Goal: Information Seeking & Learning: Learn about a topic

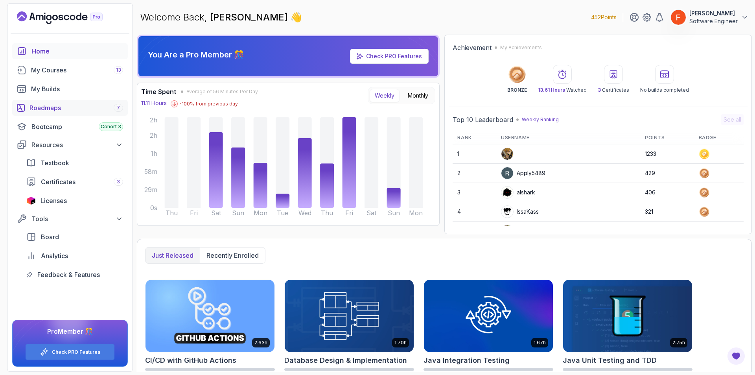
click at [50, 112] on div "Roadmaps 7" at bounding box center [77, 107] width 94 height 9
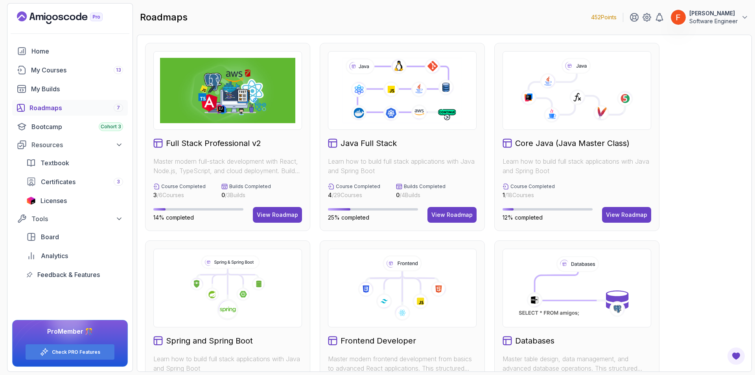
scroll to position [262, 0]
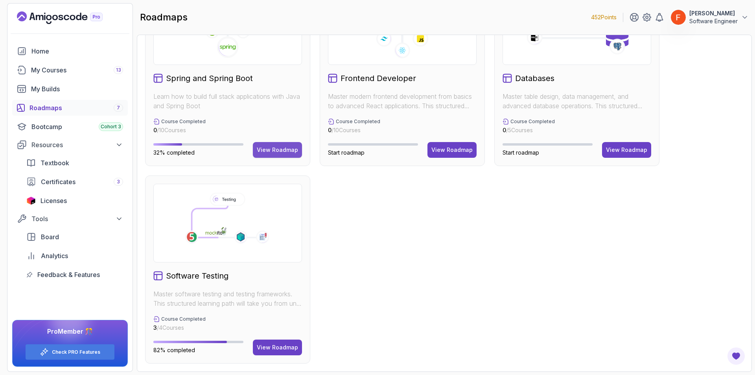
click at [277, 156] on button "View Roadmap" at bounding box center [277, 150] width 49 height 16
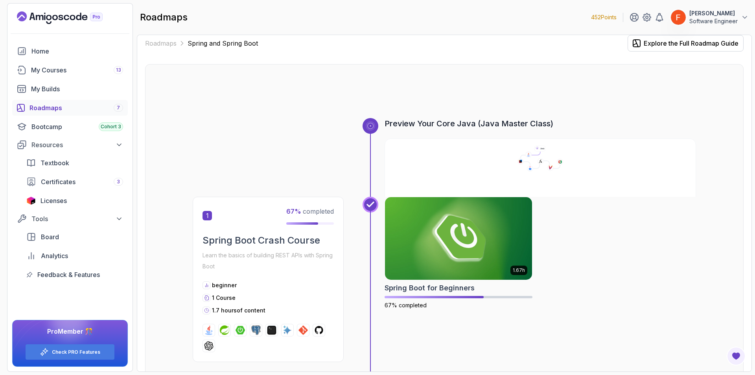
scroll to position [532, 0]
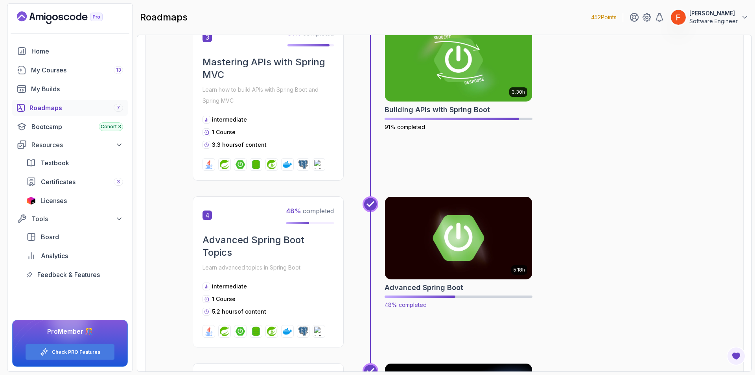
click at [498, 242] on img at bounding box center [459, 238] width 155 height 87
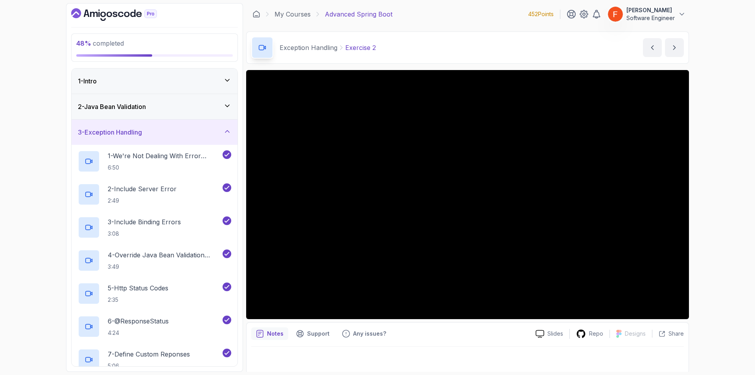
click at [186, 140] on div "3 - Exception Handling" at bounding box center [155, 132] width 166 height 25
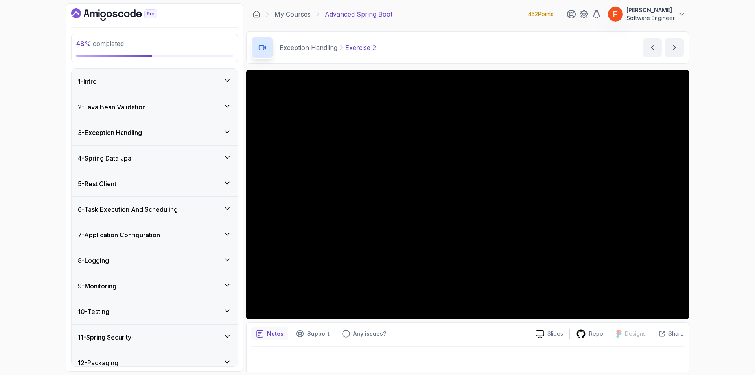
click at [183, 159] on div "4 - Spring Data Jpa" at bounding box center [154, 157] width 153 height 9
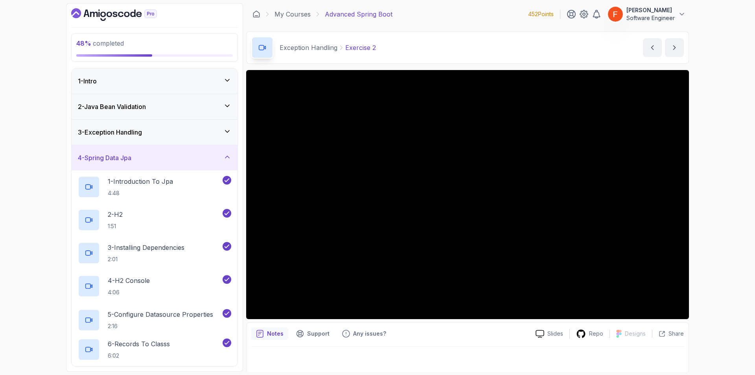
click at [183, 159] on div "4 - Spring Data Jpa" at bounding box center [154, 157] width 153 height 9
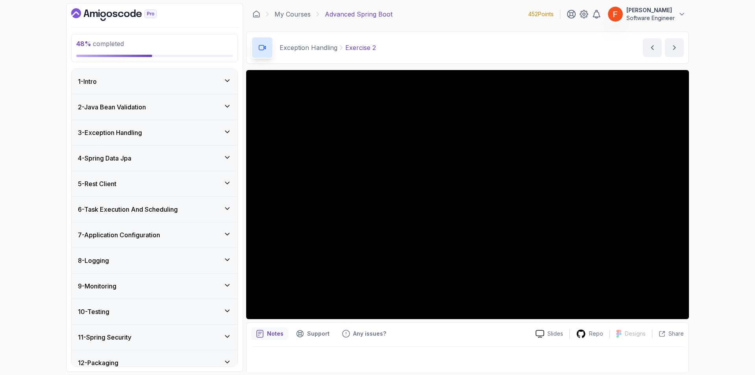
click at [169, 208] on h3 "6 - Task Execution And Scheduling" at bounding box center [128, 209] width 100 height 9
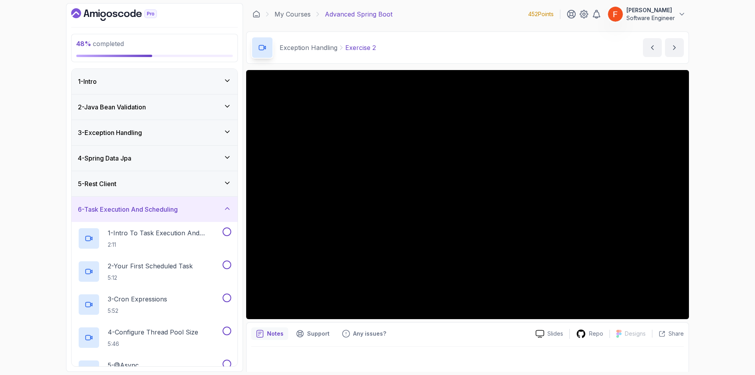
click at [175, 194] on div "5 - Rest Client" at bounding box center [155, 183] width 166 height 25
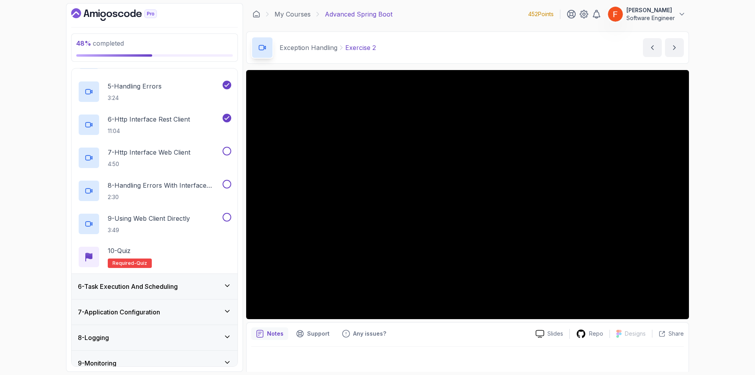
scroll to position [237, 0]
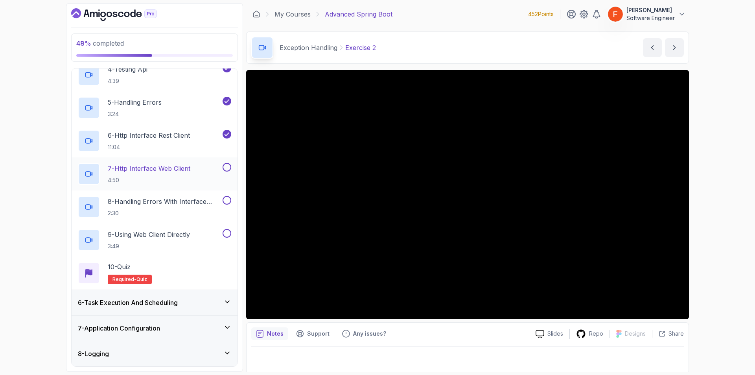
click at [176, 180] on p "4:50" at bounding box center [149, 180] width 83 height 8
click at [426, 334] on div "Notes Support Any issues?" at bounding box center [390, 333] width 278 height 13
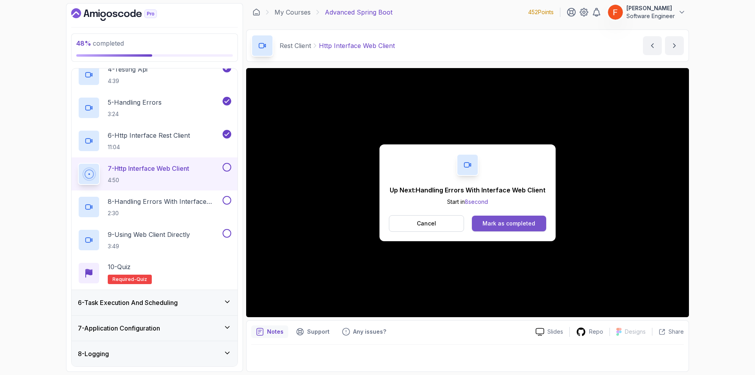
click at [498, 228] on button "Mark as completed" at bounding box center [509, 224] width 74 height 16
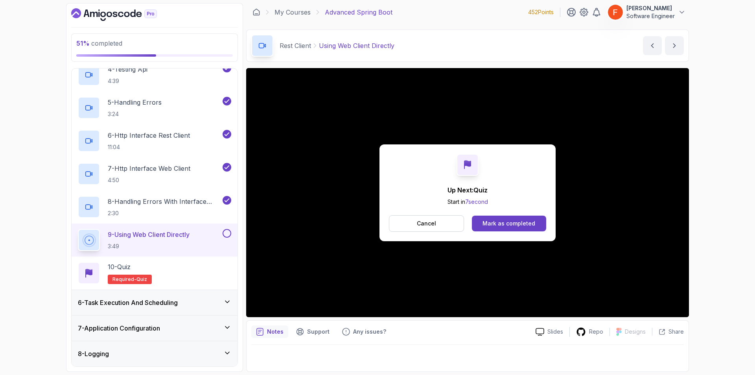
click at [525, 220] on div "Mark as completed" at bounding box center [509, 224] width 53 height 8
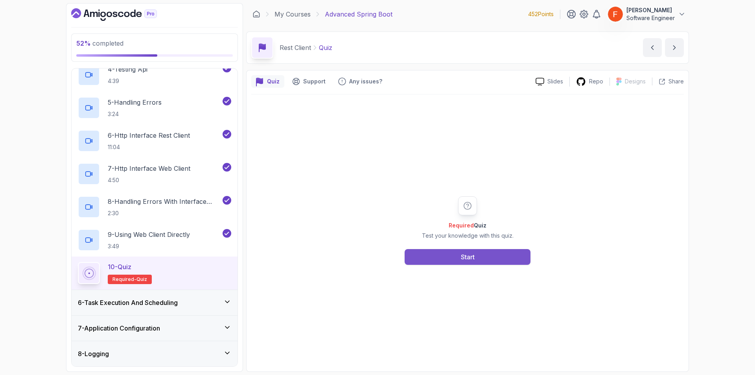
click at [497, 260] on button "Start" at bounding box center [468, 257] width 126 height 16
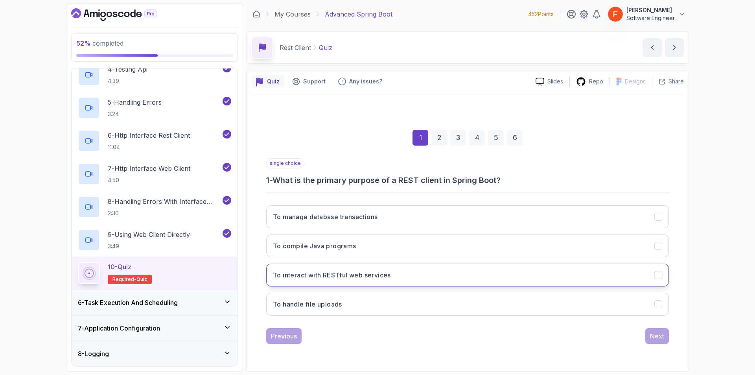
click at [456, 279] on button "To interact with RESTful web services" at bounding box center [467, 275] width 403 height 23
click at [652, 332] on div "Next" at bounding box center [657, 335] width 14 height 9
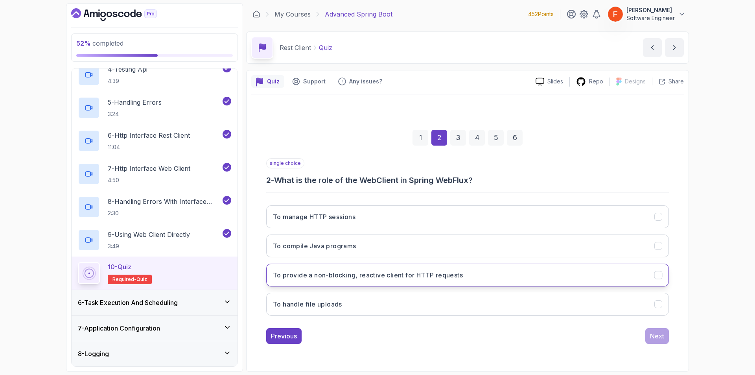
click at [534, 280] on button "To provide a non-blocking, reactive client for HTTP requests" at bounding box center [467, 275] width 403 height 23
click at [663, 340] on div "Next" at bounding box center [657, 335] width 14 height 9
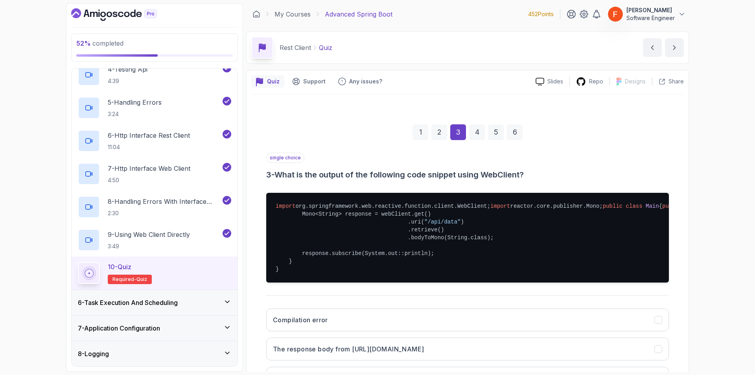
click at [346, 283] on pre "import org.springframework.web.reactive.function.client.WebClient; import react…" at bounding box center [467, 238] width 403 height 90
click at [706, 323] on div "52 % completed 1 - Intro 2 - Java Bean Validation 3 - Exception Handling 4 - Sp…" at bounding box center [377, 187] width 755 height 375
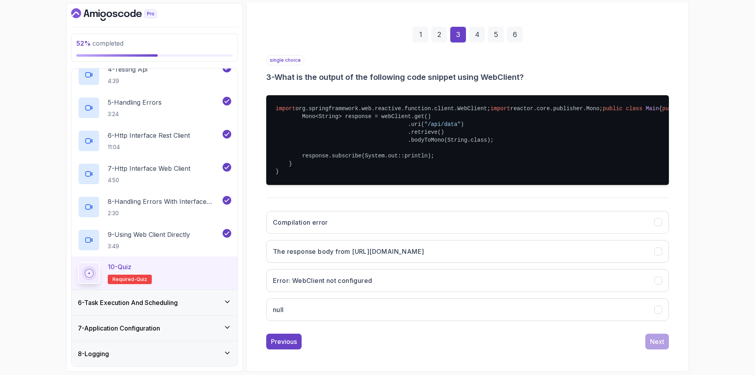
scroll to position [137, 0]
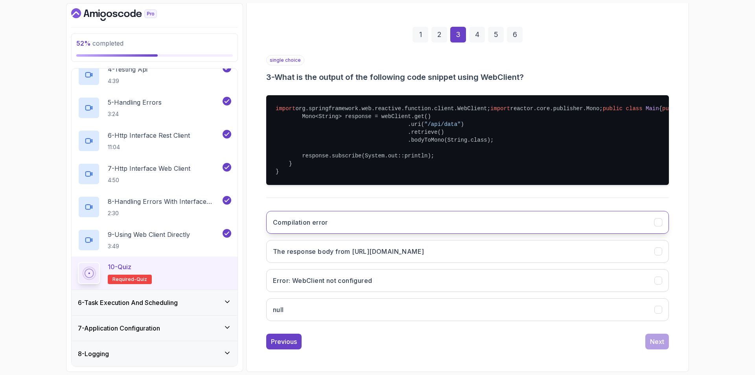
click at [419, 230] on button "Compilation error" at bounding box center [467, 222] width 403 height 23
click at [648, 344] on button "Next" at bounding box center [658, 342] width 24 height 16
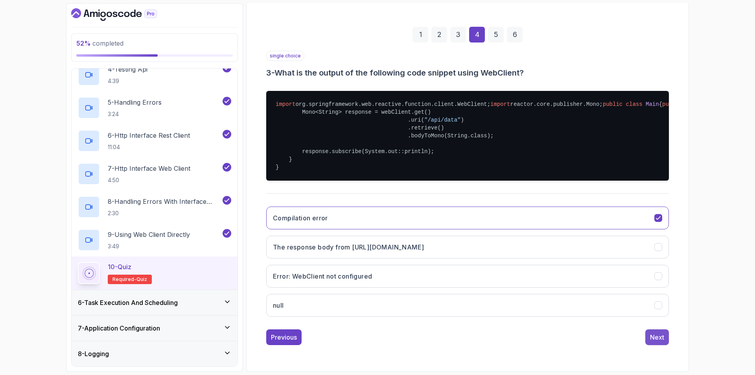
scroll to position [0, 0]
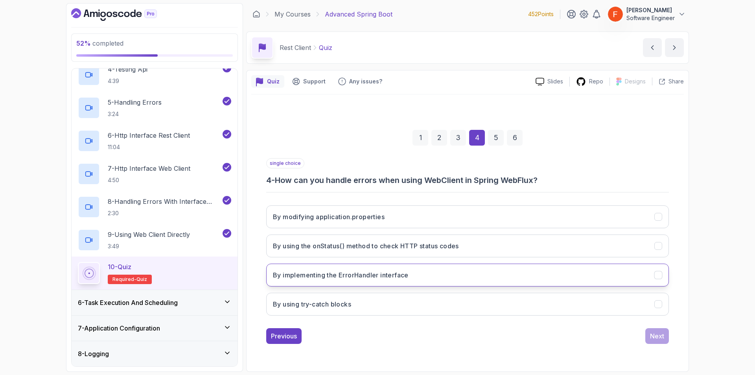
click at [479, 276] on button "By implementing the ErrorHandler interface" at bounding box center [467, 275] width 403 height 23
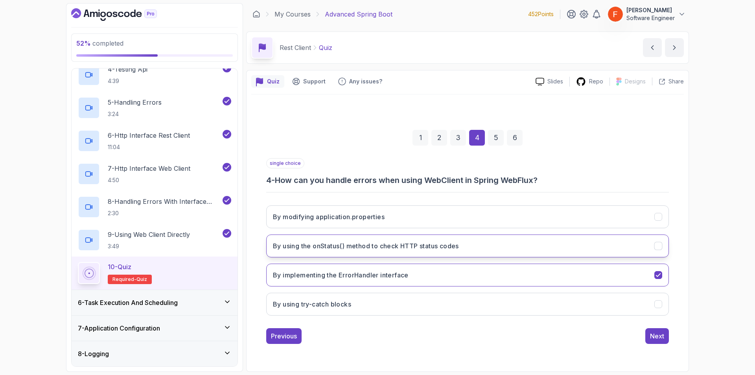
click at [609, 250] on button "By using the onStatus() method to check HTTP status codes" at bounding box center [467, 246] width 403 height 23
click at [654, 334] on div "Next" at bounding box center [657, 335] width 14 height 9
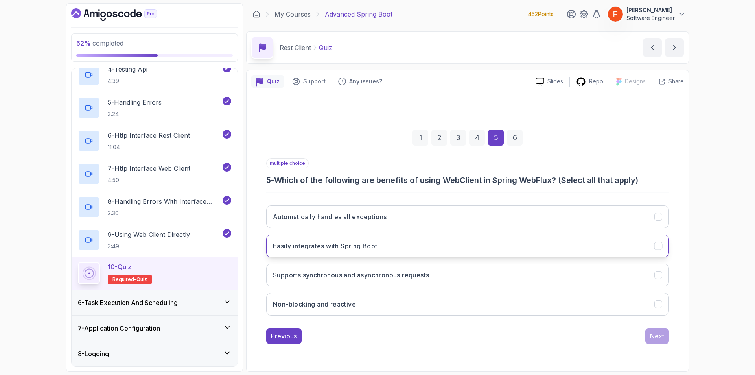
click at [393, 241] on button "Easily integrates with Spring Boot" at bounding box center [467, 246] width 403 height 23
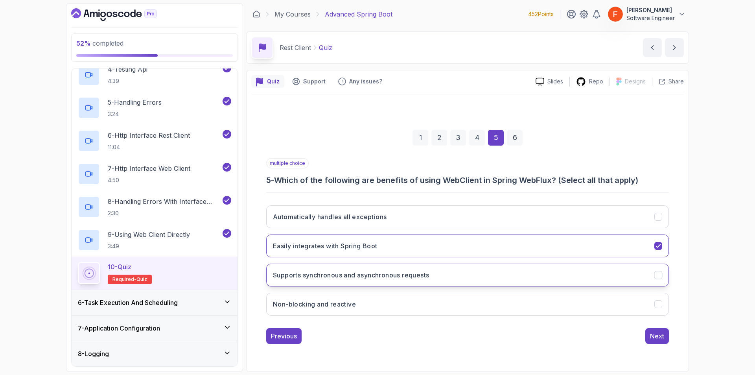
click at [455, 276] on button "Supports synchronous and asynchronous requests" at bounding box center [467, 275] width 403 height 23
click at [496, 308] on button "Non-blocking and reactive" at bounding box center [467, 304] width 403 height 23
click at [659, 338] on div "Next" at bounding box center [657, 335] width 14 height 9
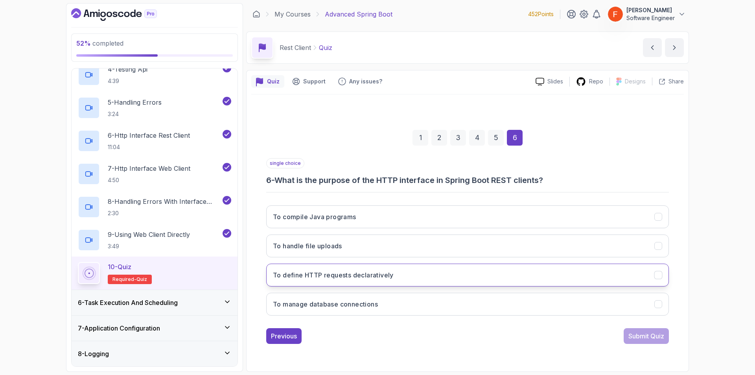
click at [342, 281] on button "To define HTTP requests declaratively" at bounding box center [467, 275] width 403 height 23
click at [644, 339] on div "Submit Quiz" at bounding box center [647, 335] width 36 height 9
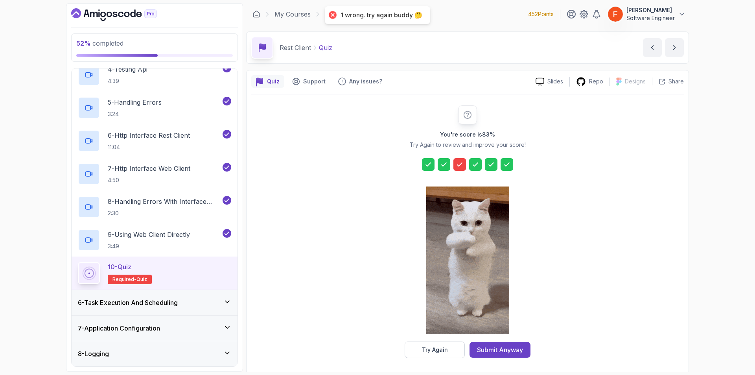
click at [464, 164] on icon at bounding box center [460, 165] width 8 height 8
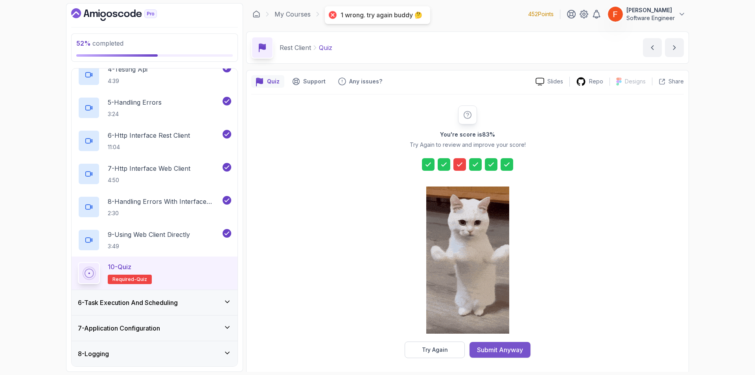
click at [519, 352] on div "Submit Anyway" at bounding box center [500, 349] width 46 height 9
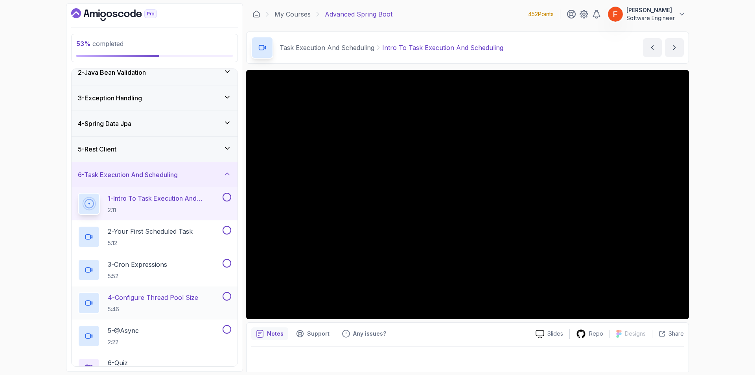
scroll to position [233, 0]
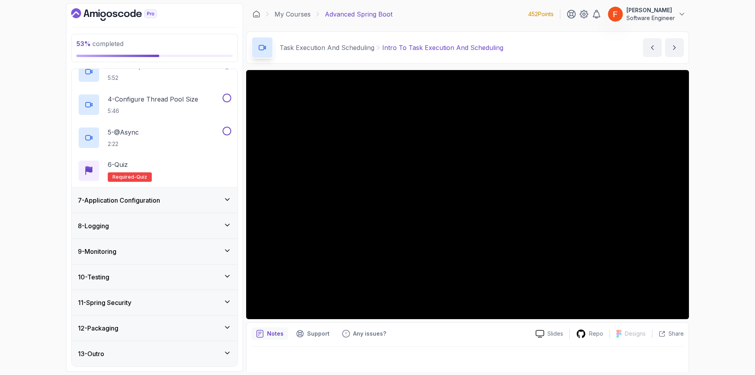
click at [196, 203] on div "7 - Application Configuration" at bounding box center [154, 200] width 153 height 9
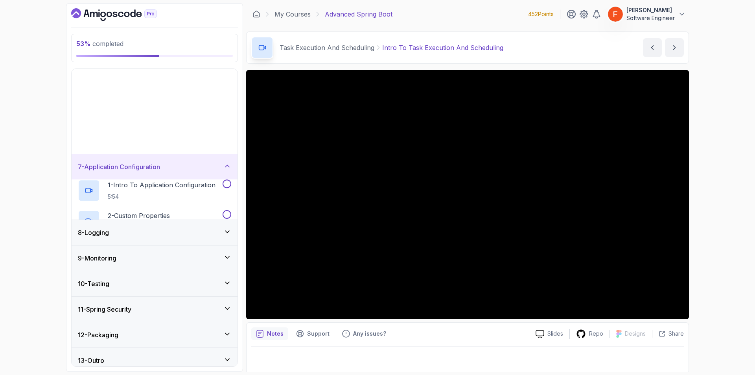
scroll to position [35, 0]
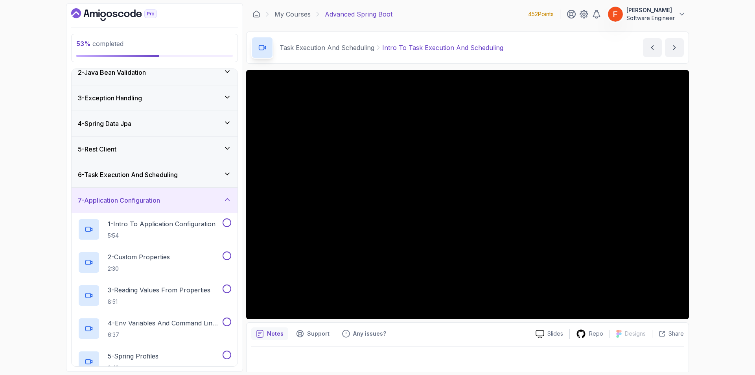
click at [198, 207] on div "7 - Application Configuration" at bounding box center [155, 200] width 166 height 25
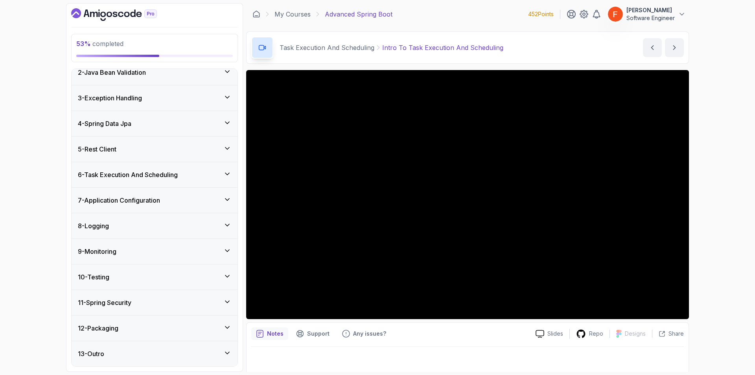
click at [198, 221] on div "8 - Logging" at bounding box center [154, 225] width 153 height 9
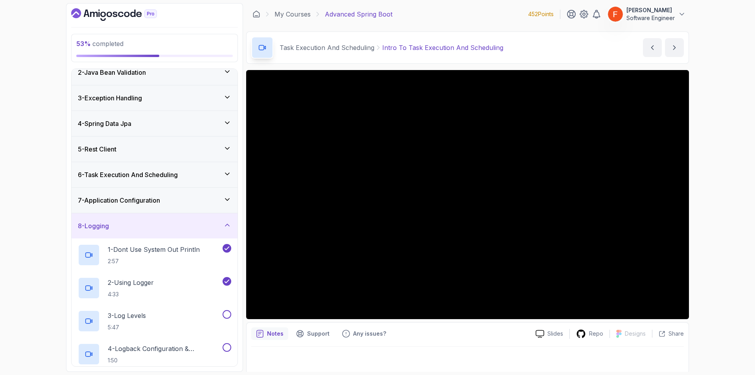
click at [198, 221] on div "8 - Logging" at bounding box center [154, 225] width 153 height 9
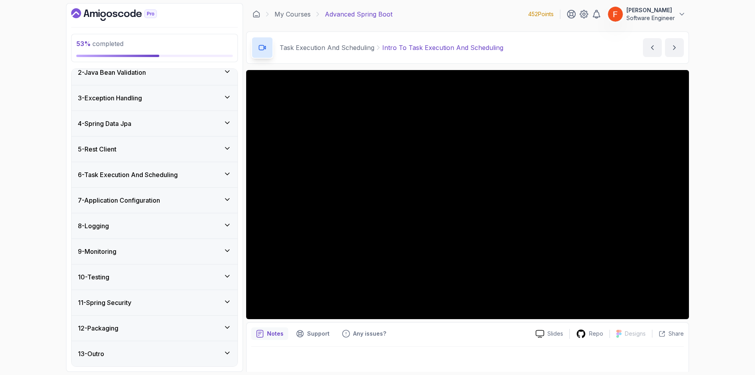
click at [195, 249] on div "9 - Monitoring" at bounding box center [154, 251] width 153 height 9
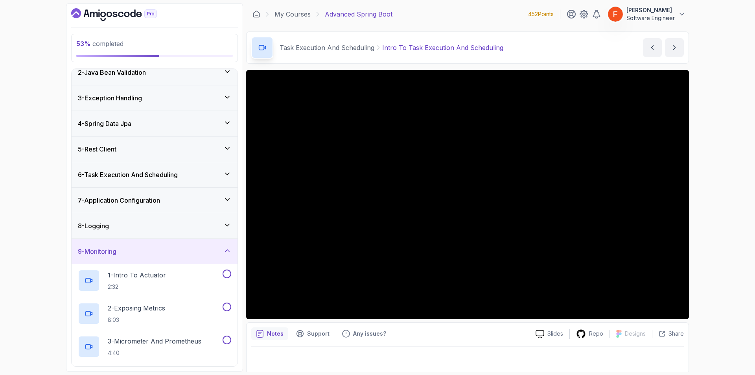
click at [195, 249] on div "9 - Monitoring" at bounding box center [154, 251] width 153 height 9
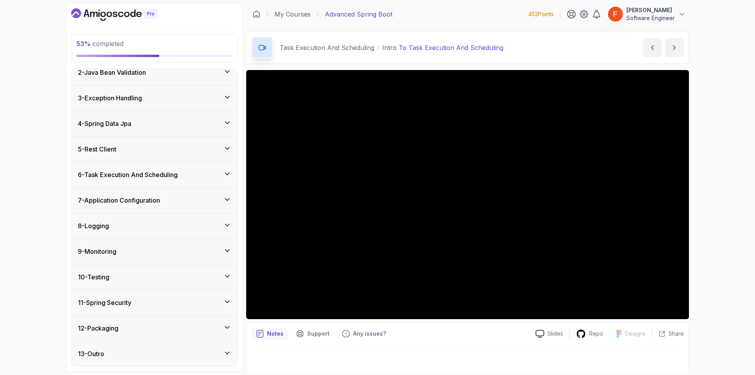
click at [191, 181] on div "6 - Task Execution And Scheduling" at bounding box center [155, 174] width 166 height 25
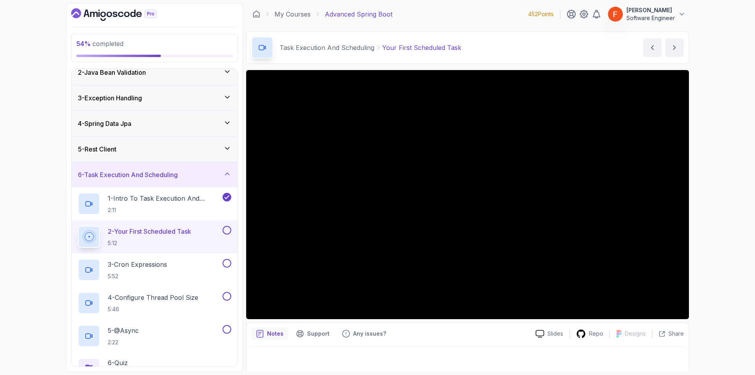
scroll to position [233, 0]
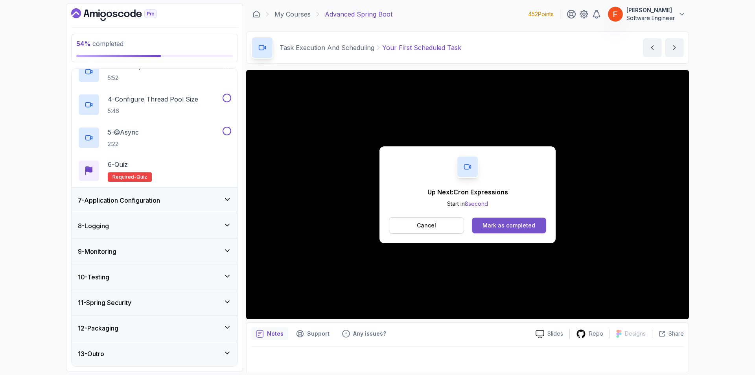
click at [516, 229] on div "Mark as completed" at bounding box center [509, 226] width 53 height 8
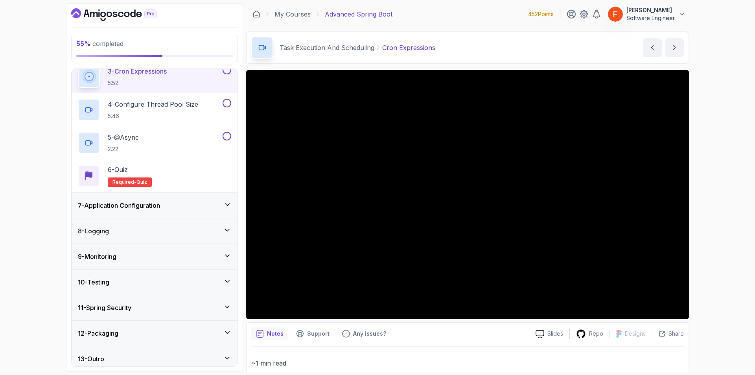
drag, startPoint x: 697, startPoint y: 334, endPoint x: 685, endPoint y: 343, distance: 14.8
drag, startPoint x: 680, startPoint y: 347, endPoint x: 676, endPoint y: 356, distance: 9.9
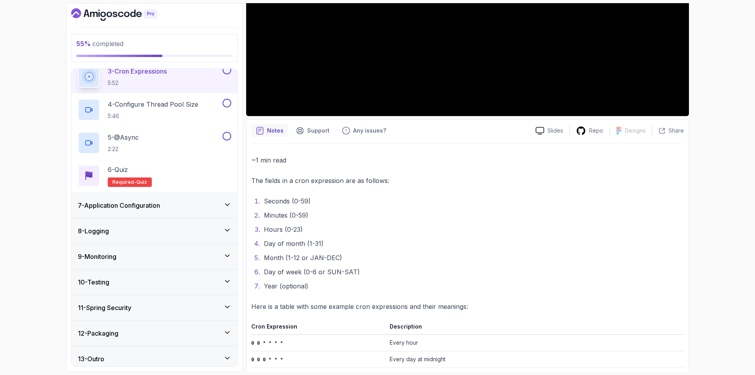
scroll to position [0, 0]
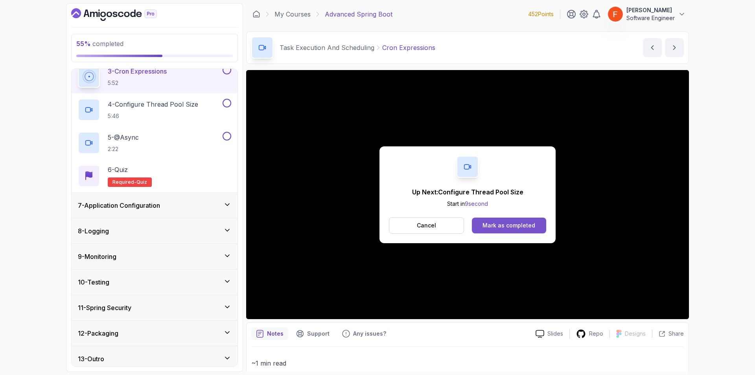
click at [491, 227] on div "Mark as completed" at bounding box center [509, 226] width 53 height 8
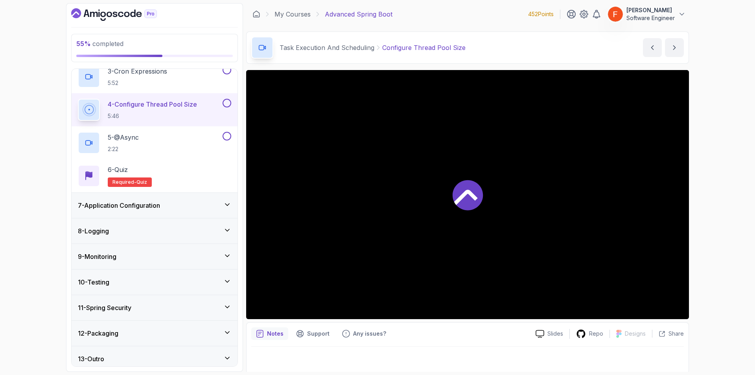
scroll to position [233, 0]
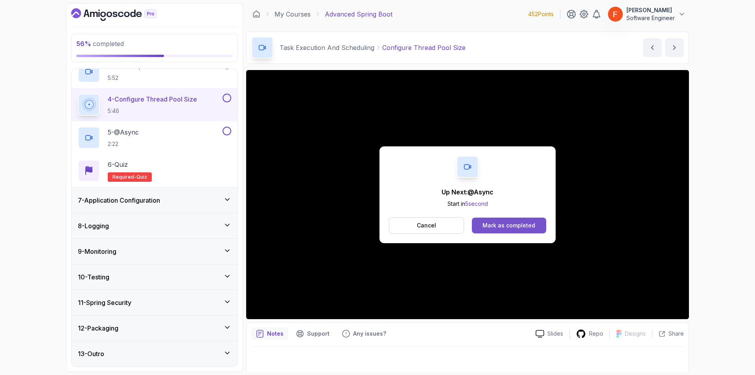
click at [542, 226] on button "Mark as completed" at bounding box center [509, 226] width 74 height 16
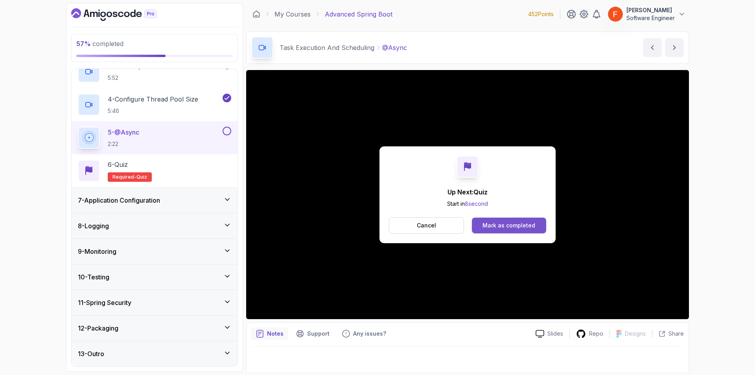
click at [538, 228] on button "Mark as completed" at bounding box center [509, 226] width 74 height 16
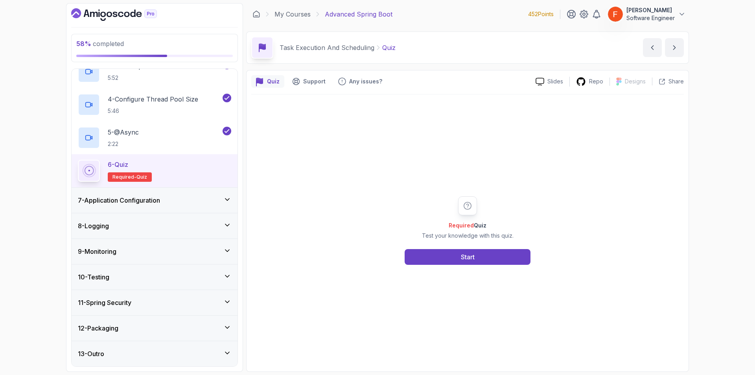
click at [158, 207] on div "7 - Application Configuration" at bounding box center [155, 200] width 166 height 25
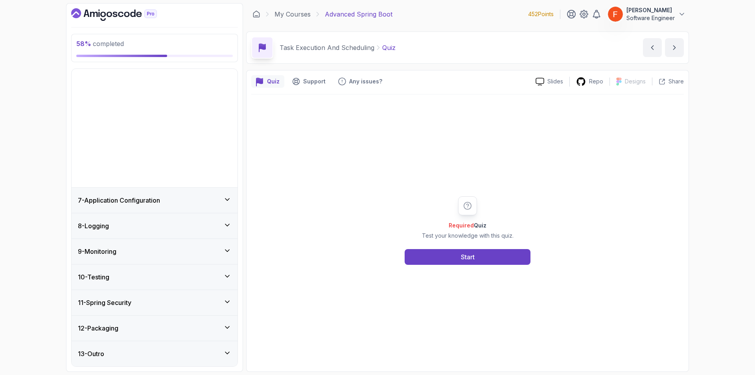
scroll to position [35, 0]
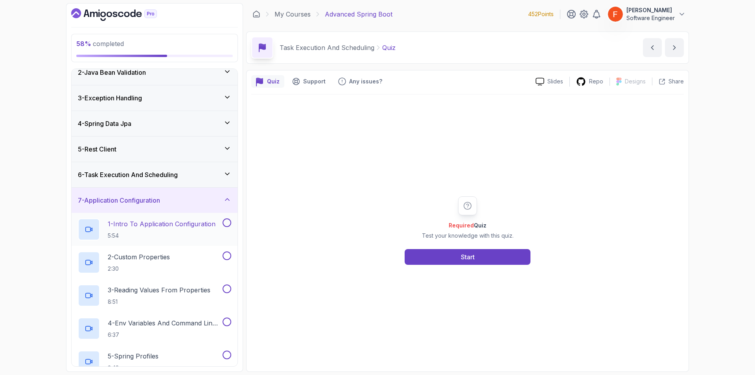
click at [162, 225] on p "1 - Intro To Application Configuration" at bounding box center [162, 223] width 108 height 9
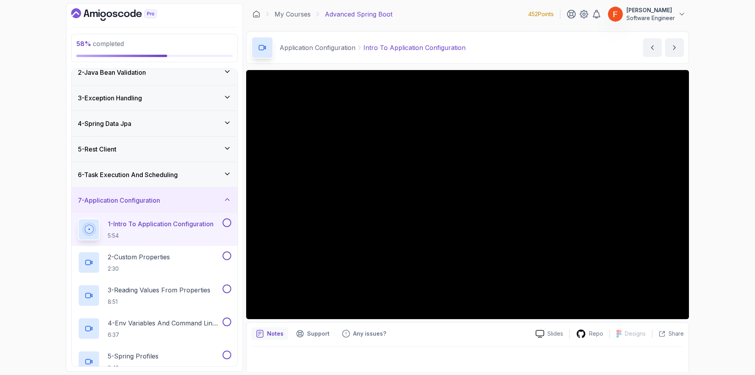
click at [78, 218] on button "1 - Intro To Application Configuration 5:54" at bounding box center [154, 229] width 153 height 22
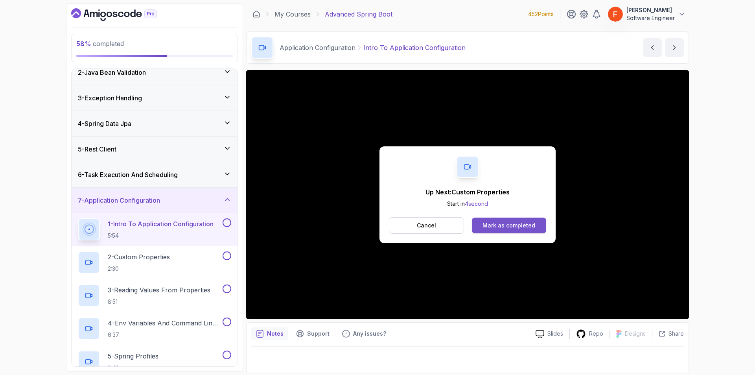
click at [508, 225] on div "Mark as completed" at bounding box center [509, 226] width 53 height 8
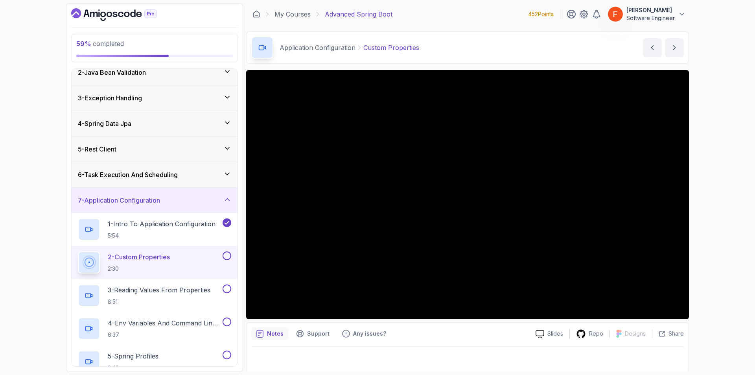
scroll to position [2, 0]
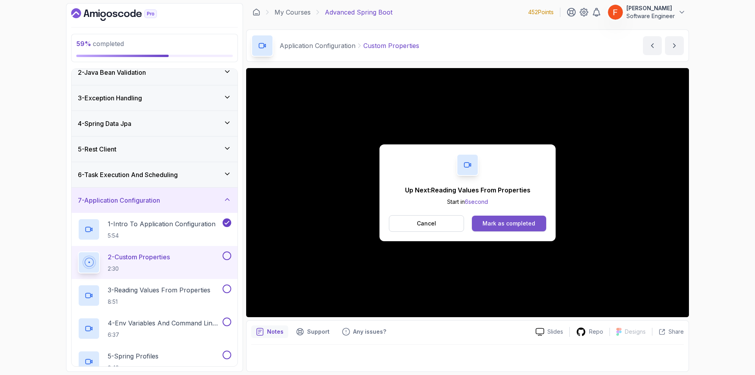
click at [500, 223] on div "Mark as completed" at bounding box center [509, 224] width 53 height 8
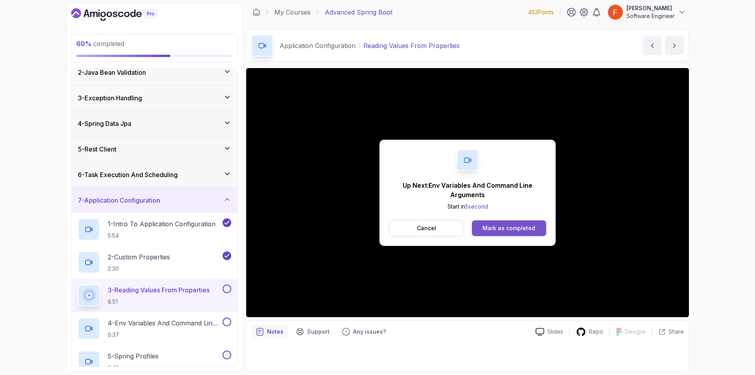
click at [528, 227] on div "Mark as completed" at bounding box center [509, 228] width 53 height 8
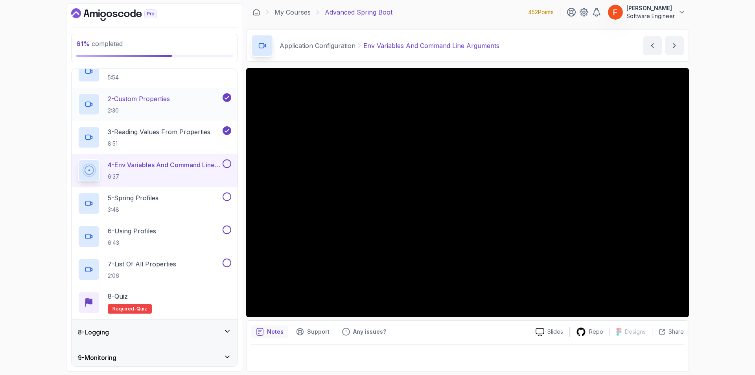
scroll to position [210, 0]
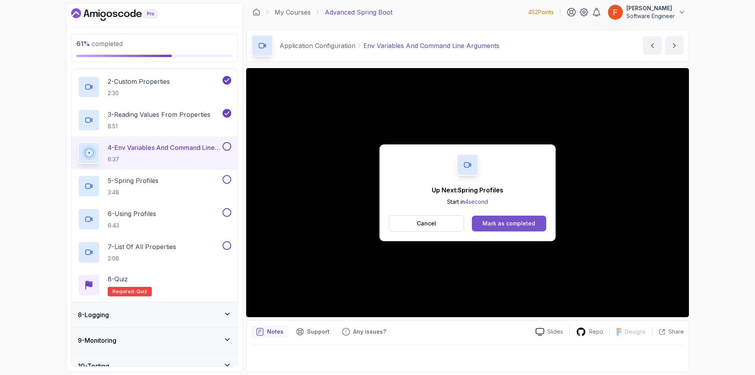
click at [510, 220] on div "Mark as completed" at bounding box center [509, 224] width 53 height 8
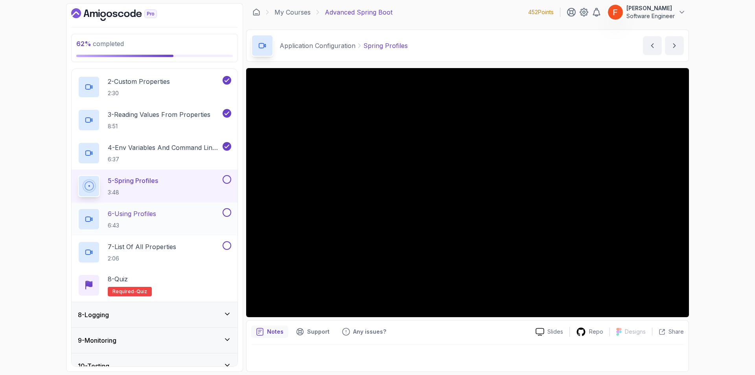
click at [156, 221] on h2 "6 - Using Profiles 6:43" at bounding box center [132, 219] width 48 height 20
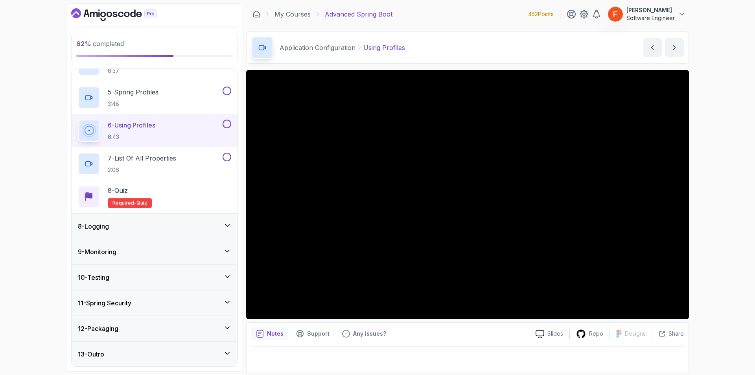
click at [638, 320] on div "Slides Repo Designs Design not available Share Notes Support Any issues? Slides…" at bounding box center [467, 222] width 443 height 304
click at [189, 155] on div "7 - List Of All Properties 2:06" at bounding box center [149, 164] width 143 height 22
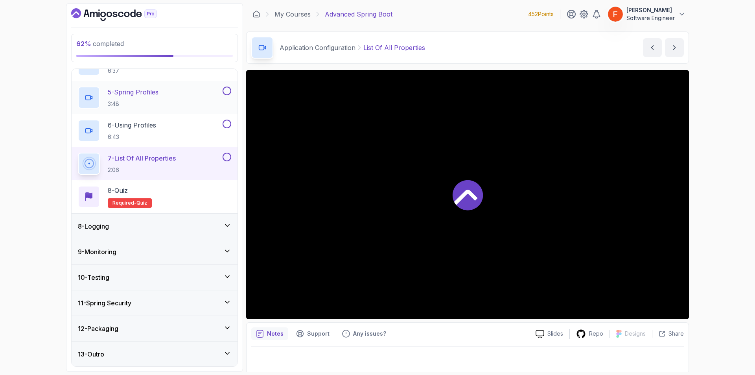
click at [227, 92] on button at bounding box center [227, 91] width 9 height 9
click at [229, 127] on button at bounding box center [227, 124] width 9 height 9
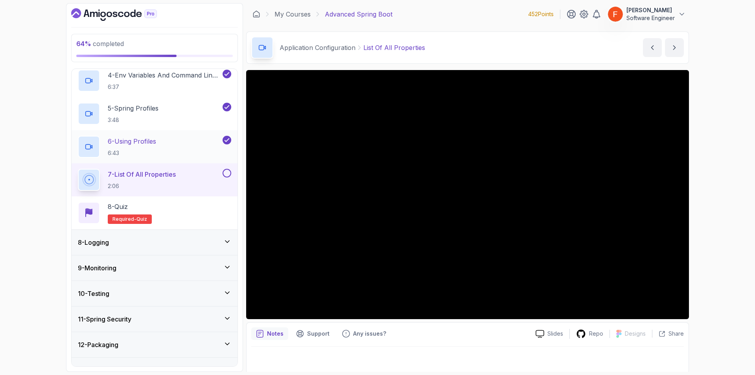
scroll to position [280, 0]
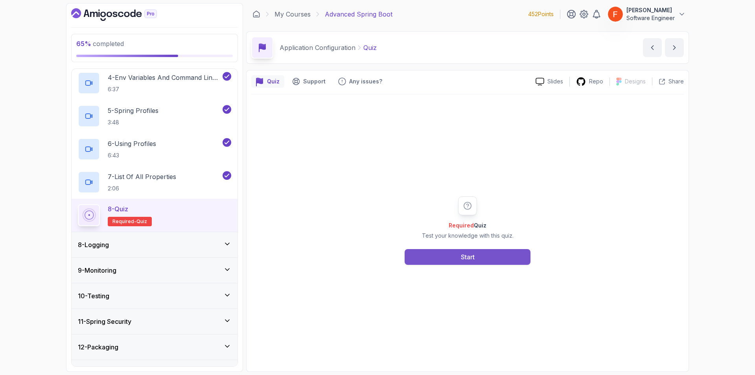
click at [474, 249] on button "Start" at bounding box center [468, 257] width 126 height 16
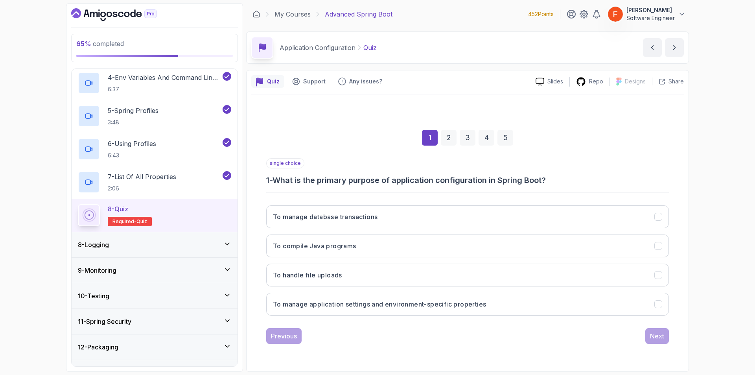
click at [366, 181] on h3 "1 - What is the primary purpose of application configuration in Spring Boot?" at bounding box center [467, 180] width 403 height 11
click at [387, 307] on h3 "To manage application settings and environment-specific properties" at bounding box center [379, 303] width 213 height 9
click at [656, 331] on button "Next" at bounding box center [658, 336] width 24 height 16
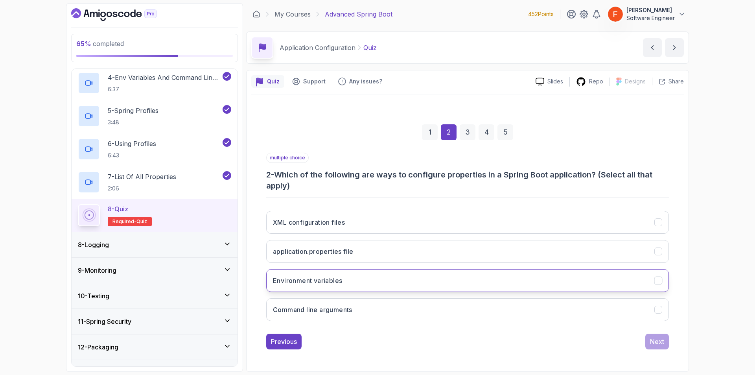
click at [356, 281] on button "Environment variables" at bounding box center [467, 280] width 403 height 23
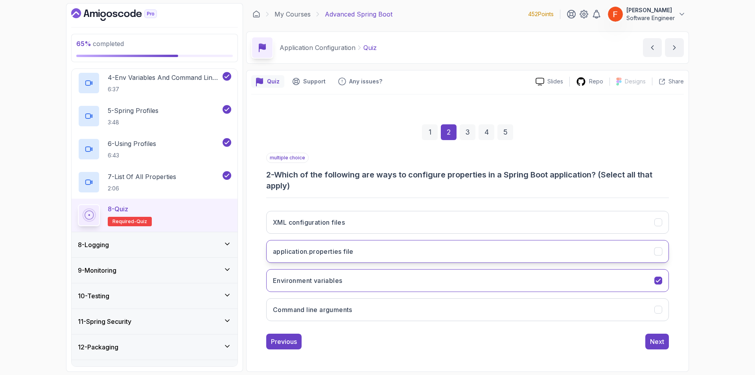
click at [364, 254] on button "application.properties file" at bounding box center [467, 251] width 403 height 23
click at [657, 343] on div "Next" at bounding box center [657, 341] width 14 height 9
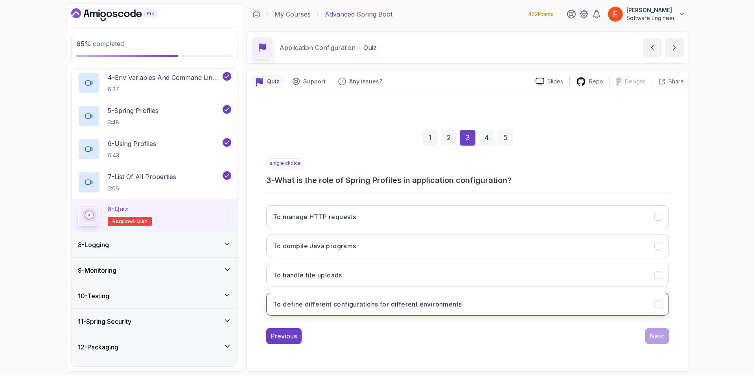
click at [547, 307] on button "To define different configurations for different environments" at bounding box center [467, 304] width 403 height 23
click at [651, 337] on div "Next" at bounding box center [657, 335] width 14 height 9
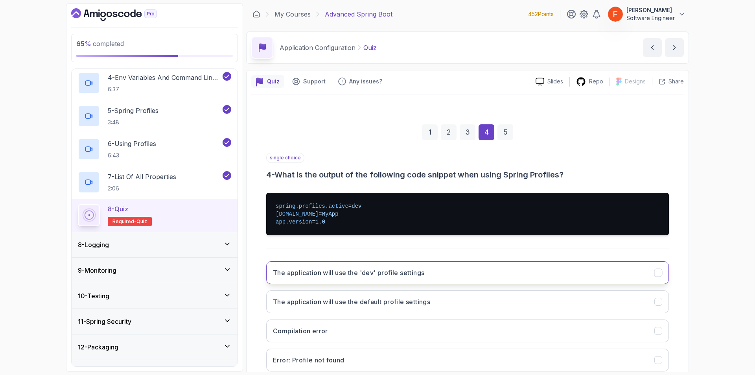
click at [447, 281] on button "The application will use the 'dev' profile settings" at bounding box center [467, 272] width 403 height 23
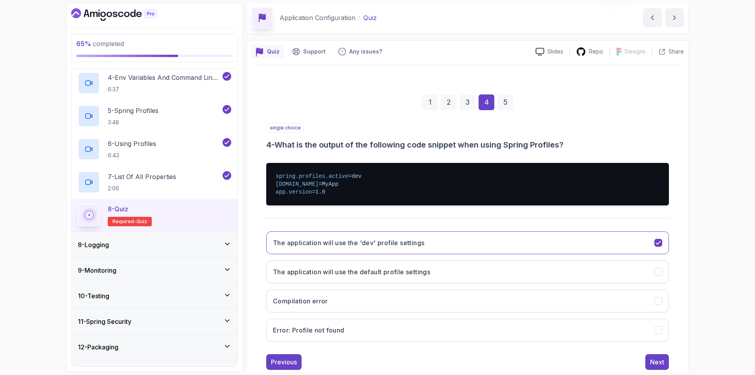
scroll to position [33, 0]
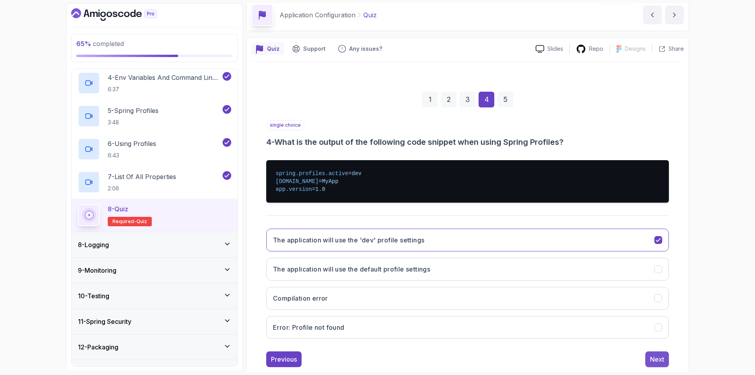
click at [657, 356] on div "Next" at bounding box center [657, 359] width 14 height 9
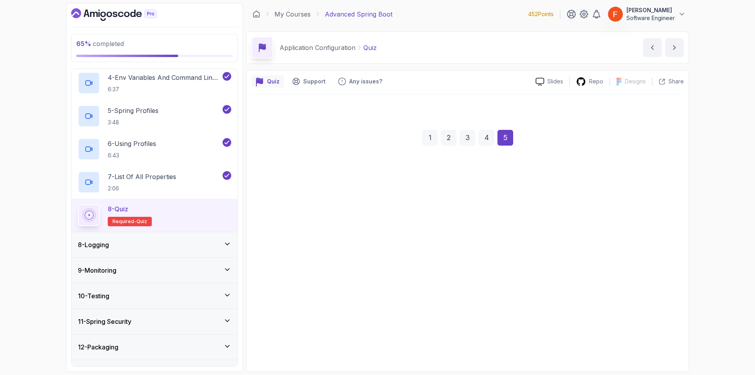
scroll to position [0, 0]
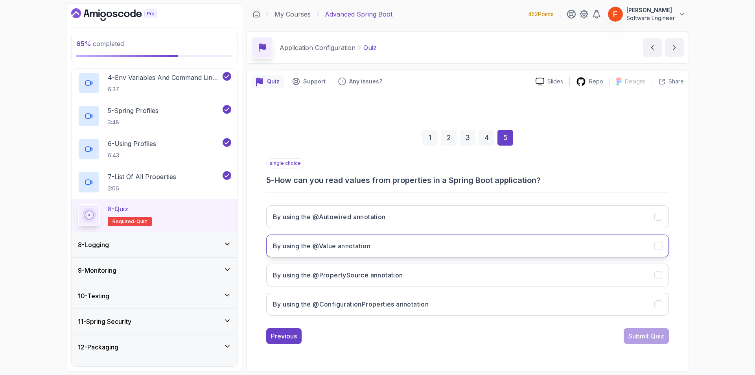
click at [355, 243] on h3 "By using the @Value annotation" at bounding box center [322, 245] width 98 height 9
click at [644, 338] on div "Submit Quiz" at bounding box center [647, 335] width 36 height 9
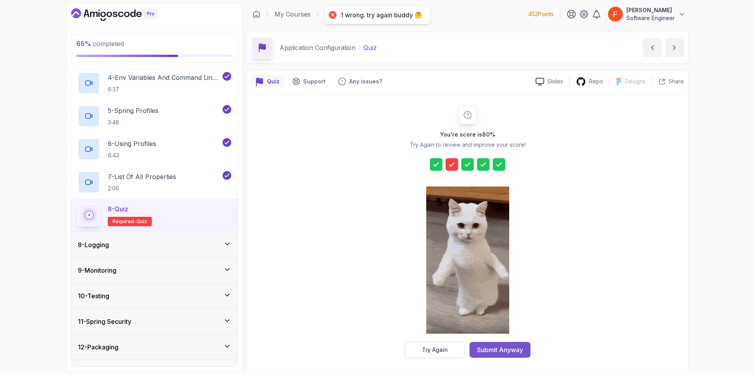
click at [506, 349] on div "Submit Anyway" at bounding box center [500, 349] width 46 height 9
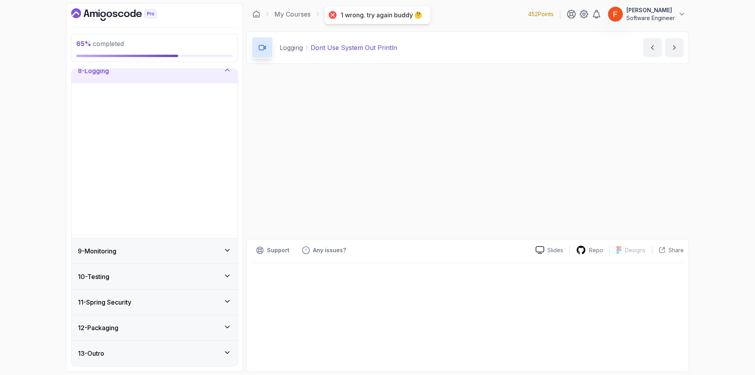
scroll to position [35, 0]
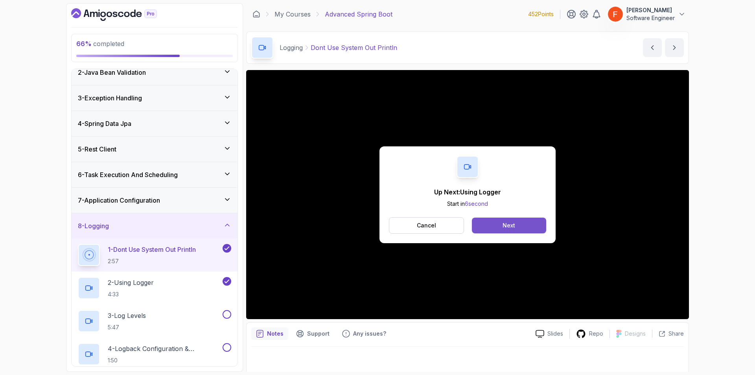
click at [490, 229] on button "Next" at bounding box center [509, 226] width 74 height 16
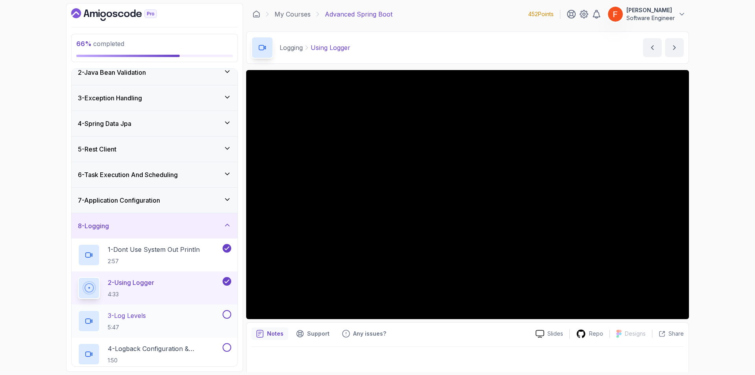
click at [190, 316] on div "3 - Log Levels 5:47" at bounding box center [149, 321] width 143 height 22
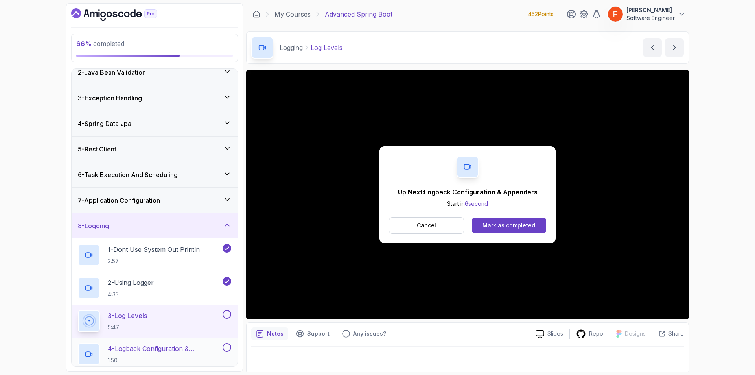
click at [187, 349] on p "4 - Logback Configuration & Appenders" at bounding box center [164, 348] width 113 height 9
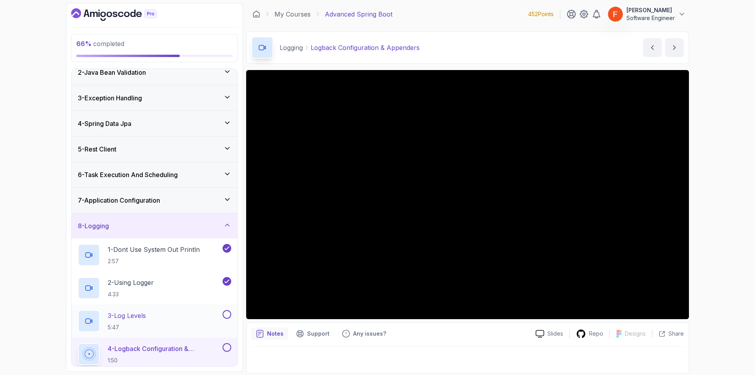
click at [226, 315] on button at bounding box center [227, 314] width 9 height 9
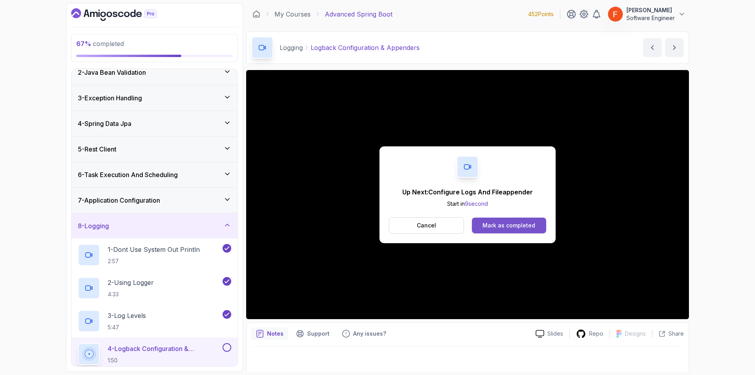
click at [523, 229] on button "Mark as completed" at bounding box center [509, 226] width 74 height 16
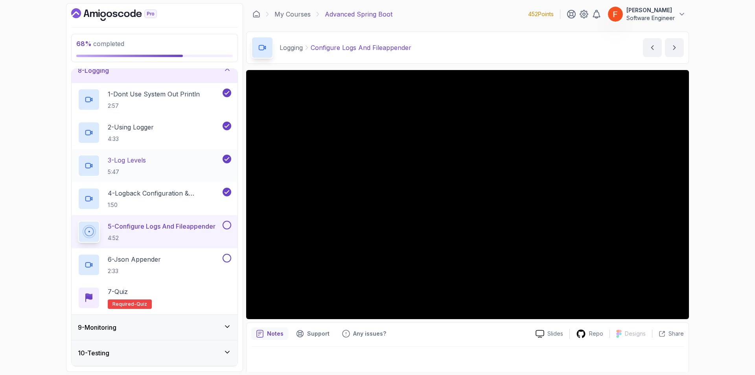
scroll to position [218, 0]
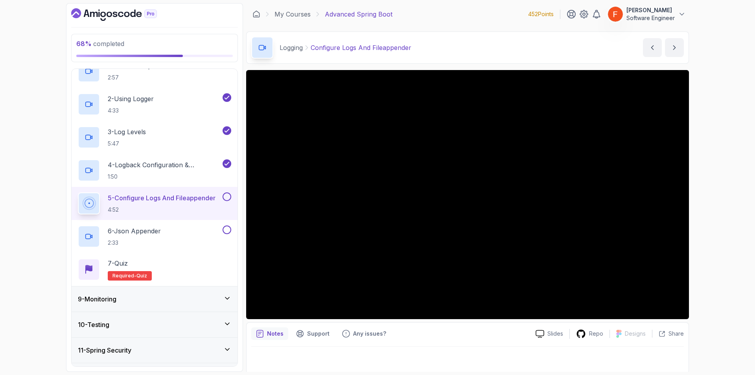
click at [72, 30] on button "8 - Logging" at bounding box center [155, 42] width 166 height 25
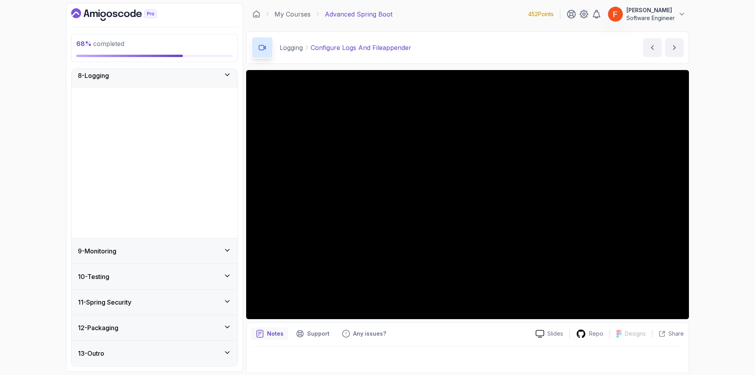
scroll to position [35, 0]
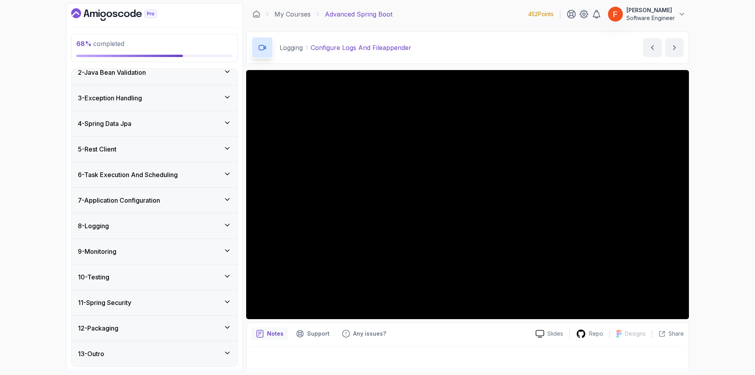
click at [206, 222] on div "8 - Logging" at bounding box center [154, 225] width 153 height 9
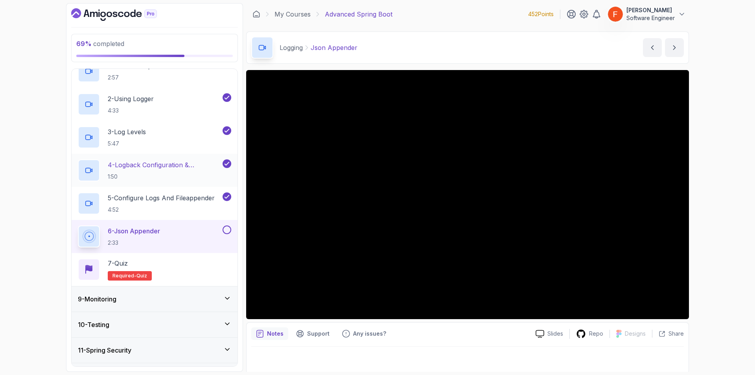
scroll to position [221, 0]
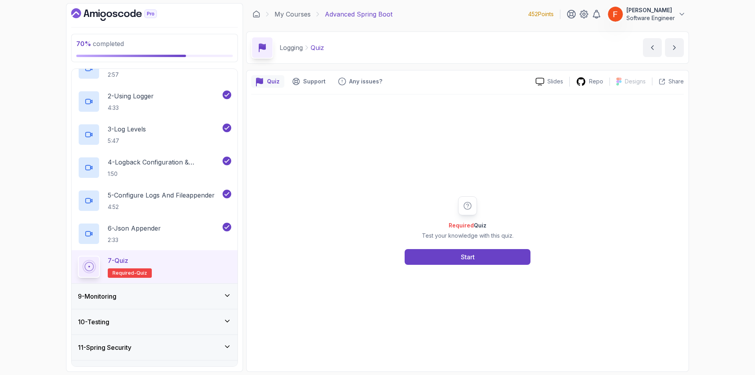
click at [212, 291] on div "9 - Monitoring" at bounding box center [155, 296] width 166 height 25
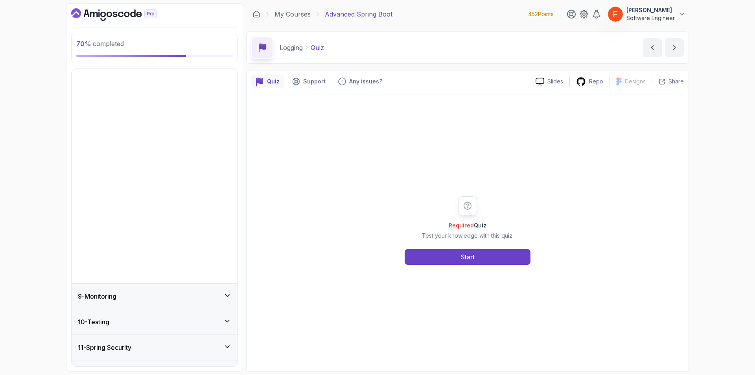
scroll to position [35, 0]
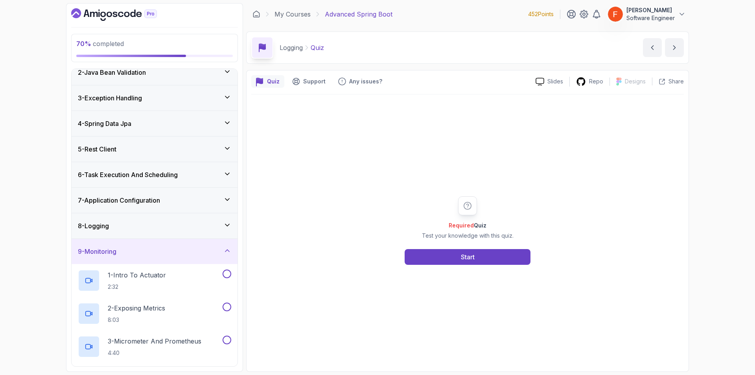
click at [173, 233] on div "8 - Logging" at bounding box center [155, 225] width 166 height 25
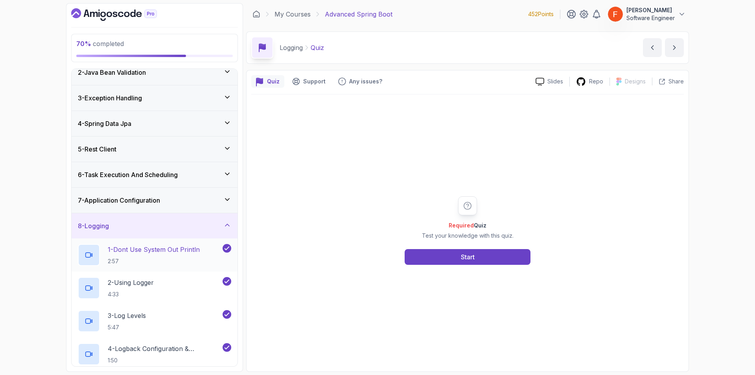
scroll to position [266, 0]
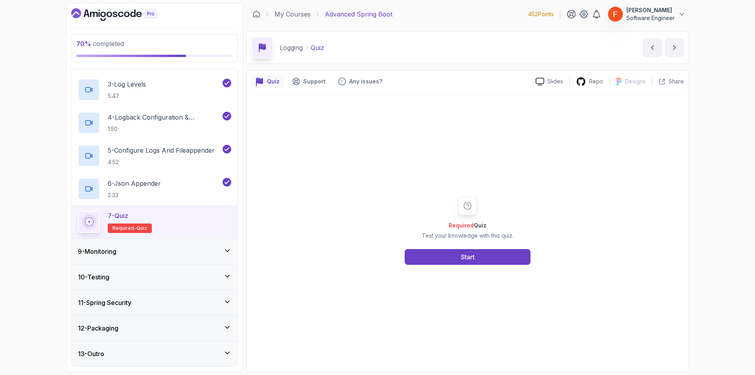
click at [182, 247] on div "9 - Monitoring" at bounding box center [154, 251] width 153 height 9
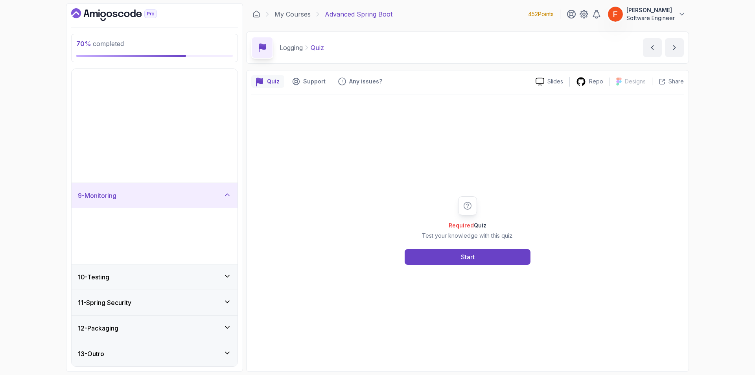
scroll to position [35, 0]
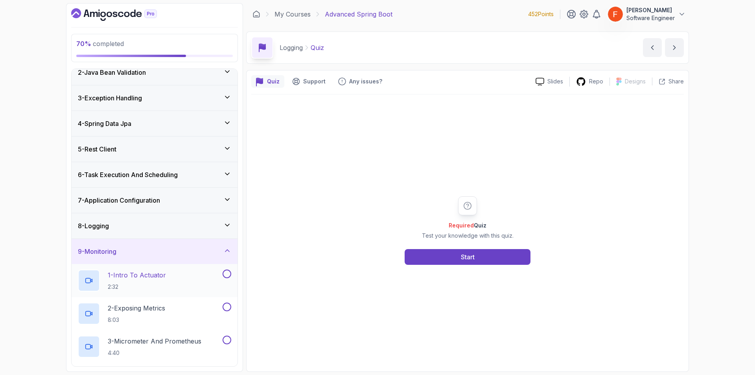
click at [203, 273] on div "1 - Intro To Actuator 2:32" at bounding box center [149, 281] width 143 height 22
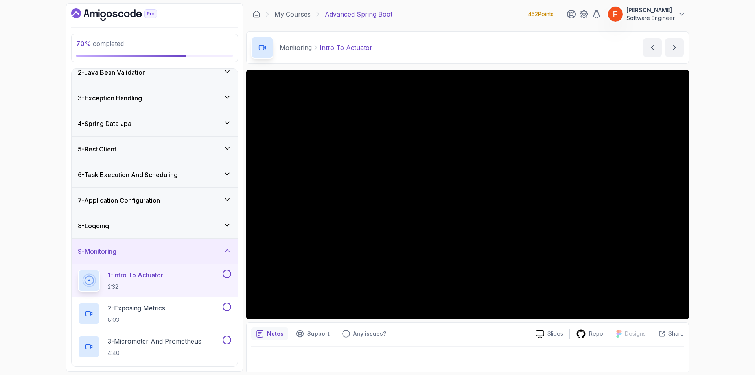
click at [78, 270] on button "1 - Intro To Actuator 2:32" at bounding box center [154, 281] width 153 height 22
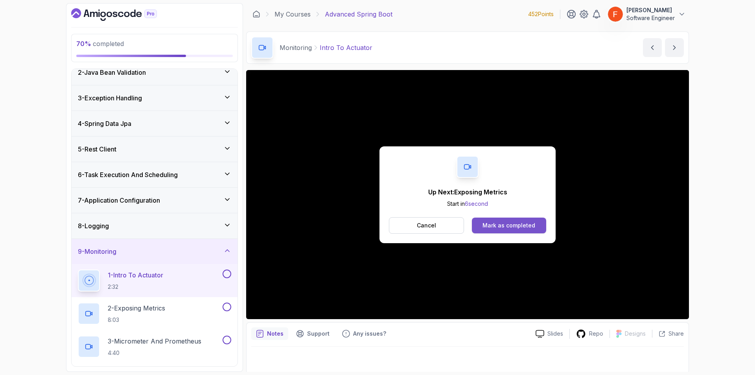
click at [530, 222] on div "Mark as completed" at bounding box center [509, 226] width 53 height 8
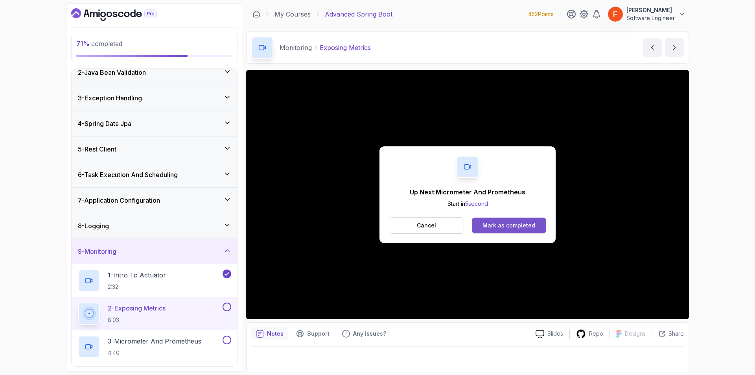
click at [502, 229] on button "Mark as completed" at bounding box center [509, 226] width 74 height 16
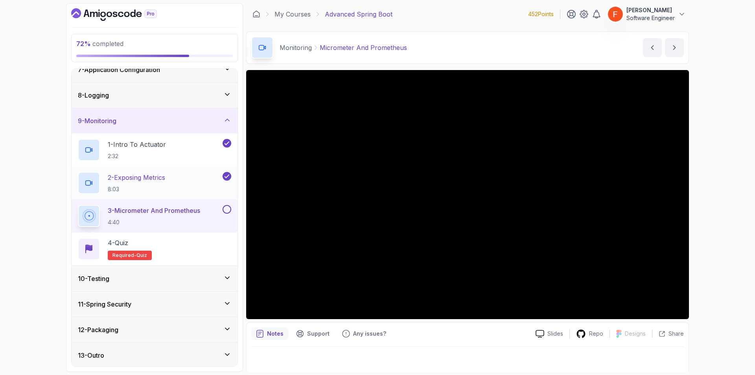
scroll to position [167, 0]
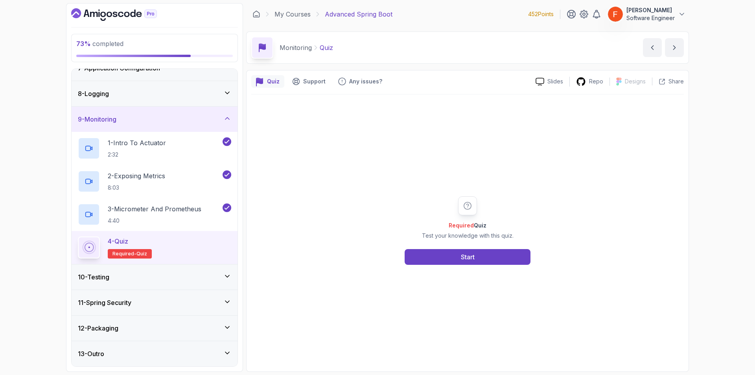
click at [223, 277] on div "10 - Testing" at bounding box center [154, 276] width 153 height 9
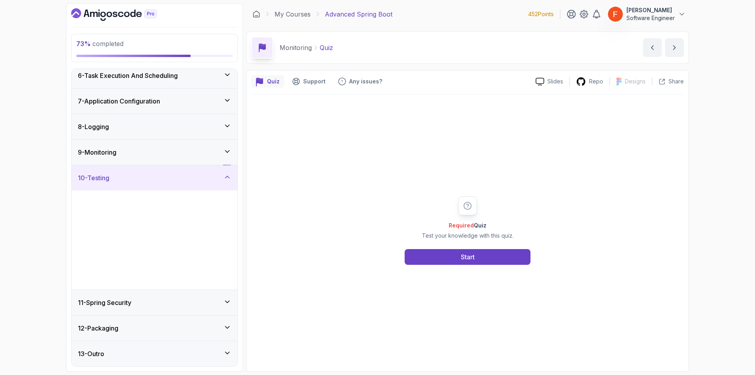
scroll to position [134, 0]
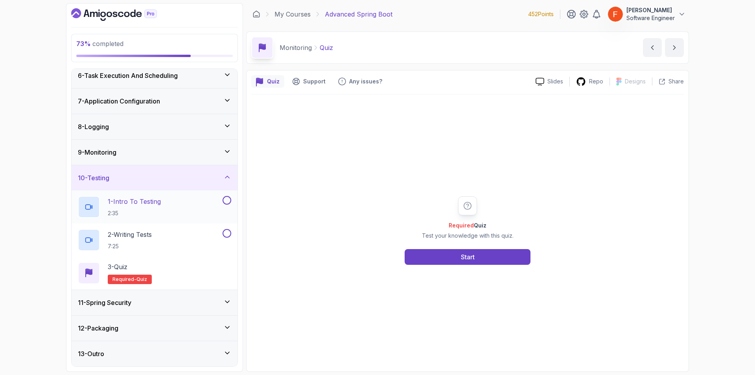
click at [209, 202] on div "1 - Intro To Testing 2:35" at bounding box center [149, 207] width 143 height 22
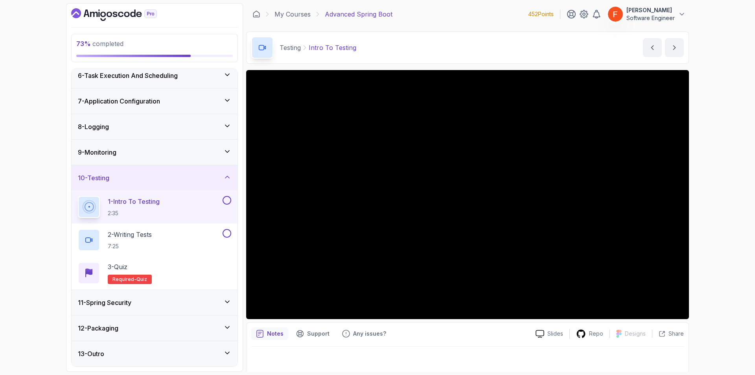
click at [198, 298] on div "11 - Spring Security" at bounding box center [154, 302] width 153 height 9
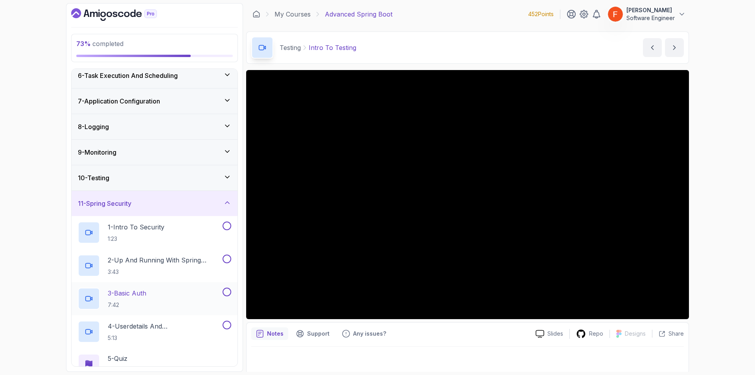
scroll to position [233, 0]
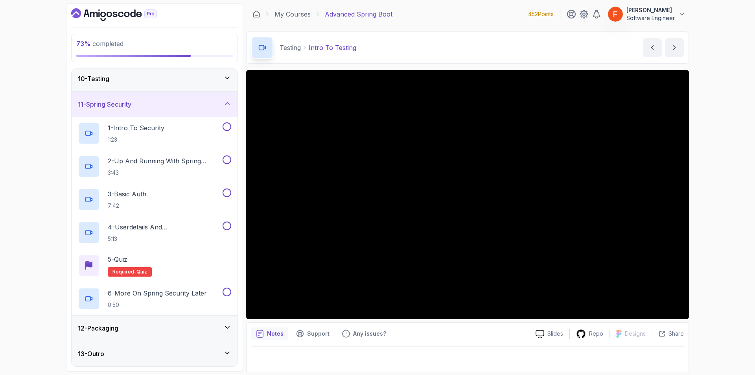
click at [149, 319] on div "12 - Packaging" at bounding box center [155, 328] width 166 height 25
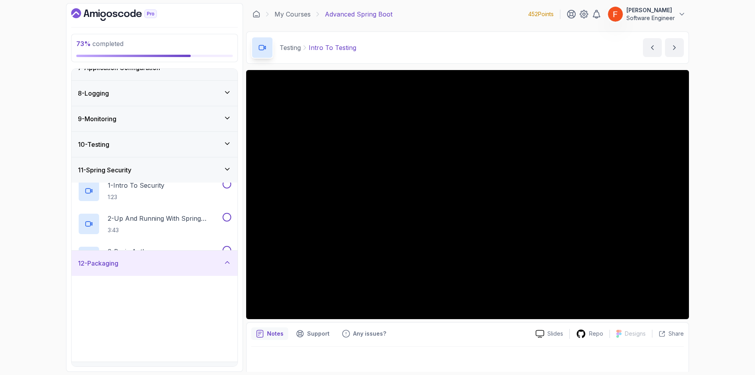
scroll to position [167, 0]
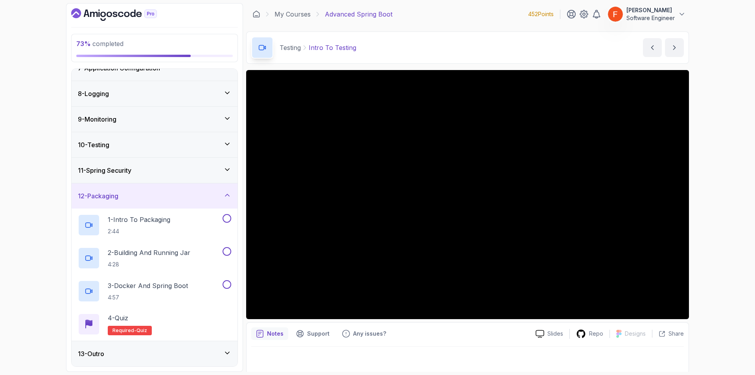
click at [181, 198] on div "12 - Packaging" at bounding box center [154, 195] width 153 height 9
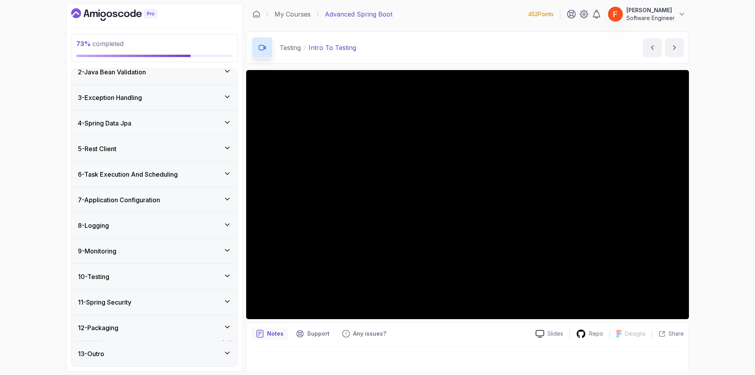
scroll to position [35, 0]
click at [166, 273] on div "10 - Testing" at bounding box center [154, 276] width 153 height 9
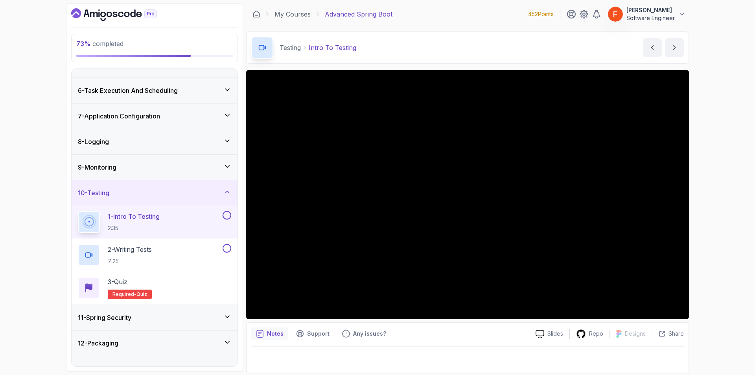
scroll to position [134, 0]
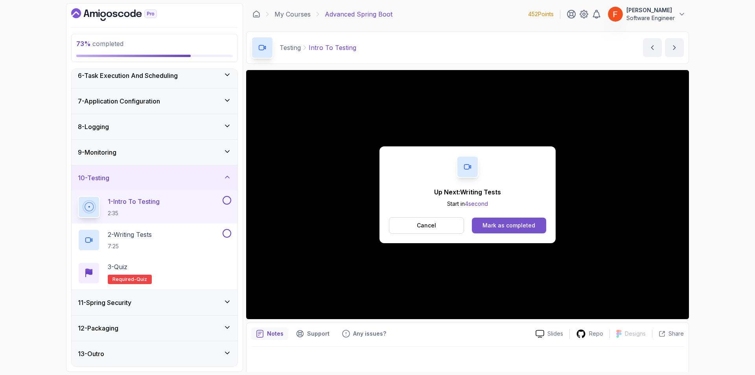
click at [518, 229] on div "Mark as completed" at bounding box center [509, 226] width 53 height 8
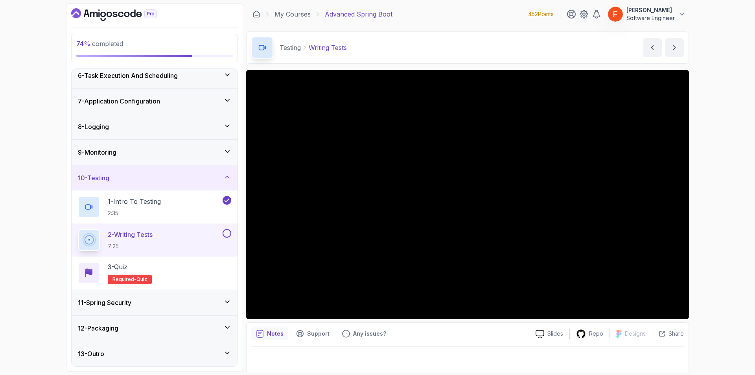
click at [225, 233] on button at bounding box center [227, 233] width 9 height 9
click at [216, 298] on div "11 - Spring Security" at bounding box center [154, 302] width 153 height 9
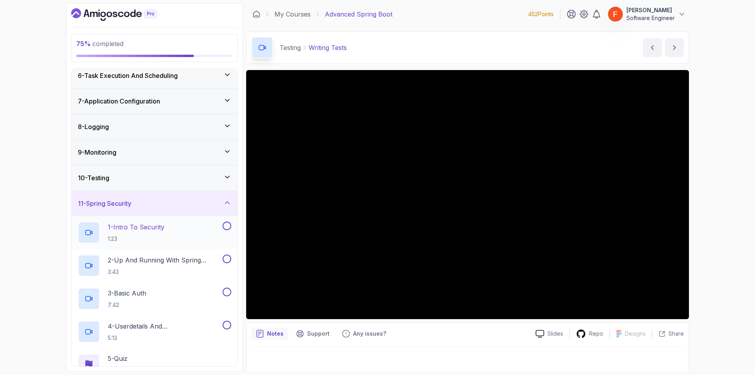
click at [161, 238] on p "1:23" at bounding box center [136, 239] width 57 height 8
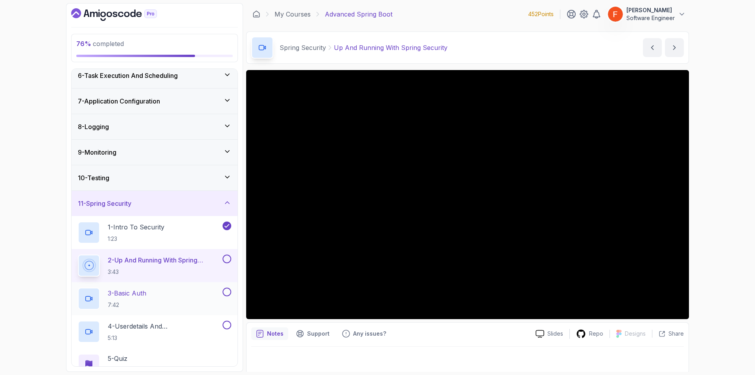
scroll to position [233, 0]
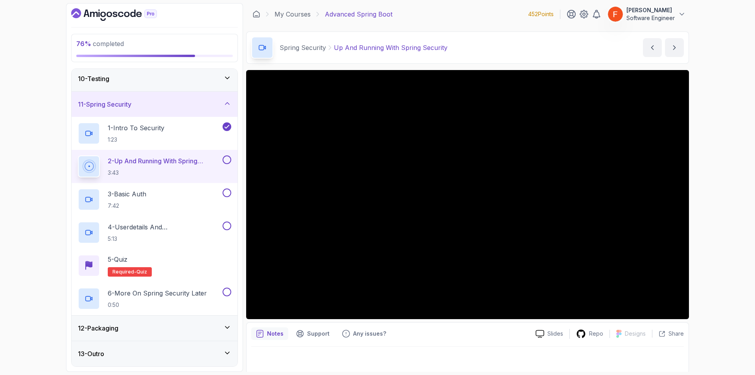
click at [147, 324] on div "12 - Packaging" at bounding box center [154, 327] width 153 height 9
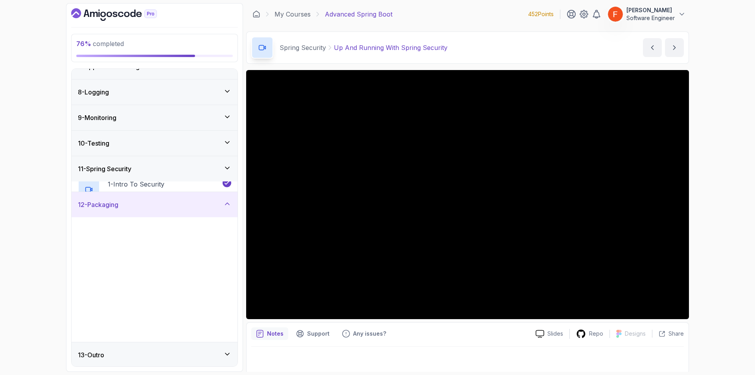
scroll to position [167, 0]
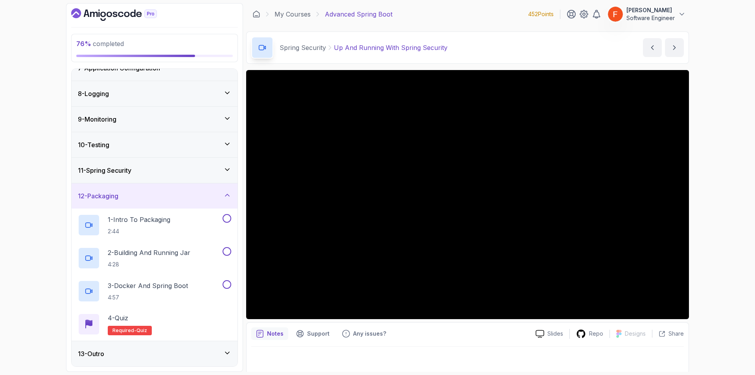
click at [186, 348] on div "13 - Outro" at bounding box center [155, 353] width 166 height 25
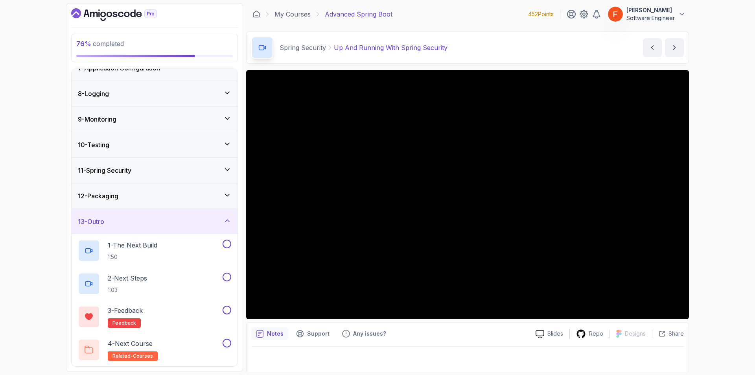
click at [187, 223] on div "13 - Outro" at bounding box center [154, 221] width 153 height 9
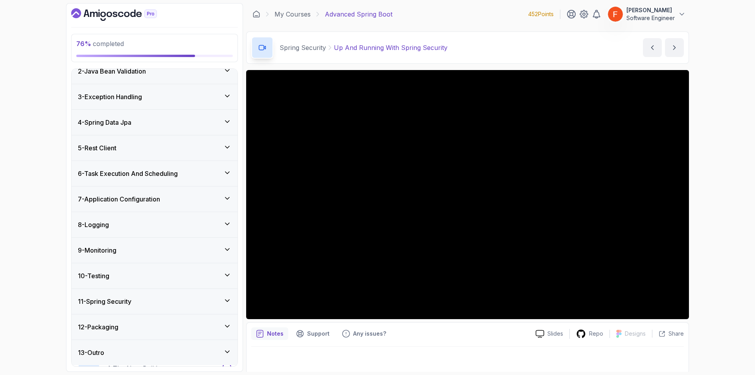
scroll to position [35, 0]
click at [163, 307] on div "11 - Spring Security" at bounding box center [155, 302] width 166 height 25
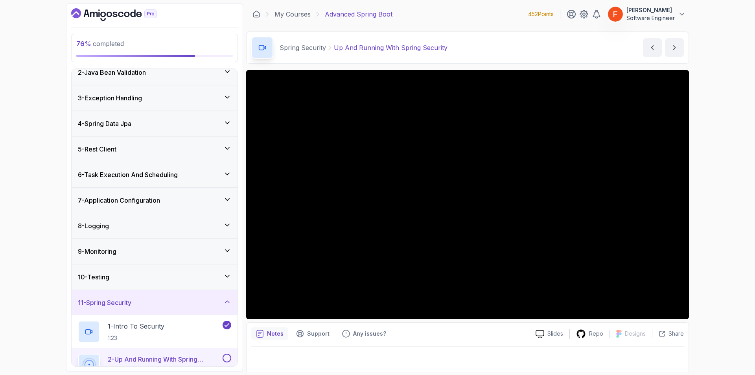
scroll to position [233, 0]
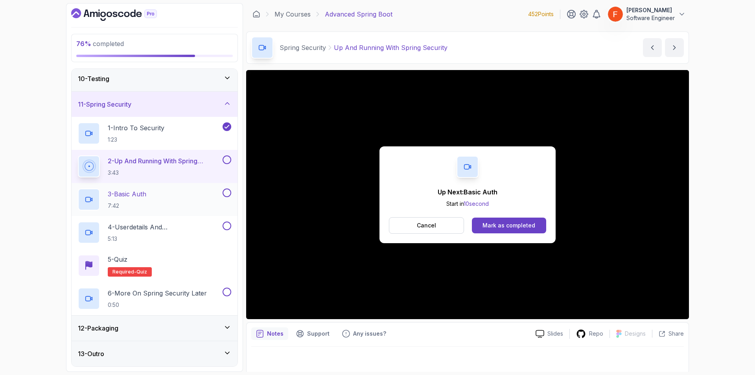
click at [175, 202] on div "3 - Basic Auth 7:42" at bounding box center [149, 199] width 143 height 22
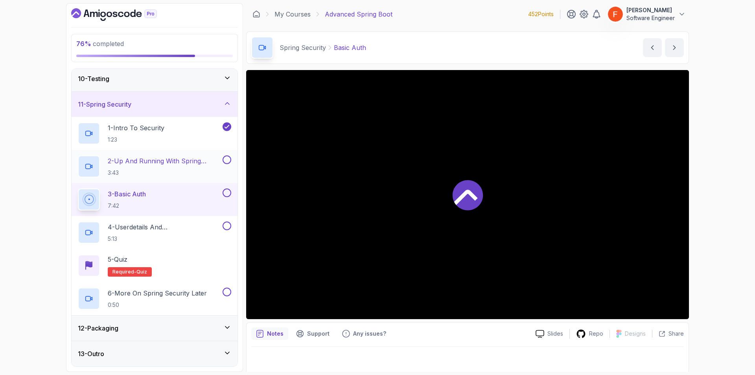
click at [227, 159] on button at bounding box center [227, 159] width 9 height 9
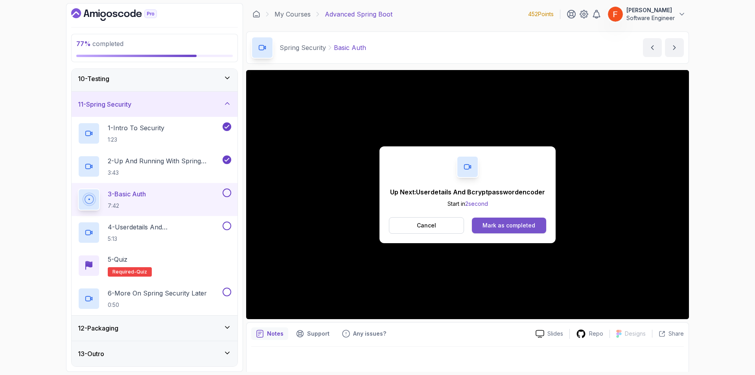
click at [513, 222] on div "Mark as completed" at bounding box center [509, 226] width 53 height 8
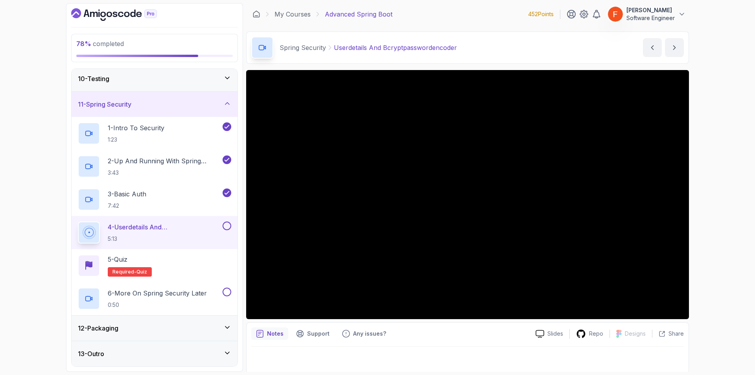
click at [227, 226] on button at bounding box center [227, 226] width 9 height 9
click at [220, 261] on div "5 - Quiz Required- quiz" at bounding box center [154, 266] width 153 height 22
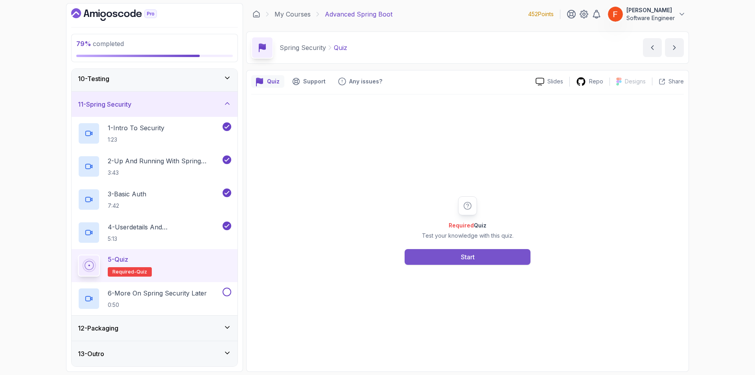
click at [454, 252] on button "Start" at bounding box center [468, 257] width 126 height 16
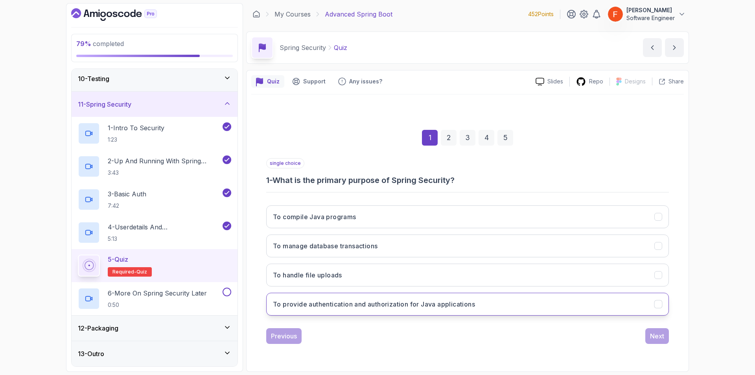
click at [394, 307] on h3 "To provide authentication and authorization for Java applications" at bounding box center [374, 303] width 202 height 9
click at [662, 338] on div "Next" at bounding box center [657, 335] width 14 height 9
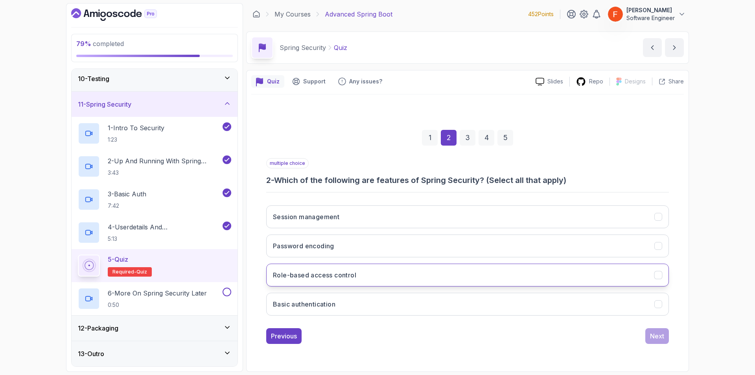
click at [314, 273] on h3 "Role-based access control" at bounding box center [314, 274] width 83 height 9
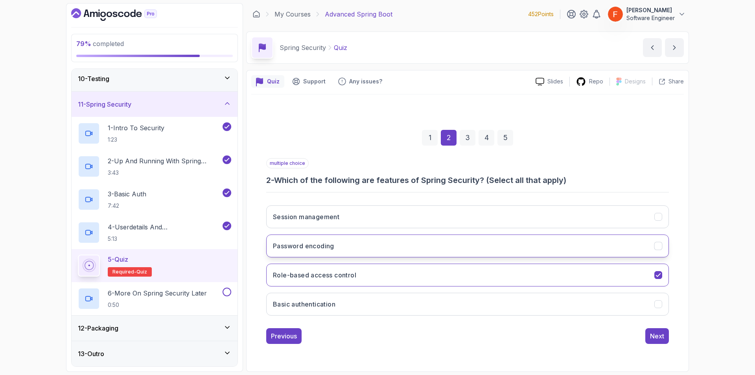
click at [329, 250] on h3 "Password encoding" at bounding box center [303, 245] width 61 height 9
click at [313, 214] on h3 "Session management" at bounding box center [306, 216] width 66 height 9
click at [665, 341] on button "Next" at bounding box center [658, 336] width 24 height 16
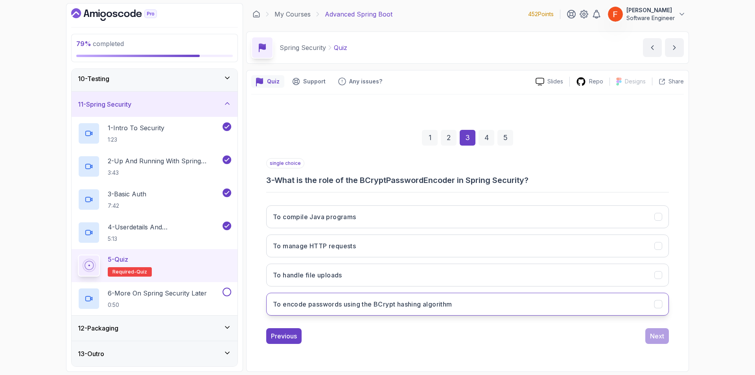
click at [483, 308] on button "To encode passwords using the BCrypt hashing algorithm" at bounding box center [467, 304] width 403 height 23
click at [652, 334] on div "Next" at bounding box center [657, 335] width 14 height 9
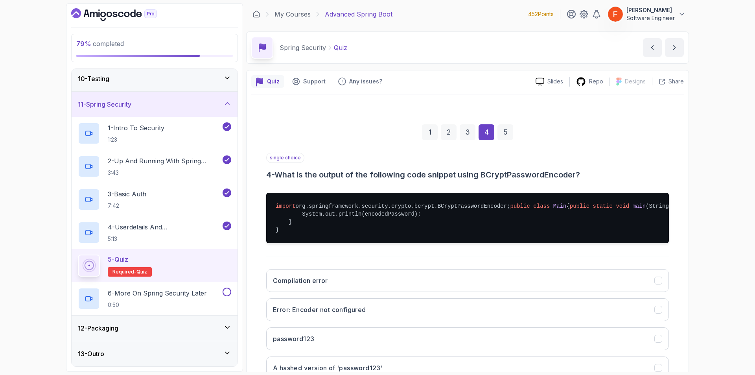
click at [718, 276] on div "79 % completed 1 - Intro 2 - Java Bean Validation 3 - Exception Handling 4 - Sp…" at bounding box center [377, 187] width 755 height 375
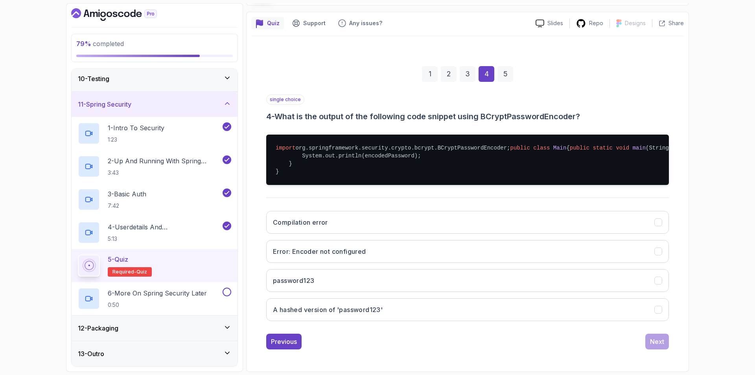
scroll to position [105, 0]
click at [484, 313] on button "A hashed version of 'password123'" at bounding box center [467, 309] width 403 height 23
click at [654, 344] on div "Next" at bounding box center [657, 341] width 14 height 9
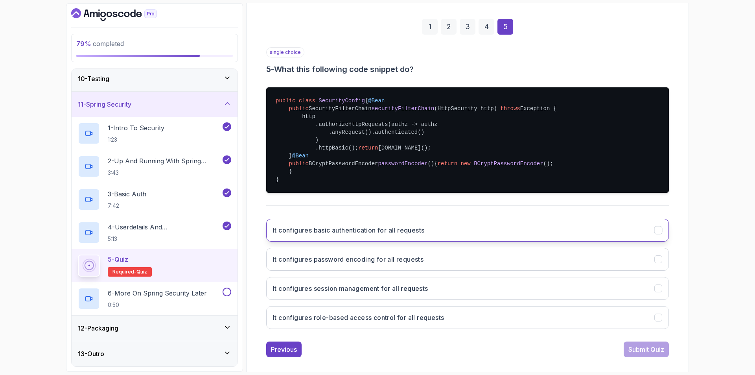
click at [404, 235] on h3 "It configures basic authentication for all requests" at bounding box center [348, 229] width 151 height 9
drag, startPoint x: 677, startPoint y: 309, endPoint x: 684, endPoint y: 326, distance: 18.7
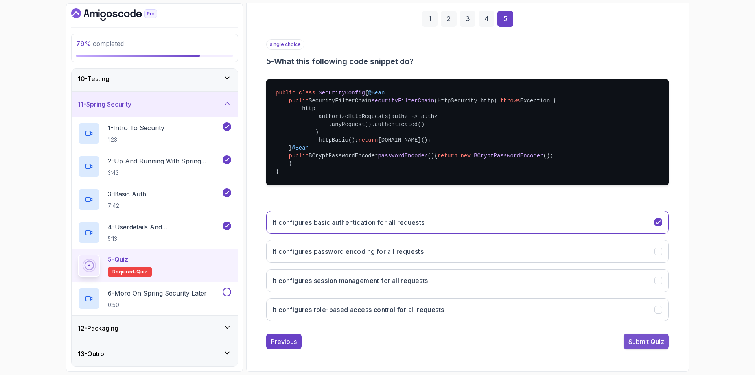
click at [659, 346] on div "Submit Quiz" at bounding box center [647, 341] width 36 height 9
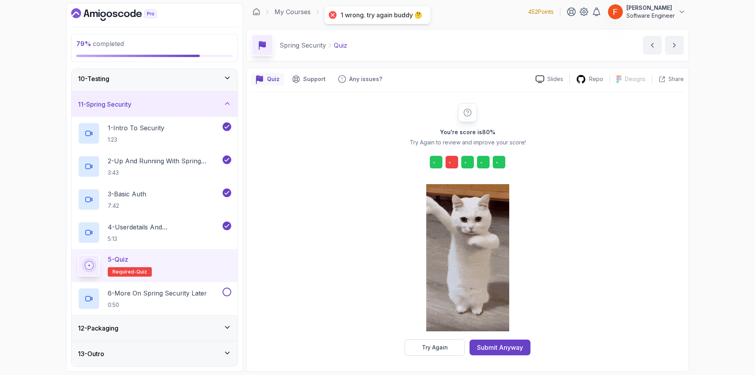
scroll to position [2, 0]
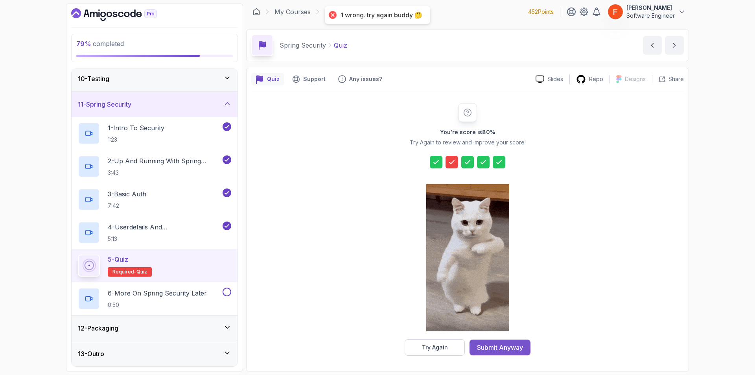
click at [481, 346] on div "Submit Anyway" at bounding box center [500, 347] width 46 height 9
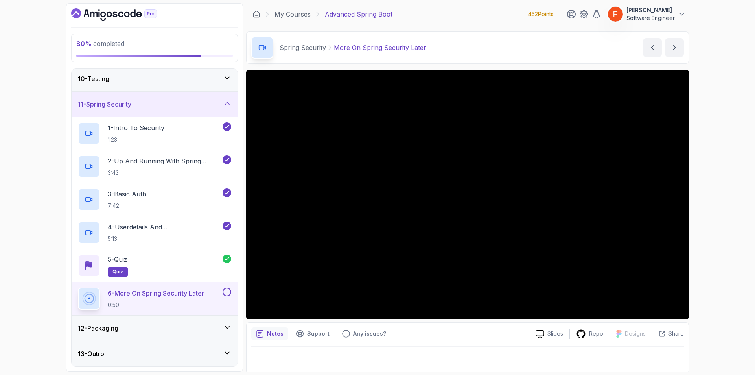
click at [140, 105] on div "11 - Spring Security" at bounding box center [154, 104] width 153 height 9
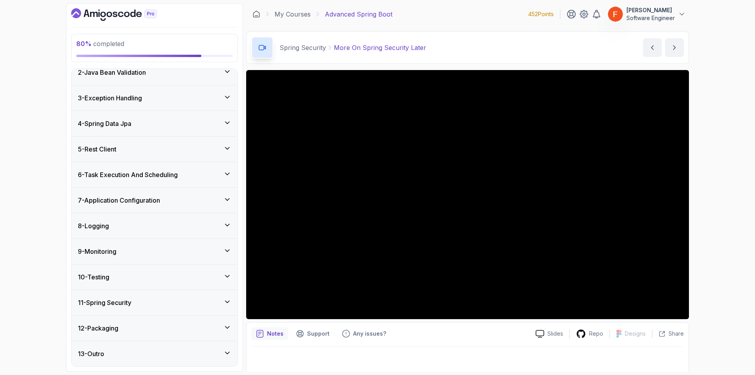
scroll to position [35, 0]
click at [183, 329] on div "12 - Packaging" at bounding box center [154, 327] width 153 height 9
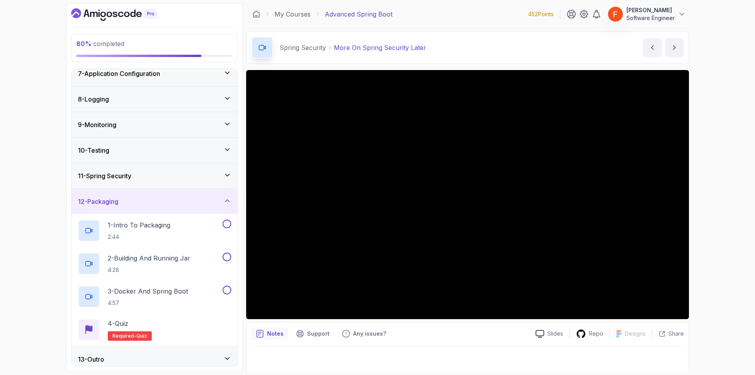
scroll to position [167, 0]
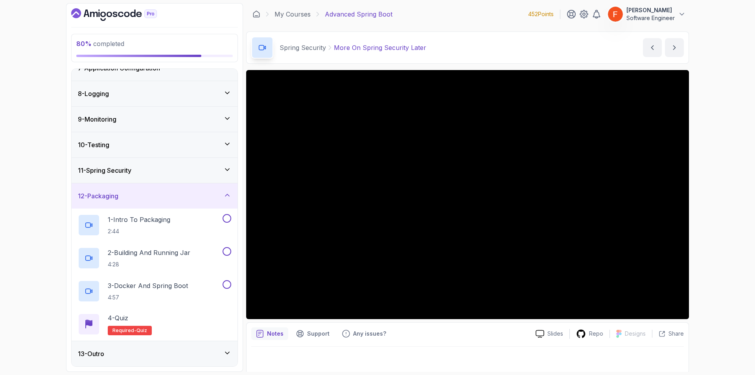
click at [140, 175] on div "11 - Spring Security" at bounding box center [154, 170] width 153 height 9
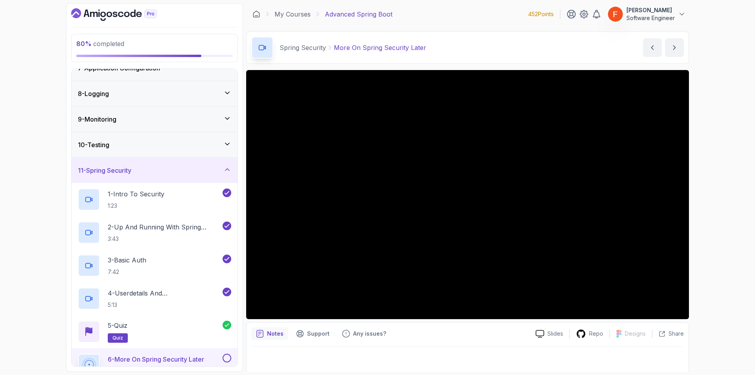
click at [225, 358] on button at bounding box center [227, 358] width 9 height 9
click at [187, 173] on div "11 - Spring Security" at bounding box center [154, 170] width 153 height 9
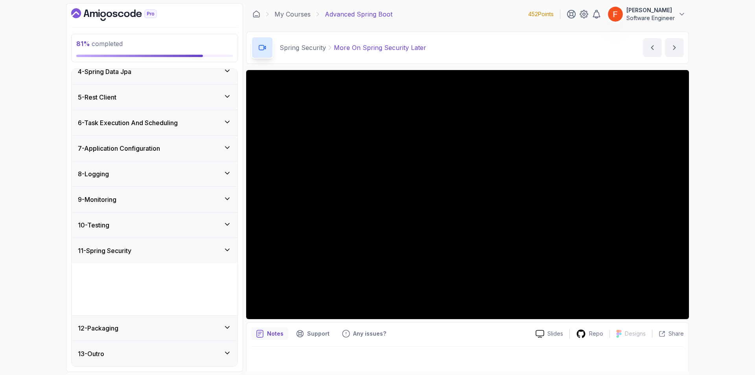
scroll to position [35, 0]
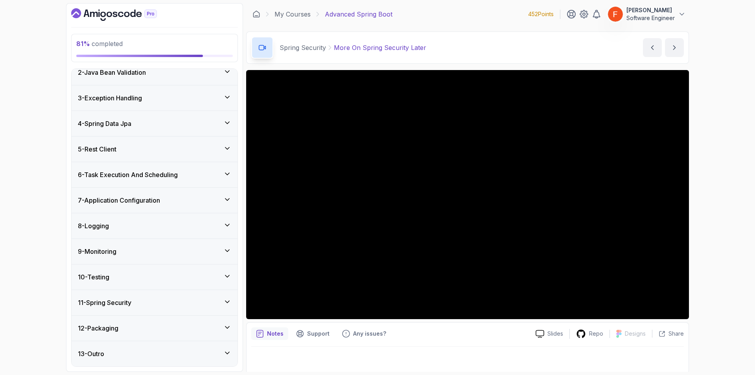
click at [159, 327] on div "12 - Packaging" at bounding box center [154, 327] width 153 height 9
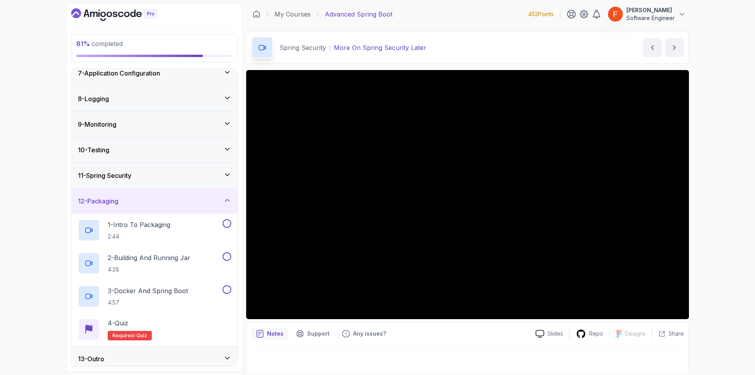
scroll to position [167, 0]
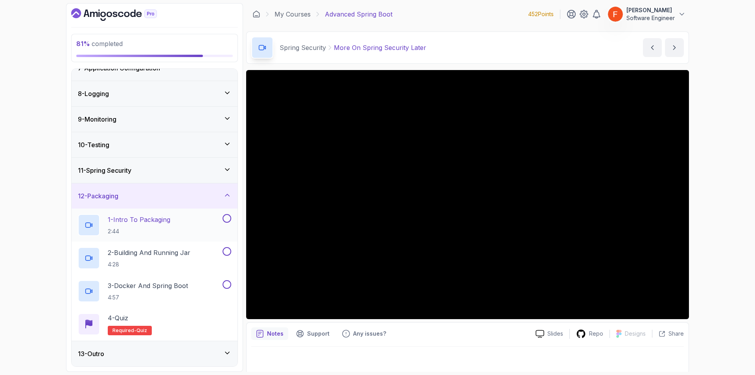
click at [162, 222] on p "1 - Intro To Packaging" at bounding box center [139, 219] width 63 height 9
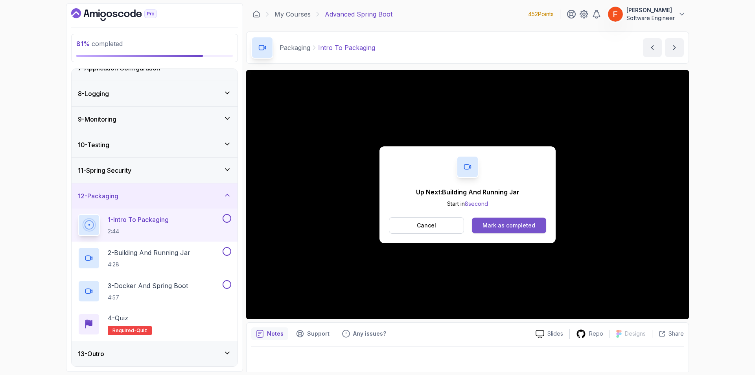
click at [501, 218] on button "Mark as completed" at bounding box center [509, 226] width 74 height 16
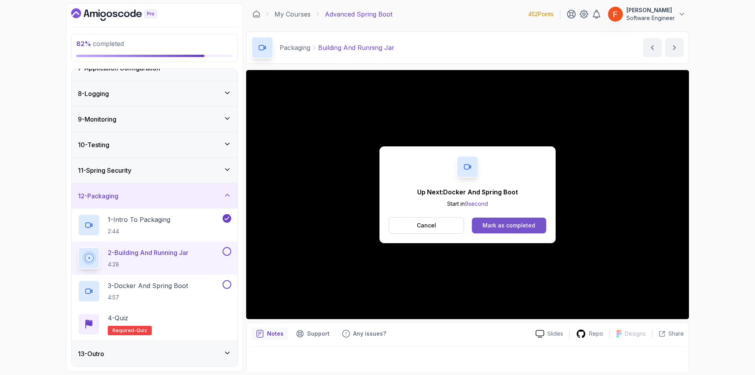
click at [494, 222] on div "Mark as completed" at bounding box center [509, 226] width 53 height 8
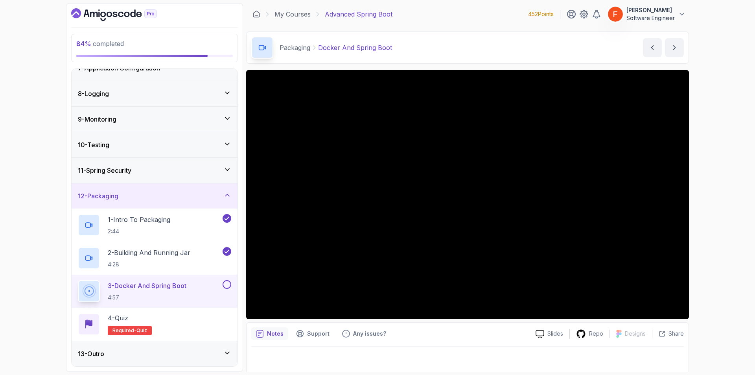
click at [225, 284] on button at bounding box center [227, 284] width 9 height 9
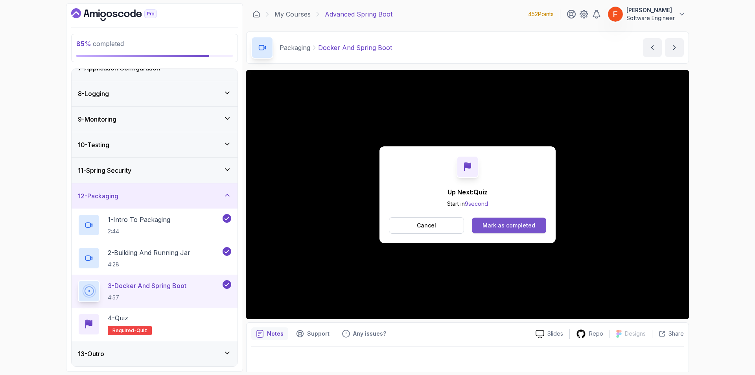
click at [513, 227] on div "Mark as completed" at bounding box center [509, 226] width 53 height 8
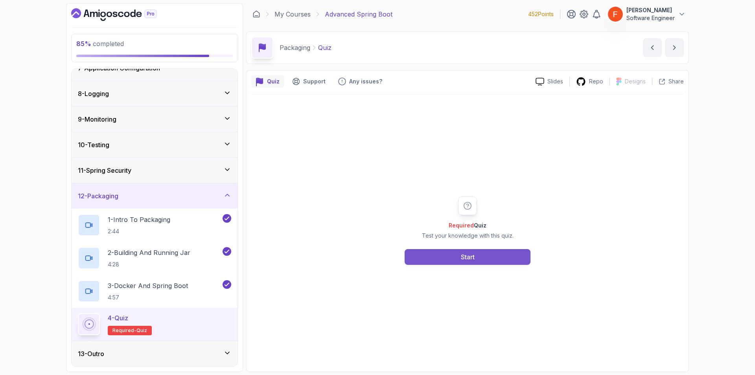
click at [455, 262] on button "Start" at bounding box center [468, 257] width 126 height 16
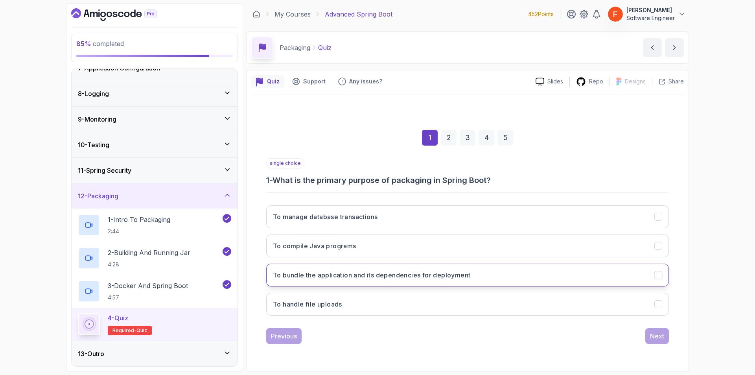
click at [468, 283] on button "To bundle the application and its dependencies for deployment" at bounding box center [467, 275] width 403 height 23
click at [650, 340] on button "Next" at bounding box center [658, 336] width 24 height 16
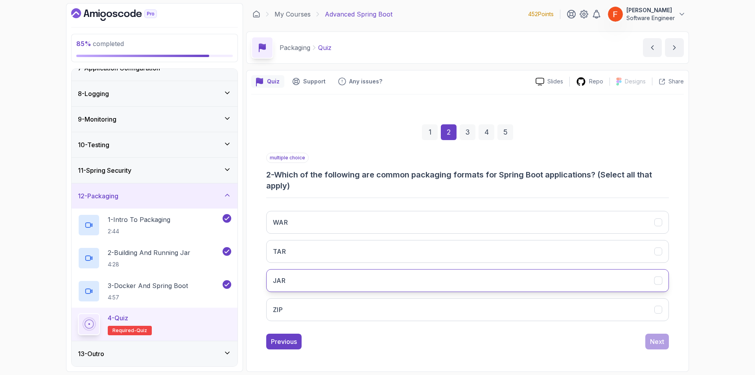
click at [301, 283] on button "JAR" at bounding box center [467, 280] width 403 height 23
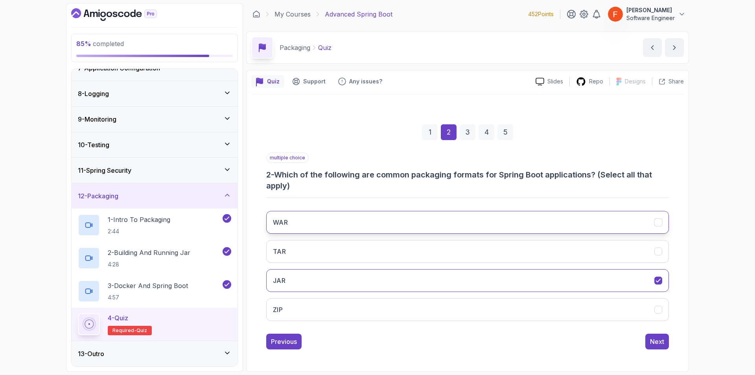
click at [393, 219] on button "WAR" at bounding box center [467, 222] width 403 height 23
click at [654, 340] on div "Next" at bounding box center [657, 341] width 14 height 9
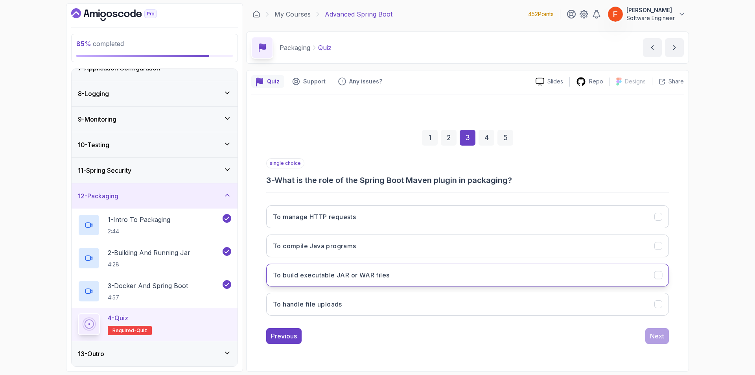
click at [431, 269] on button "To build executable JAR or WAR files" at bounding box center [467, 275] width 403 height 23
click at [661, 340] on div "Next" at bounding box center [657, 335] width 14 height 9
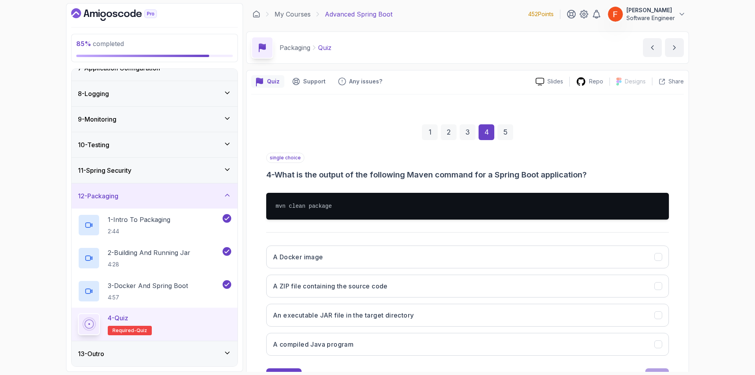
drag, startPoint x: 680, startPoint y: 240, endPoint x: 680, endPoint y: 246, distance: 5.5
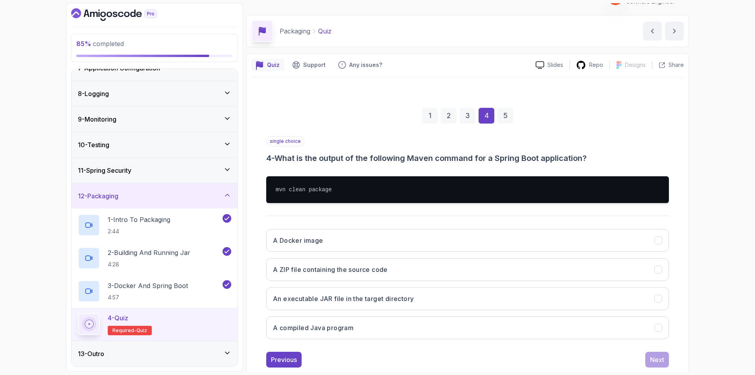
scroll to position [35, 0]
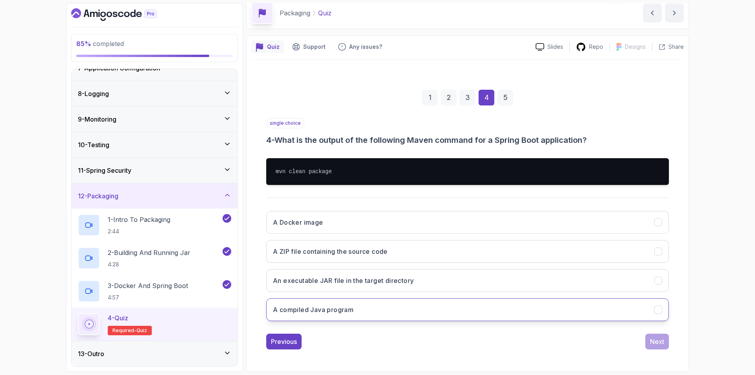
click at [422, 315] on button "A compiled Java program" at bounding box center [467, 309] width 403 height 23
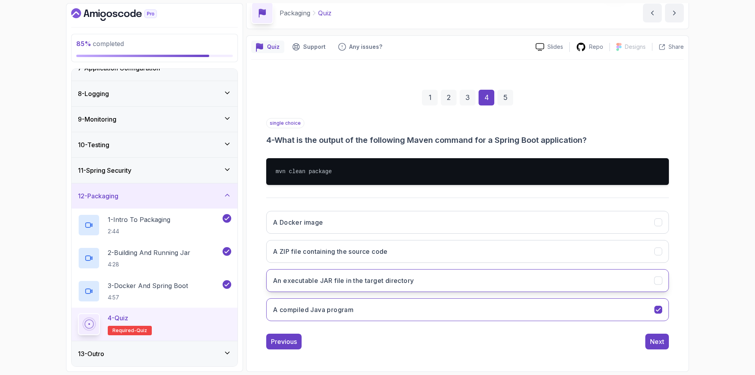
click at [422, 290] on button "An executable JAR file in the target directory" at bounding box center [467, 280] width 403 height 23
click at [657, 340] on div "Next" at bounding box center [657, 341] width 14 height 9
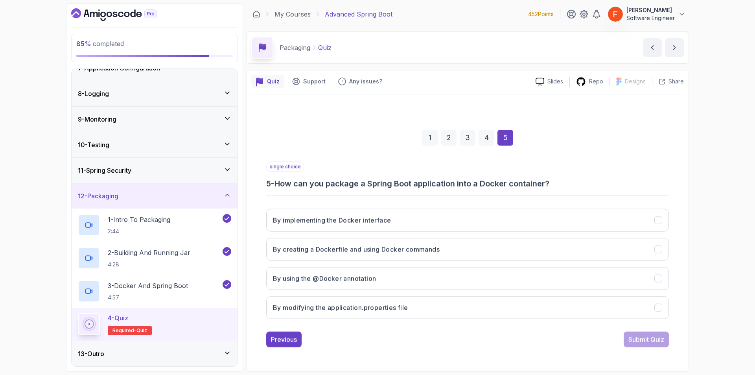
scroll to position [0, 0]
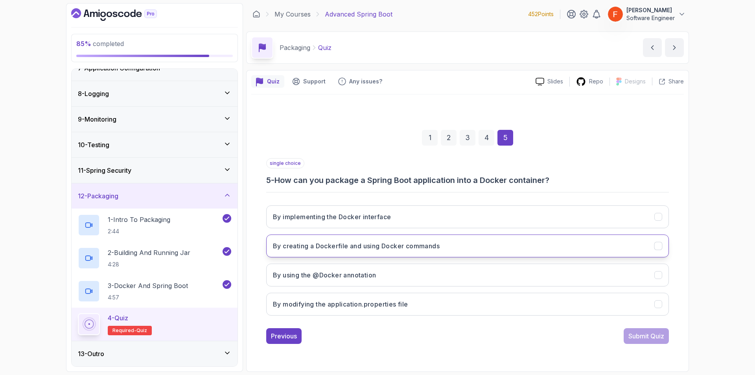
click at [374, 255] on button "By creating a Dockerfile and using Docker commands" at bounding box center [467, 246] width 403 height 23
click at [644, 334] on div "Submit Quiz" at bounding box center [647, 335] width 36 height 9
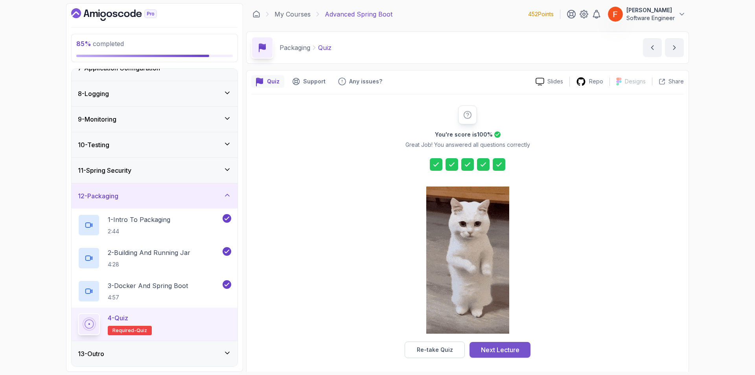
click at [498, 347] on div "Next Lecture" at bounding box center [500, 349] width 39 height 9
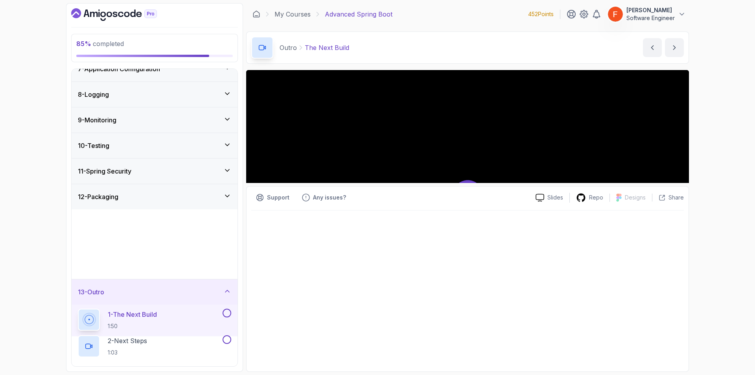
scroll to position [167, 0]
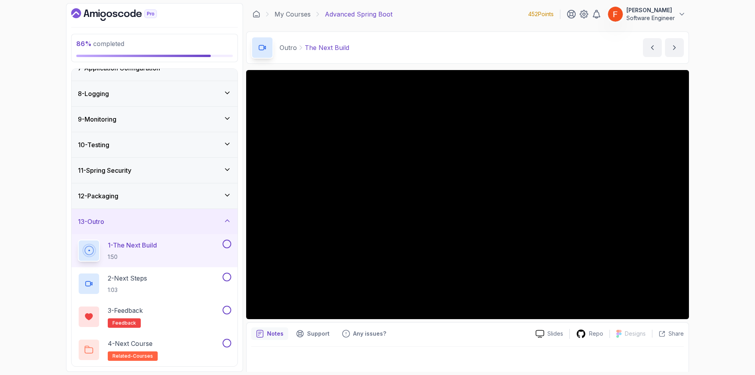
click at [228, 246] on button at bounding box center [227, 244] width 9 height 9
click at [199, 282] on div "2 - Next Steps 1:03" at bounding box center [149, 284] width 143 height 22
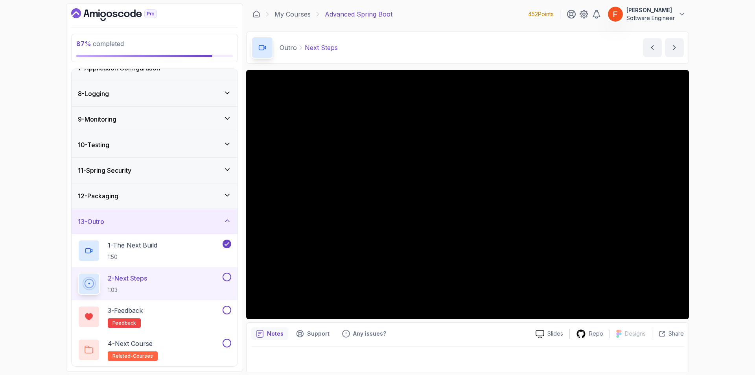
click at [225, 275] on button at bounding box center [227, 277] width 9 height 9
click at [229, 311] on button at bounding box center [227, 310] width 9 height 9
click at [227, 340] on button at bounding box center [227, 343] width 9 height 9
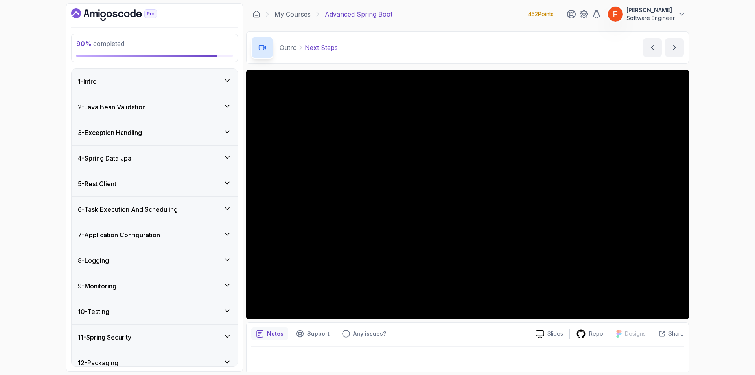
click at [196, 78] on div "1 - Intro" at bounding box center [154, 81] width 153 height 9
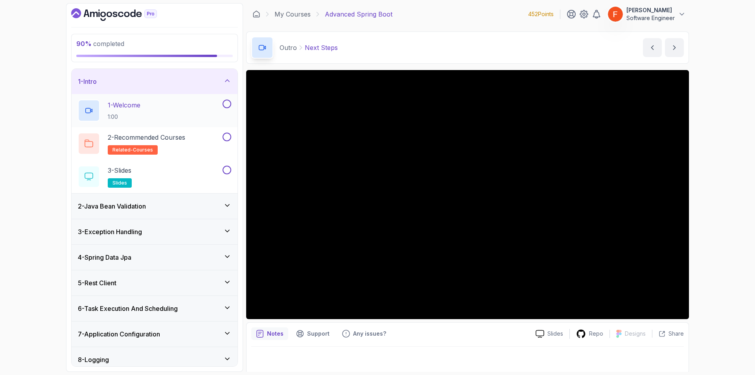
click at [228, 105] on button at bounding box center [227, 104] width 9 height 9
click at [228, 141] on button "2 - Recommended Courses related-courses" at bounding box center [154, 144] width 153 height 22
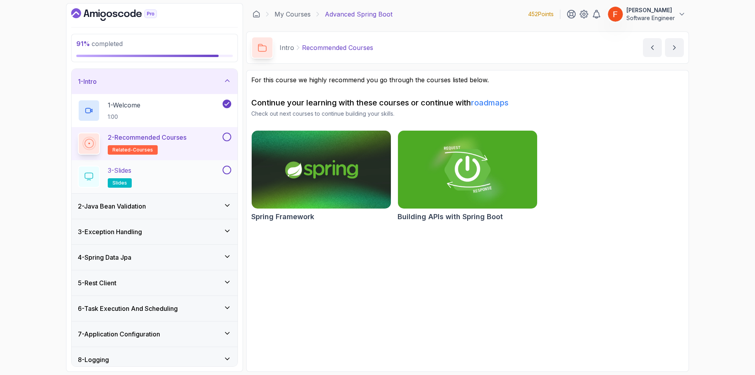
click at [228, 171] on button at bounding box center [227, 170] width 9 height 9
click at [225, 135] on button at bounding box center [227, 137] width 9 height 9
click at [226, 208] on icon at bounding box center [227, 205] width 8 height 8
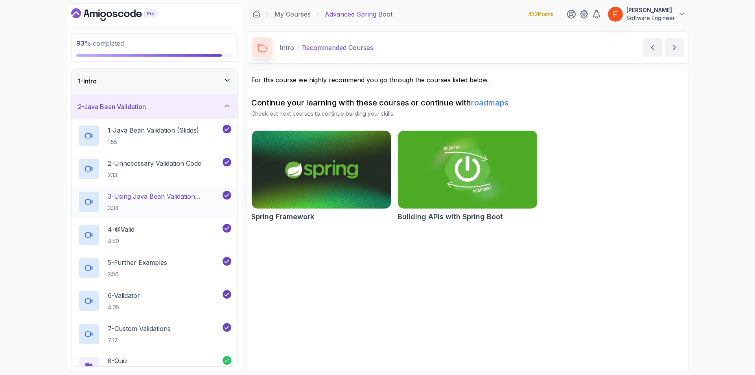
scroll to position [332, 0]
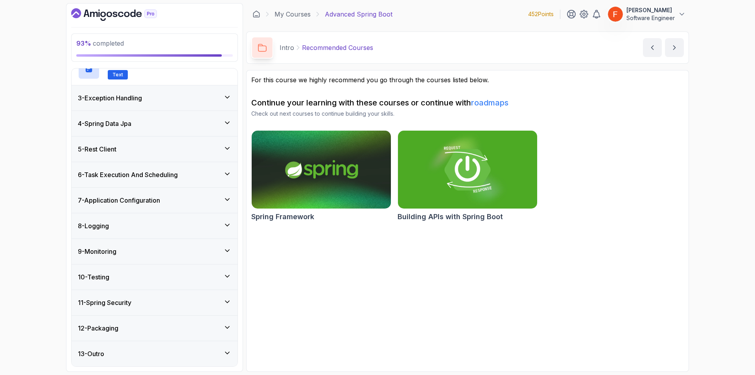
click at [122, 18] on icon "Dashboard" at bounding box center [114, 14] width 86 height 13
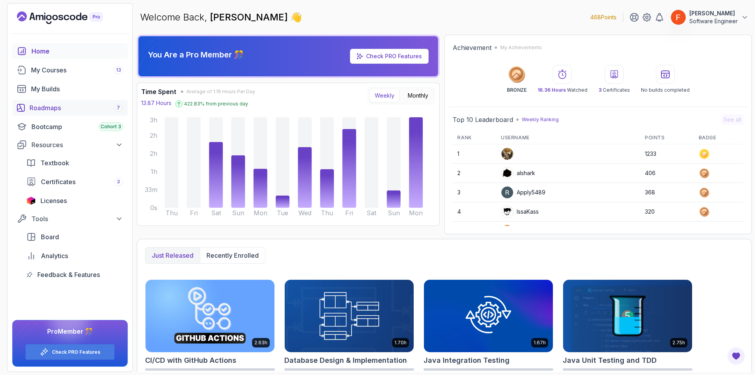
click at [62, 110] on div "Roadmaps 7" at bounding box center [77, 107] width 94 height 9
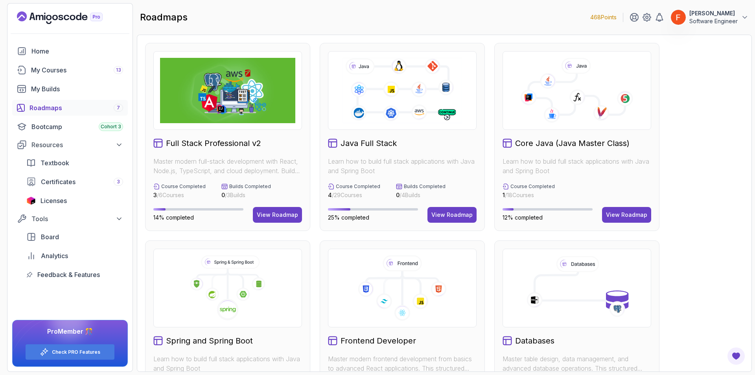
click at [225, 313] on icon at bounding box center [228, 310] width 22 height 22
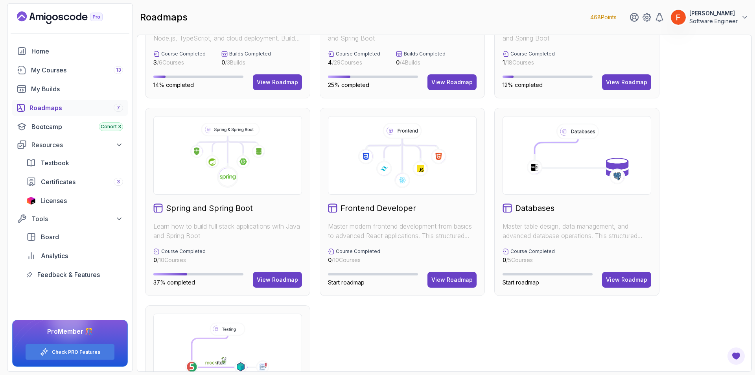
scroll to position [262, 0]
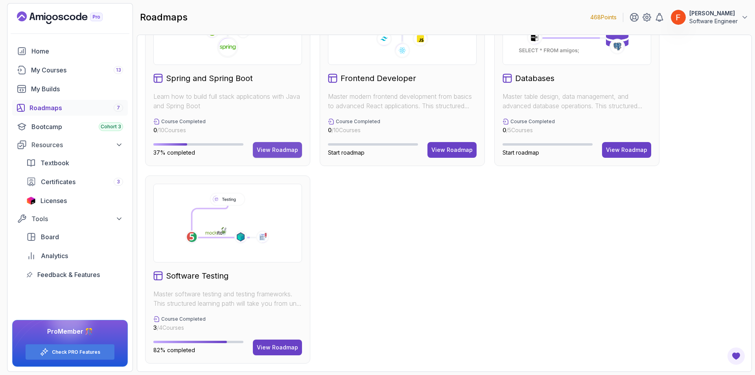
click at [281, 148] on div "View Roadmap" at bounding box center [277, 150] width 41 height 8
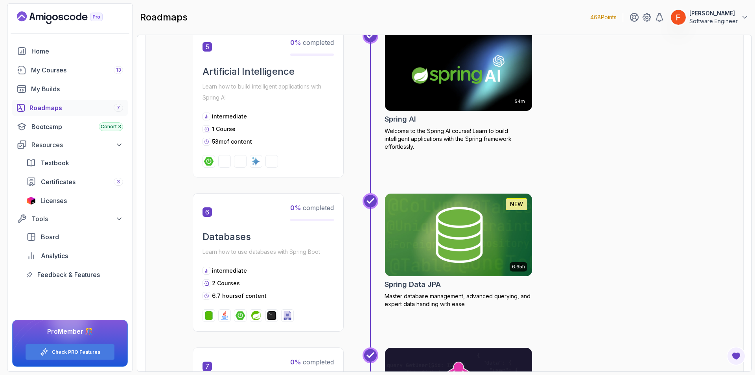
scroll to position [872, 0]
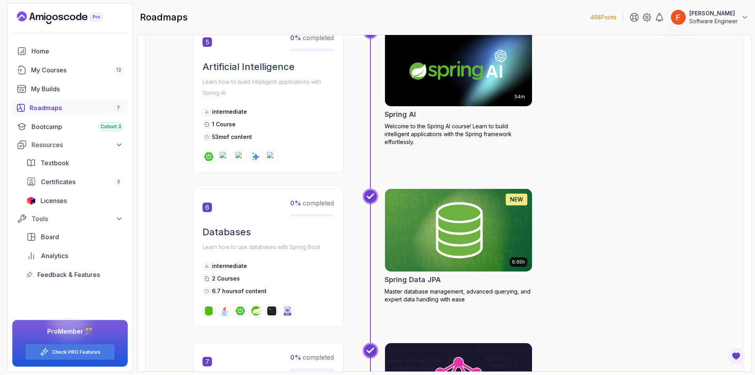
click at [419, 83] on img at bounding box center [459, 65] width 155 height 87
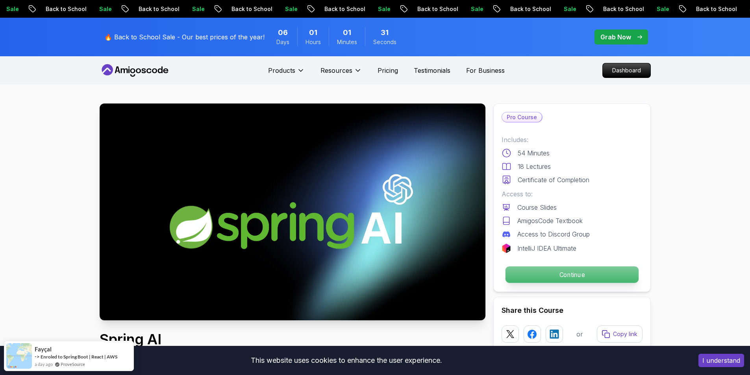
click at [589, 271] on p "Continue" at bounding box center [571, 274] width 133 height 17
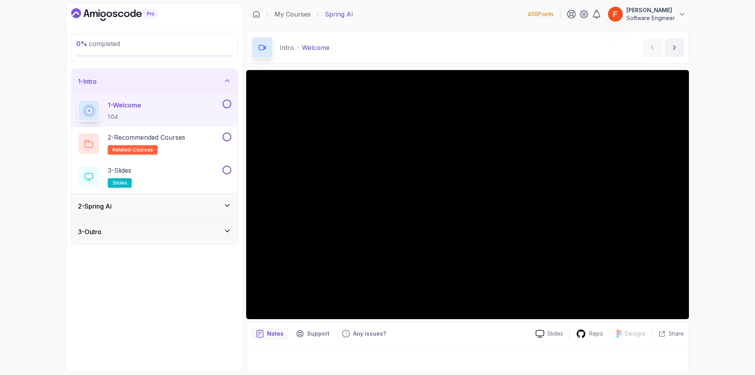
click at [185, 207] on div "2 - Spring Ai" at bounding box center [154, 205] width 153 height 9
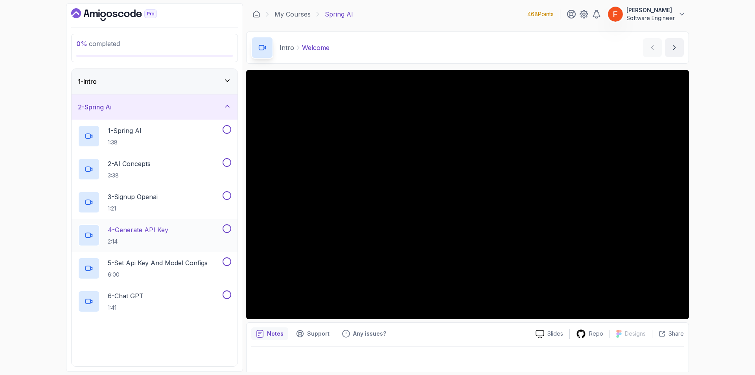
scroll to position [175, 0]
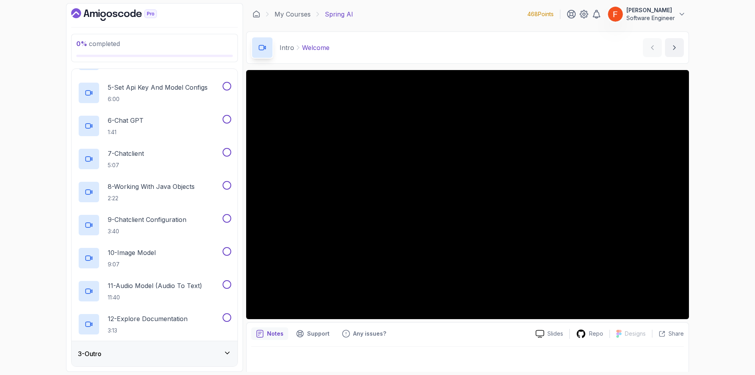
click at [164, 343] on div "3 - Outro" at bounding box center [155, 353] width 166 height 25
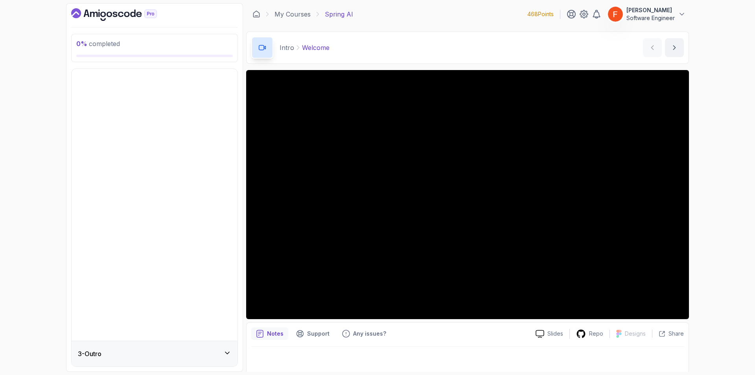
scroll to position [0, 0]
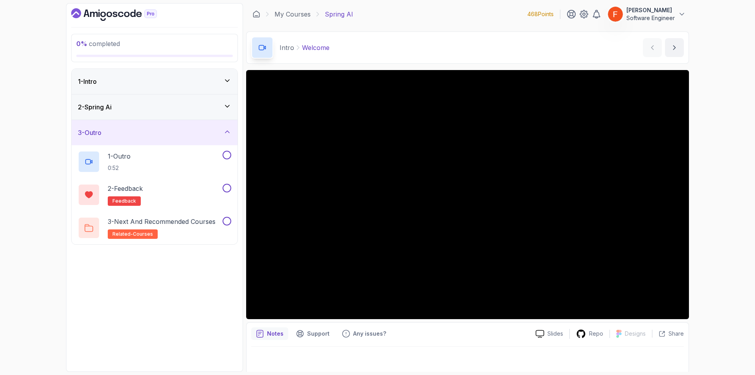
click at [166, 132] on div "3 - Outro" at bounding box center [154, 132] width 153 height 9
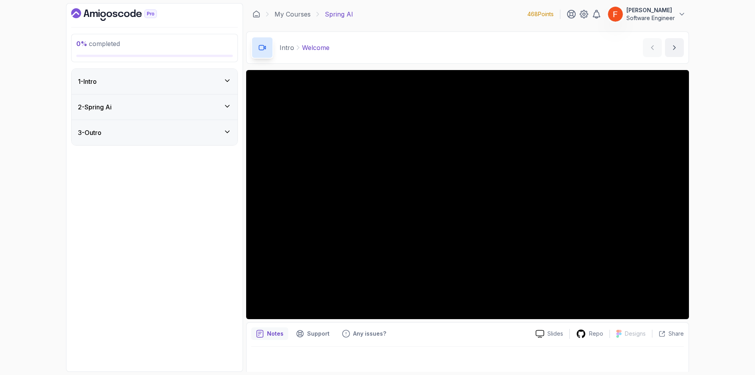
click at [163, 78] on div "1 - Intro" at bounding box center [154, 81] width 153 height 9
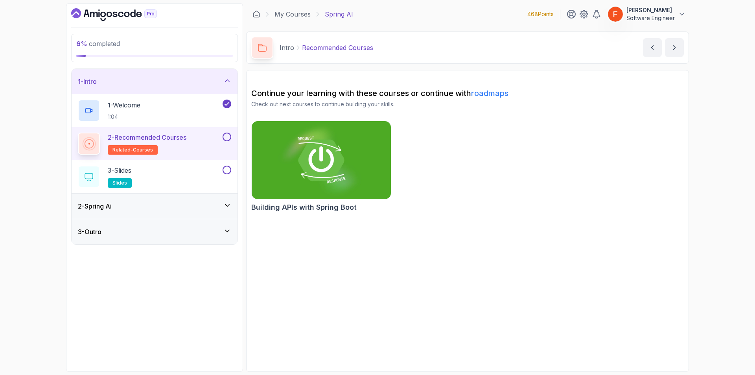
click at [228, 136] on button at bounding box center [227, 137] width 9 height 9
click at [207, 175] on div "3 - Slides slides" at bounding box center [149, 177] width 143 height 22
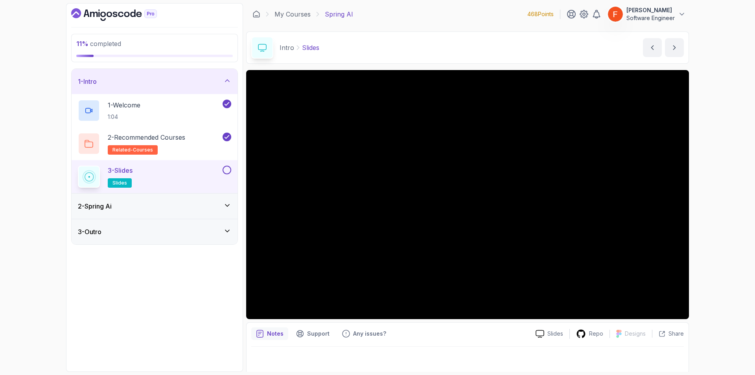
click at [127, 209] on div "2 - Spring Ai" at bounding box center [154, 205] width 153 height 9
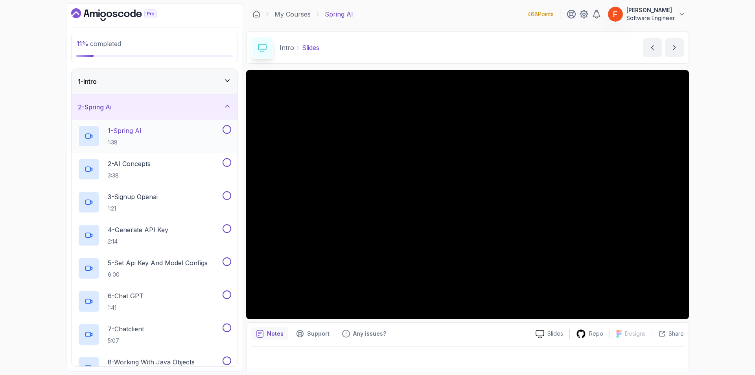
click at [175, 138] on div "1 - Spring AI 1:38" at bounding box center [149, 136] width 143 height 22
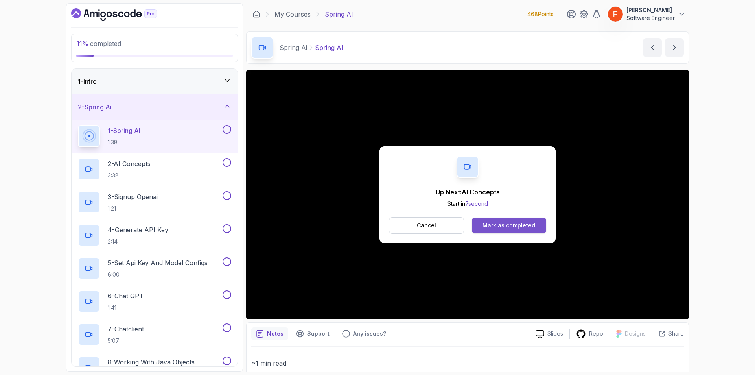
click at [500, 225] on div "Mark as completed" at bounding box center [509, 226] width 53 height 8
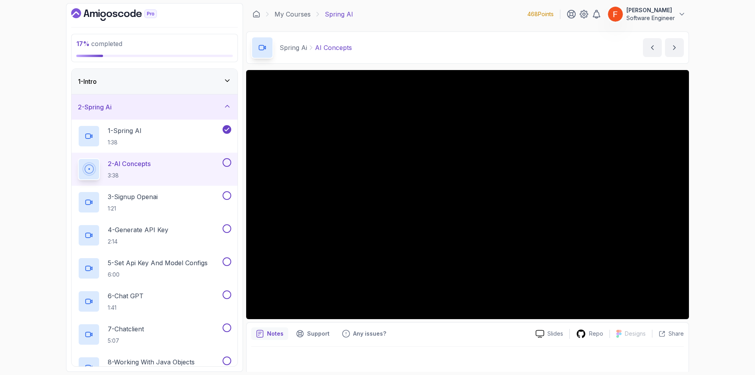
click at [217, 80] on div "1 - Intro" at bounding box center [154, 81] width 153 height 9
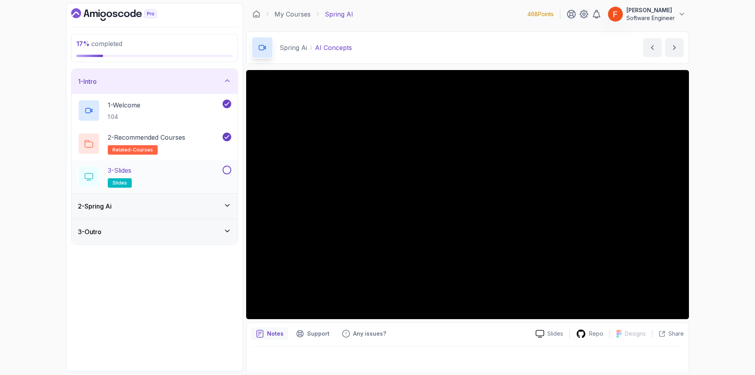
click at [225, 168] on button at bounding box center [227, 170] width 9 height 9
click at [230, 90] on div "1 - Intro" at bounding box center [155, 81] width 166 height 25
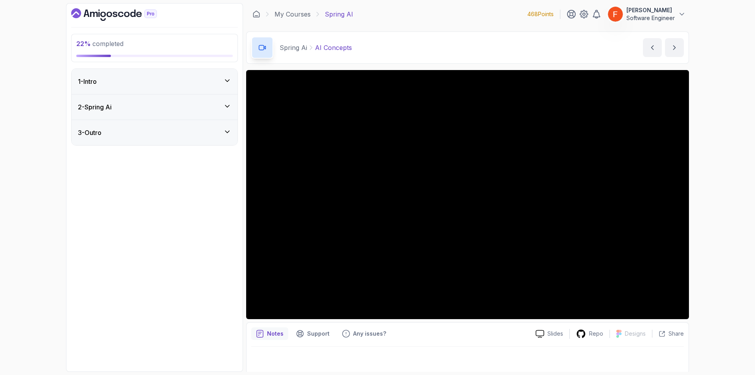
click at [223, 112] on div "2 - Spring Ai" at bounding box center [155, 106] width 166 height 25
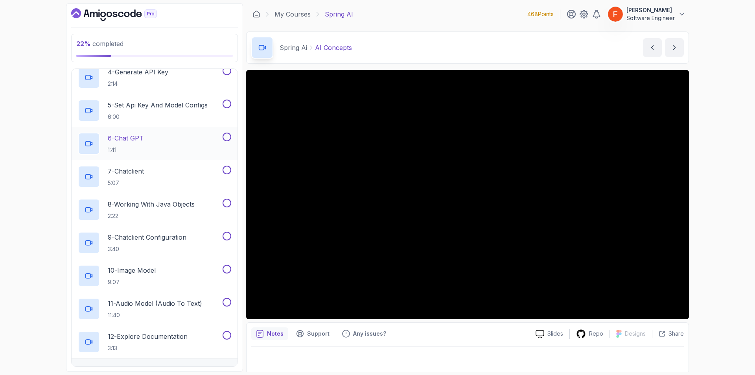
scroll to position [175, 0]
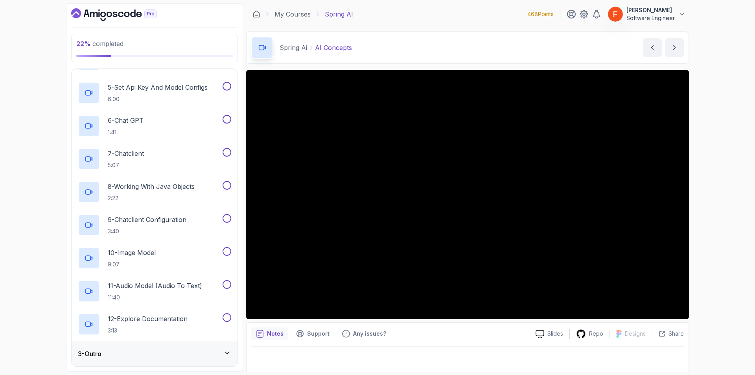
click at [162, 358] on div "3 - Outro" at bounding box center [154, 353] width 153 height 9
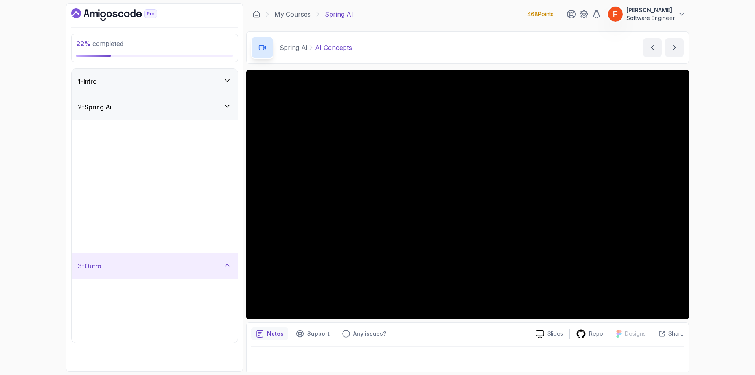
scroll to position [0, 0]
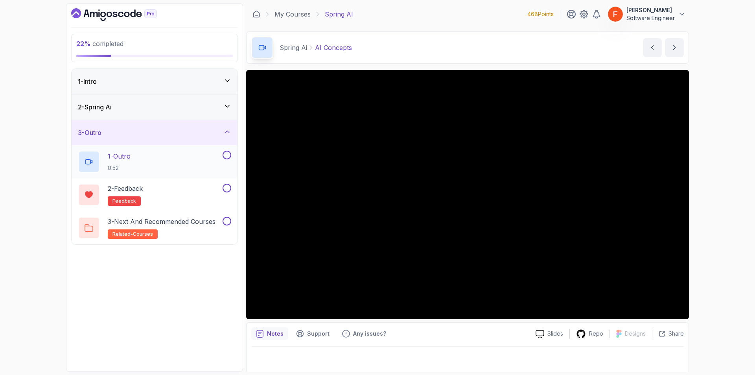
click at [228, 157] on button at bounding box center [227, 155] width 9 height 9
click at [228, 189] on button at bounding box center [227, 188] width 9 height 9
click at [229, 219] on button at bounding box center [227, 221] width 9 height 9
click at [216, 112] on div "2 - Spring Ai" at bounding box center [155, 106] width 166 height 25
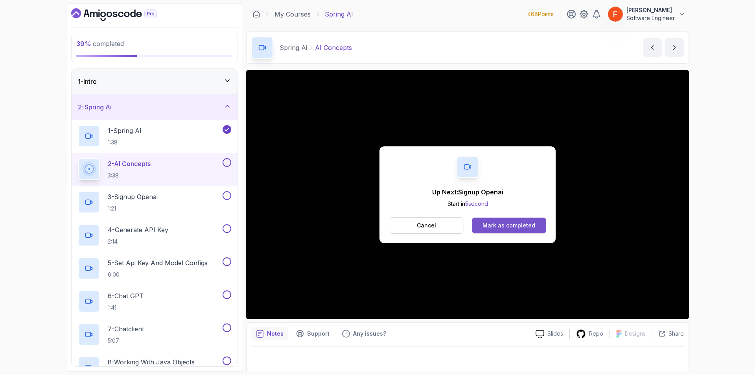
click at [495, 226] on div "Mark as completed" at bounding box center [509, 226] width 53 height 8
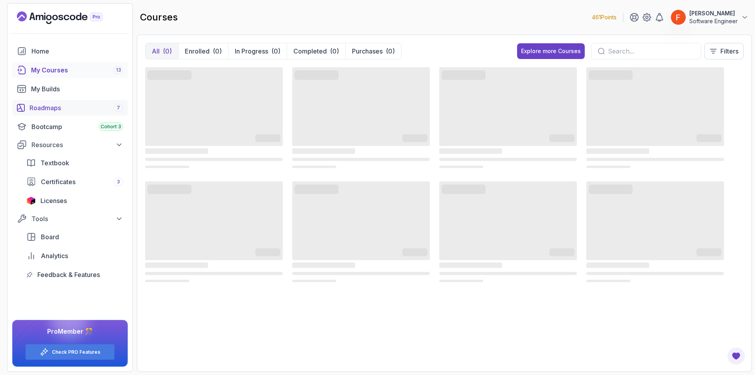
click at [71, 111] on div "Roadmaps 7" at bounding box center [77, 107] width 94 height 9
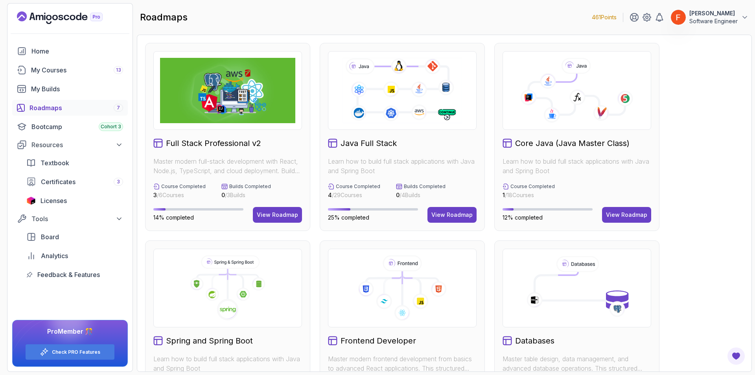
click at [245, 323] on div at bounding box center [227, 288] width 149 height 79
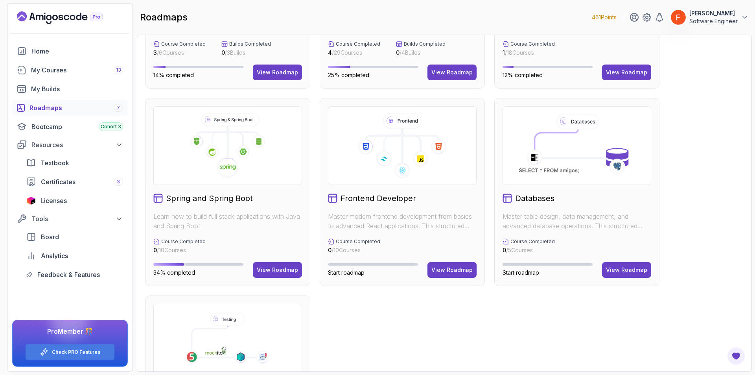
scroll to position [262, 0]
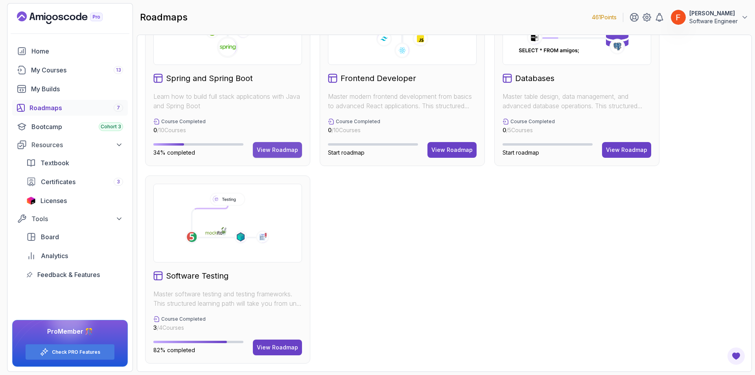
click at [281, 147] on div "View Roadmap" at bounding box center [277, 150] width 41 height 8
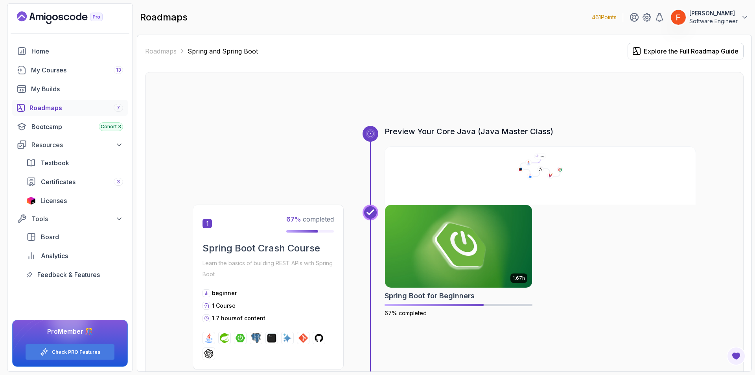
scroll to position [524, 0]
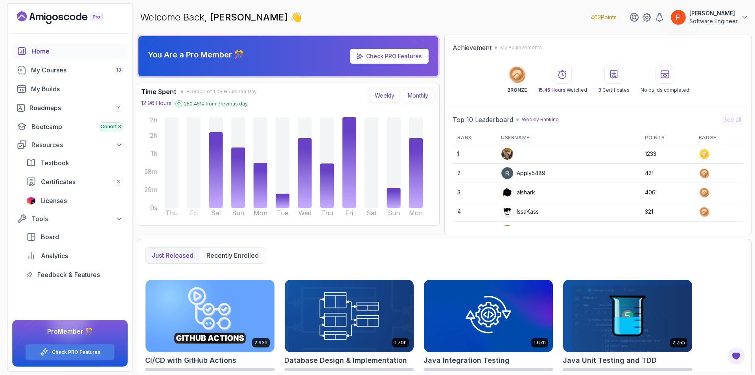
click at [413, 95] on button "Monthly" at bounding box center [418, 95] width 31 height 13
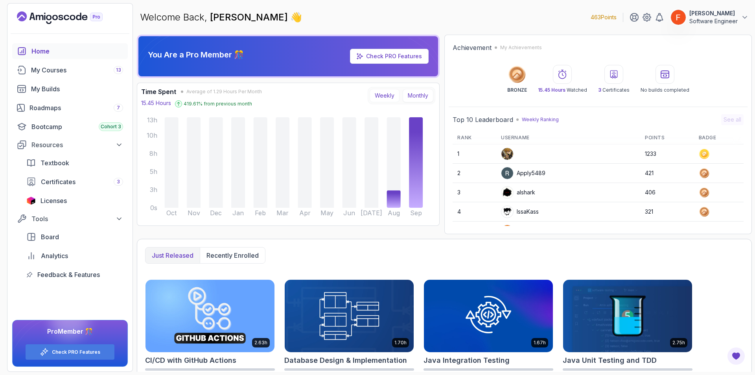
click at [390, 99] on button "Weekly" at bounding box center [385, 95] width 30 height 13
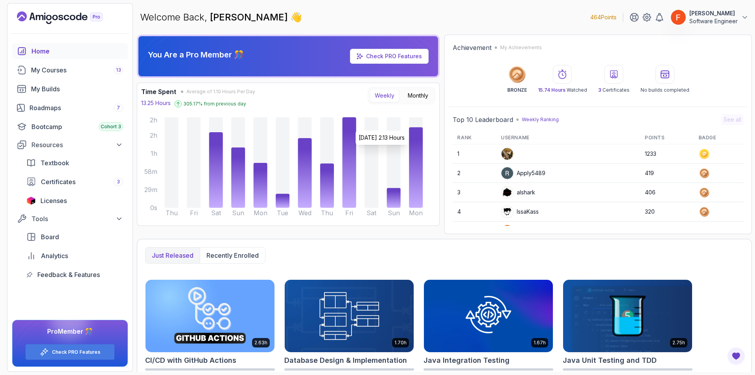
click at [418, 127] on icon at bounding box center [416, 122] width 14 height 10
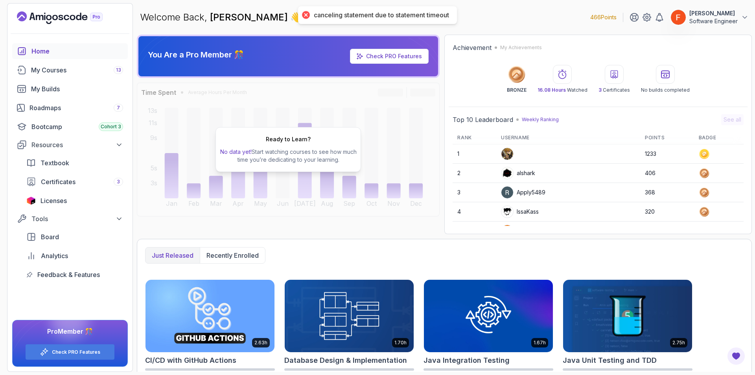
click at [348, 153] on p "No data yet! Start watching courses to see how much time you’re dedicating to y…" at bounding box center [288, 156] width 139 height 16
click at [72, 108] on div "Roadmaps 7" at bounding box center [77, 107] width 94 height 9
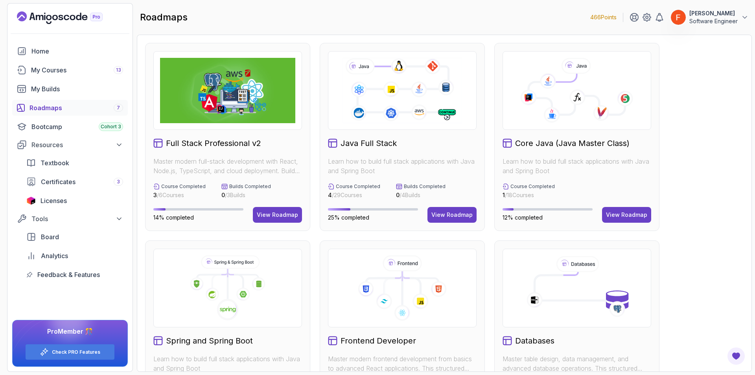
click at [50, 18] on icon "Landing page" at bounding box center [49, 18] width 6 height 6
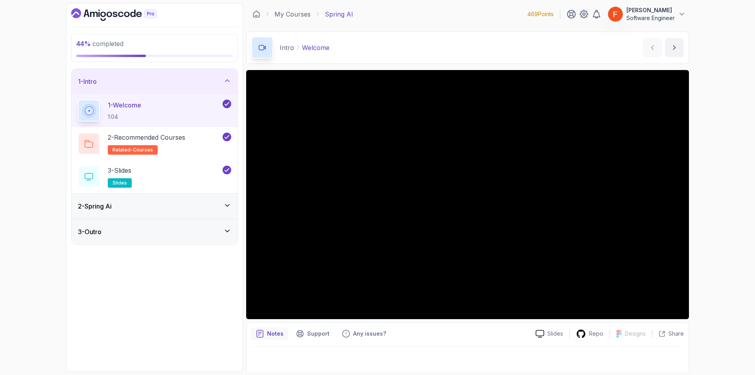
click at [201, 205] on div "2 - Spring Ai" at bounding box center [154, 205] width 153 height 9
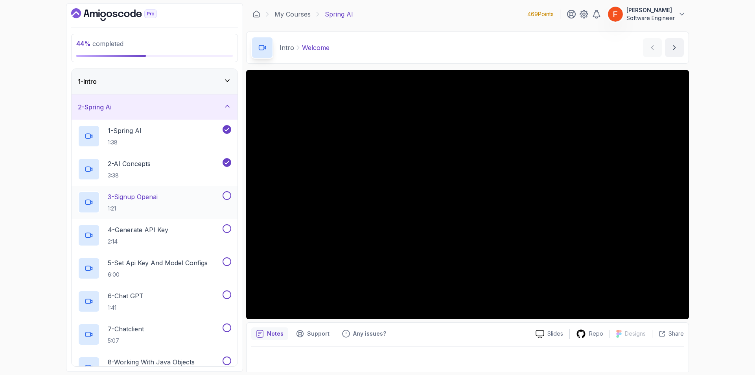
click at [168, 206] on div "3 - Signup Openai 1:21" at bounding box center [149, 202] width 143 height 22
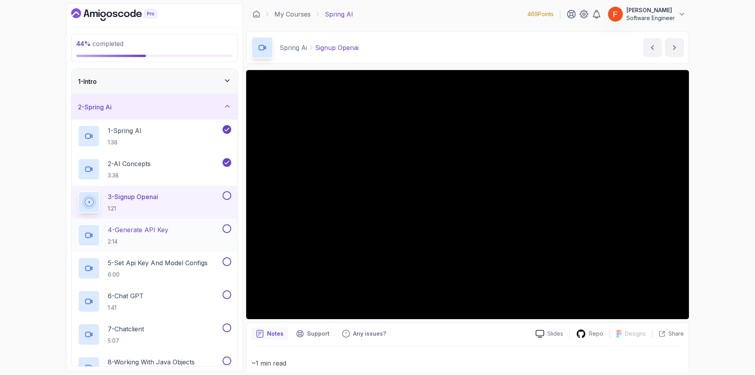
click at [114, 229] on p "4 - Generate API Key" at bounding box center [138, 229] width 61 height 9
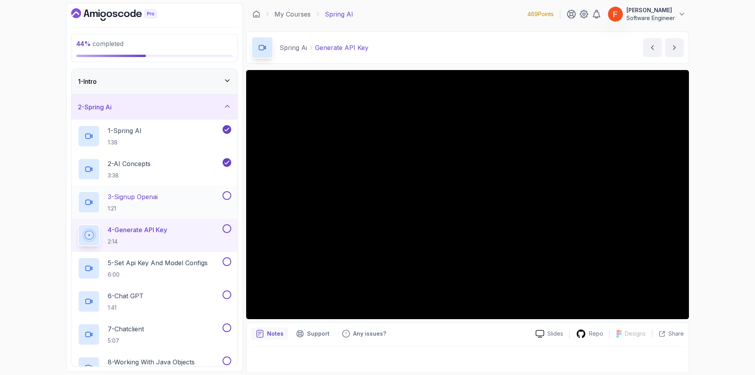
click at [225, 193] on button at bounding box center [227, 195] width 9 height 9
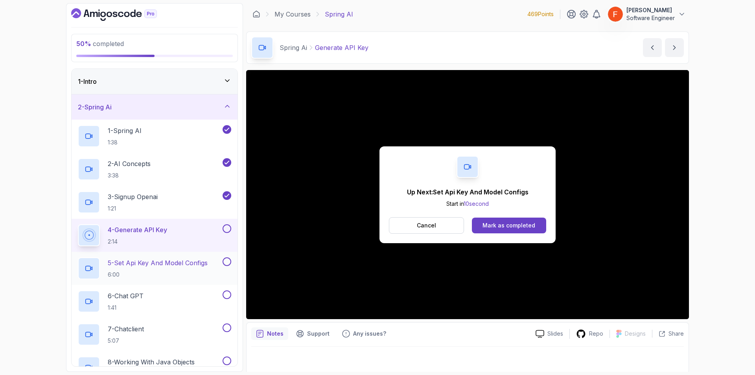
click at [206, 263] on p "5 - Set Api Key And Model Configs" at bounding box center [158, 262] width 100 height 9
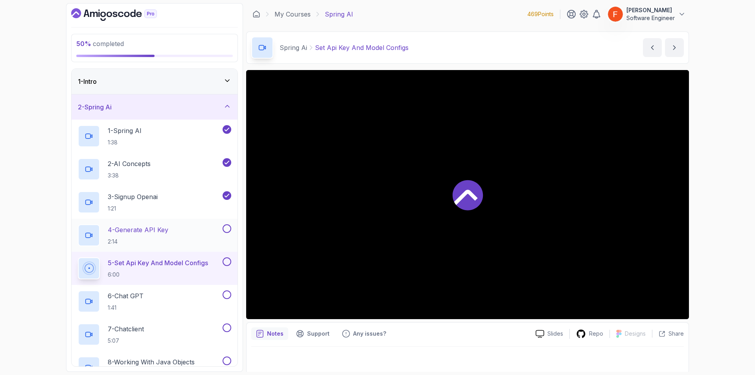
click at [225, 229] on button at bounding box center [227, 228] width 9 height 9
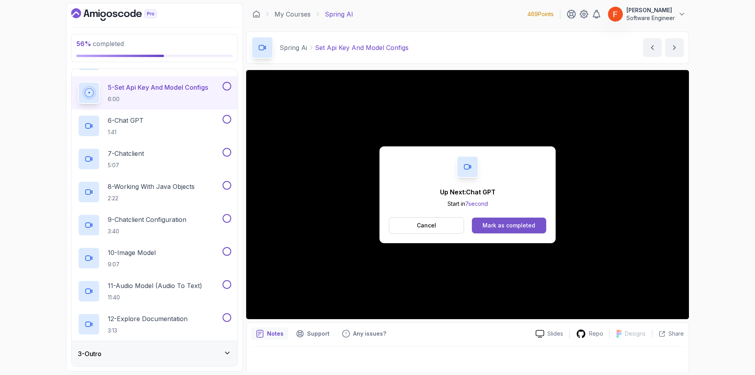
click at [536, 224] on button "Mark as completed" at bounding box center [509, 226] width 74 height 16
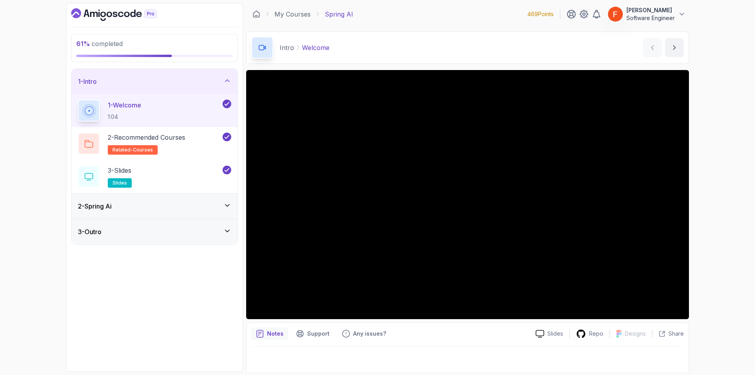
click at [204, 202] on div "2 - Spring Ai" at bounding box center [154, 205] width 153 height 9
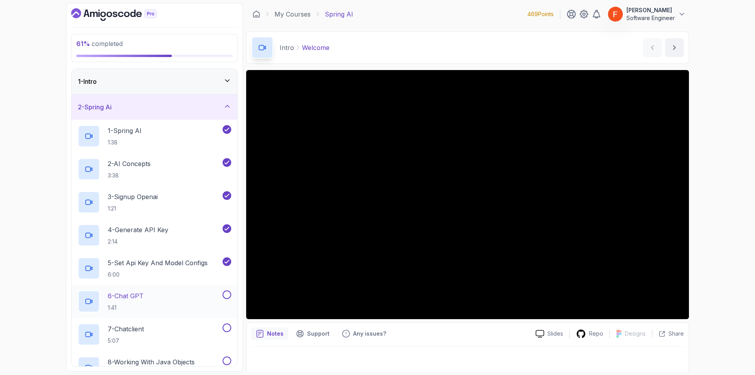
click at [191, 295] on div "6 - Chat GPT 1:41" at bounding box center [149, 301] width 143 height 22
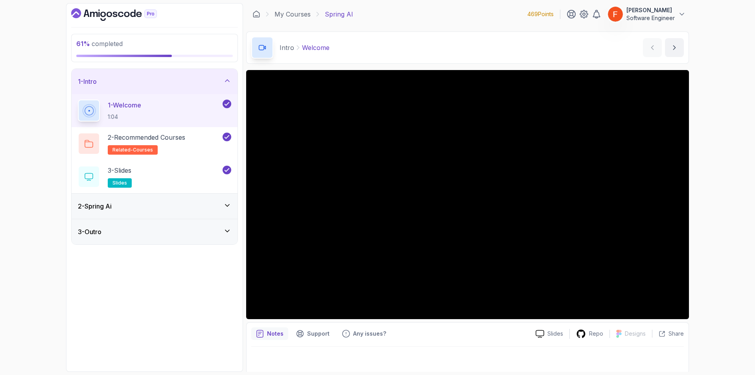
click at [192, 212] on div "2 - Spring Ai" at bounding box center [155, 206] width 166 height 25
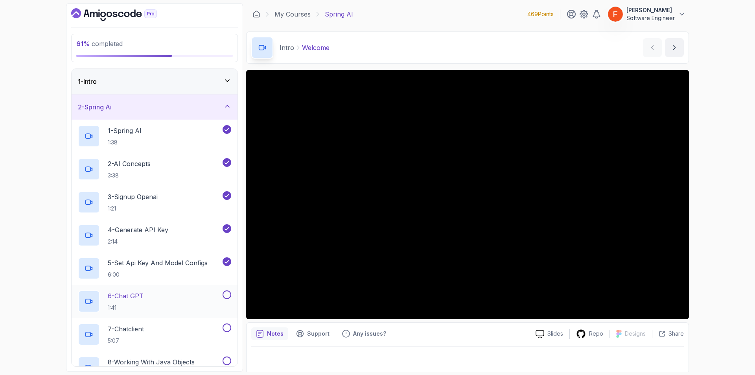
click at [186, 304] on div "6 - Chat GPT 1:41" at bounding box center [149, 301] width 143 height 22
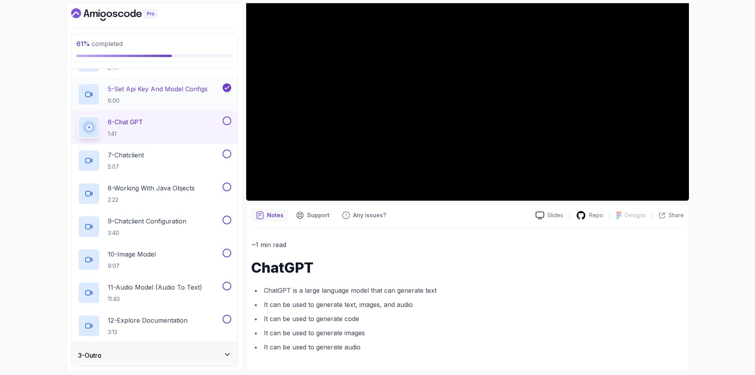
scroll to position [175, 0]
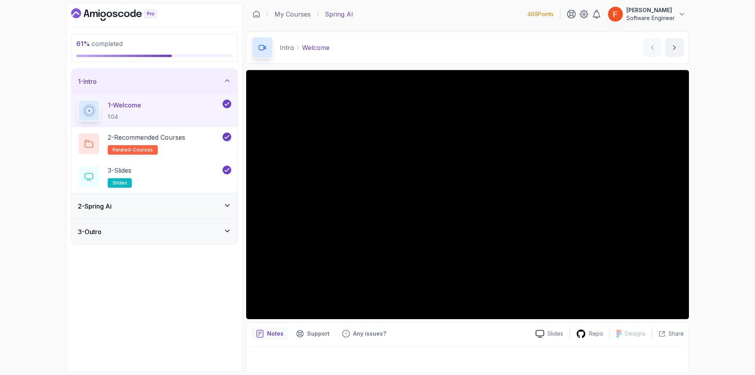
click at [125, 204] on div "2 - Spring Ai" at bounding box center [154, 205] width 153 height 9
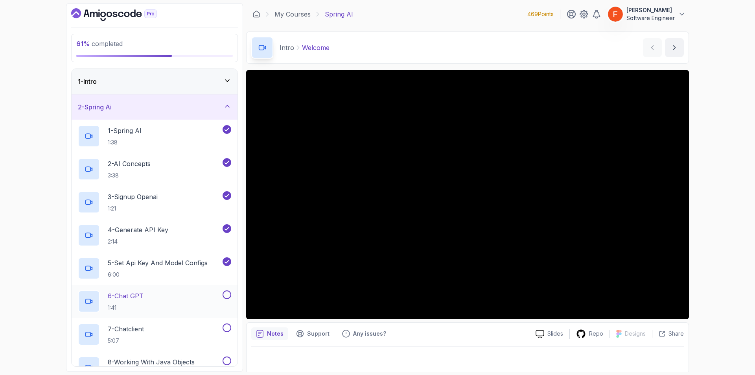
click at [167, 294] on div "6 - Chat GPT 1:41" at bounding box center [149, 301] width 143 height 22
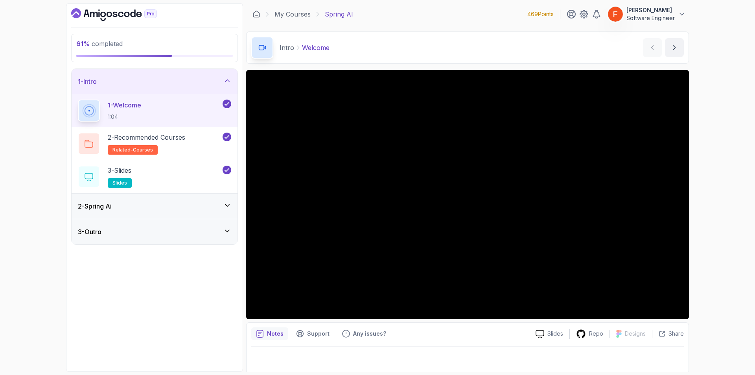
click at [157, 212] on div "2 - Spring Ai" at bounding box center [155, 206] width 166 height 25
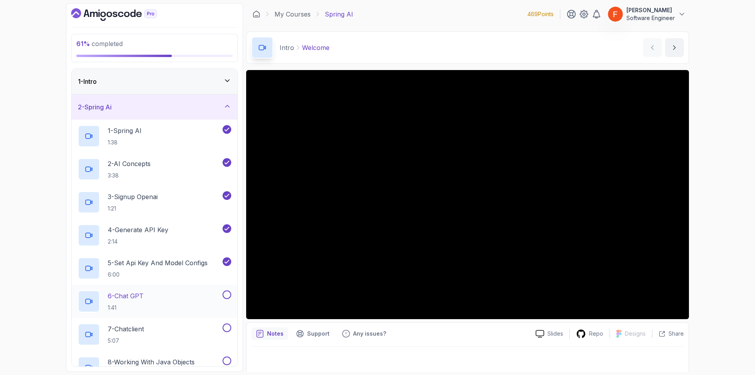
click at [177, 305] on div "6 - Chat GPT 1:41" at bounding box center [149, 301] width 143 height 22
click at [126, 15] on icon "Dashboard" at bounding box center [127, 15] width 6 height 6
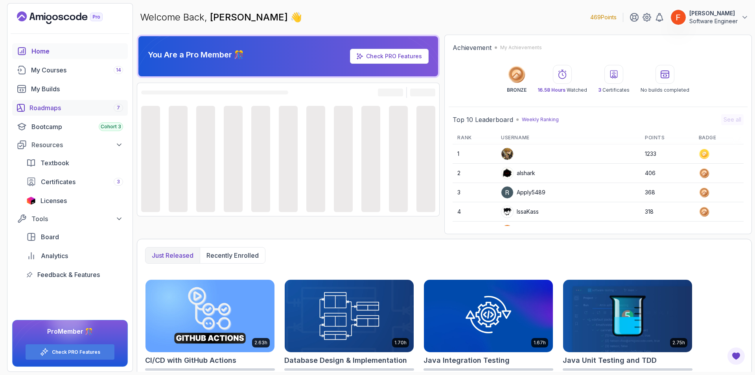
click at [87, 108] on div "Roadmaps 7" at bounding box center [77, 107] width 94 height 9
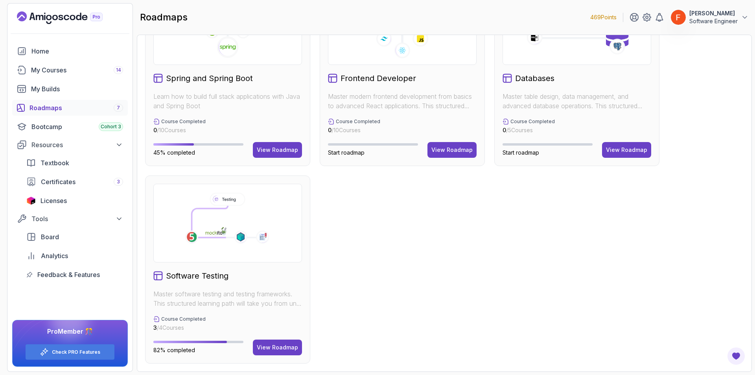
click at [242, 77] on h2 "Spring and Spring Boot" at bounding box center [209, 78] width 87 height 11
click at [271, 150] on div "View Roadmap" at bounding box center [277, 150] width 41 height 8
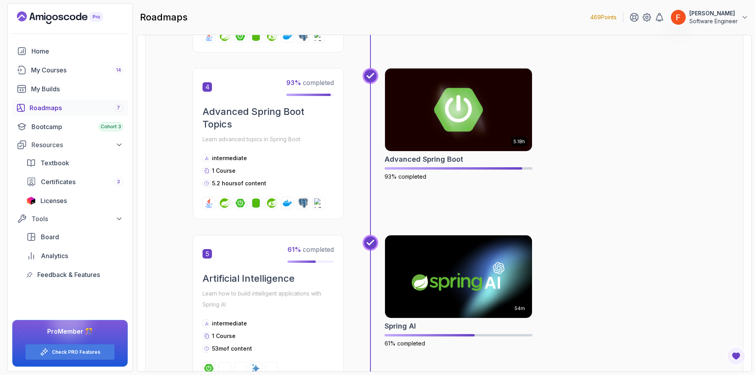
scroll to position [677, 0]
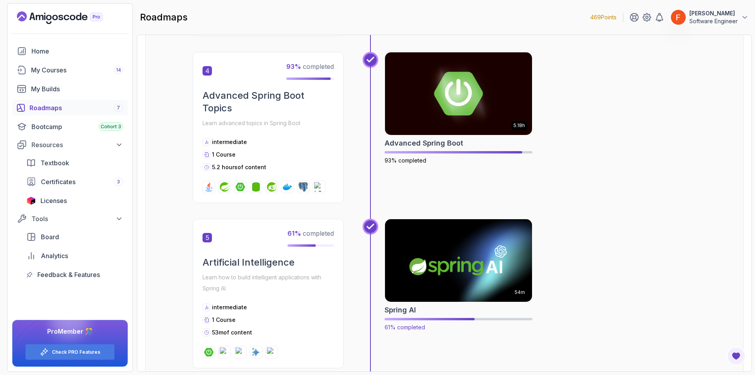
click at [411, 277] on img at bounding box center [459, 260] width 155 height 87
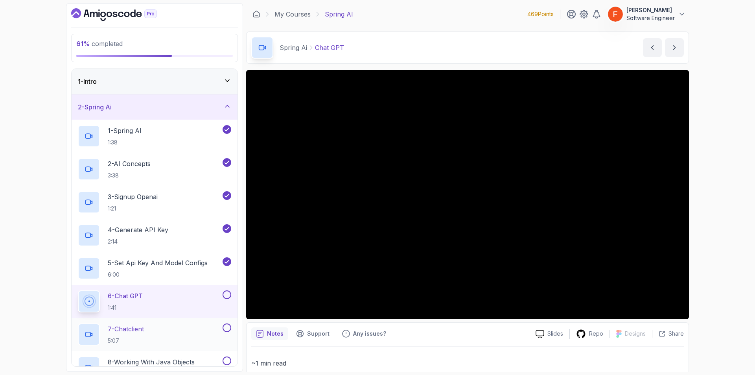
click at [171, 338] on div "7 - Chatclient 5:07" at bounding box center [149, 334] width 143 height 22
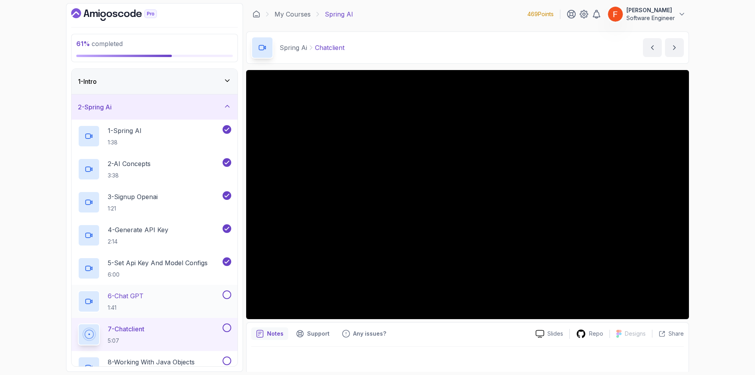
click at [225, 294] on button at bounding box center [227, 294] width 9 height 9
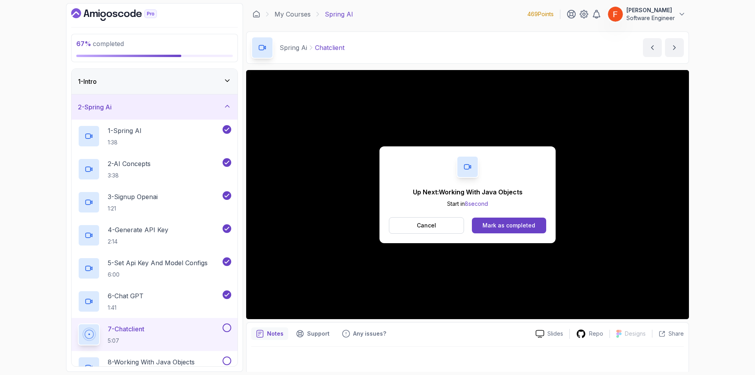
click at [398, 236] on div "Up Next: Working With Java Objects Start in 8 second Cancel Mark as completed" at bounding box center [468, 194] width 176 height 97
click at [521, 227] on div "Mark as completed" at bounding box center [509, 226] width 53 height 8
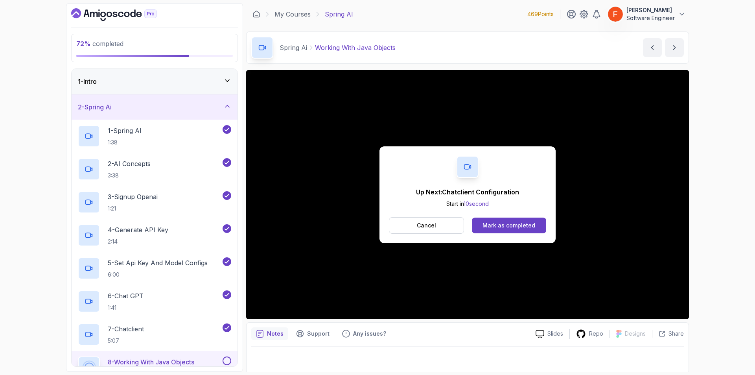
scroll to position [175, 0]
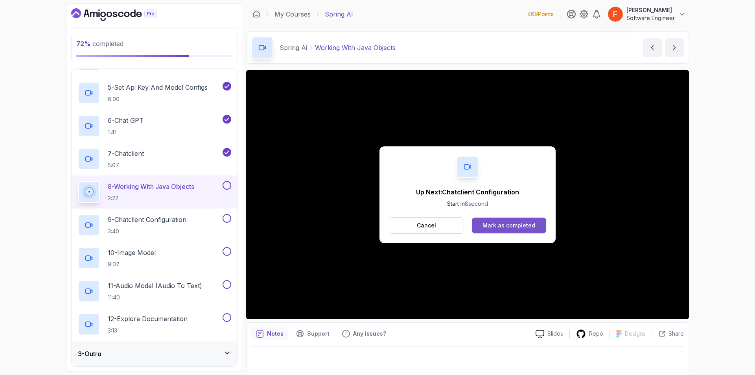
click at [525, 229] on button "Mark as completed" at bounding box center [509, 226] width 74 height 16
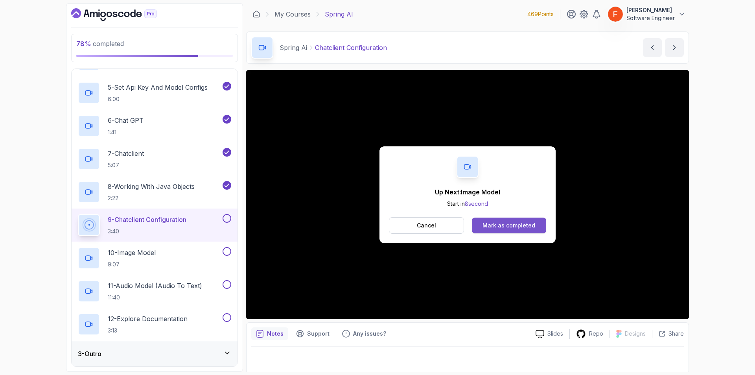
click at [526, 222] on div "Mark as completed" at bounding box center [509, 226] width 53 height 8
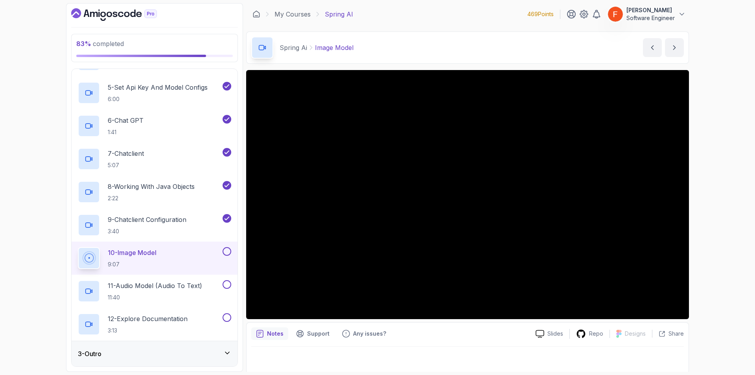
click at [391, 340] on div "Notes Support Any issues?" at bounding box center [390, 333] width 278 height 13
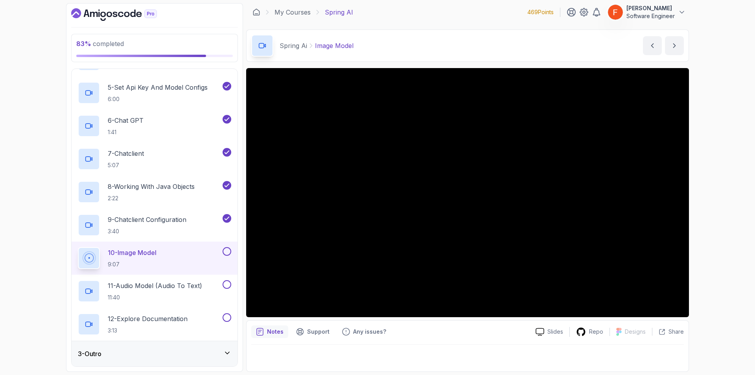
click at [391, 340] on div "Notes Support Any issues? Slides Repo Designs Design not available Share" at bounding box center [467, 346] width 443 height 52
drag, startPoint x: 391, startPoint y: 340, endPoint x: 387, endPoint y: 343, distance: 5.6
click at [388, 343] on div "Notes Support Any issues? Slides Repo Designs Design not available Share" at bounding box center [467, 346] width 443 height 52
drag, startPoint x: 368, startPoint y: 323, endPoint x: 332, endPoint y: 381, distance: 68.0
drag, startPoint x: 332, startPoint y: 381, endPoint x: 281, endPoint y: 358, distance: 56.5
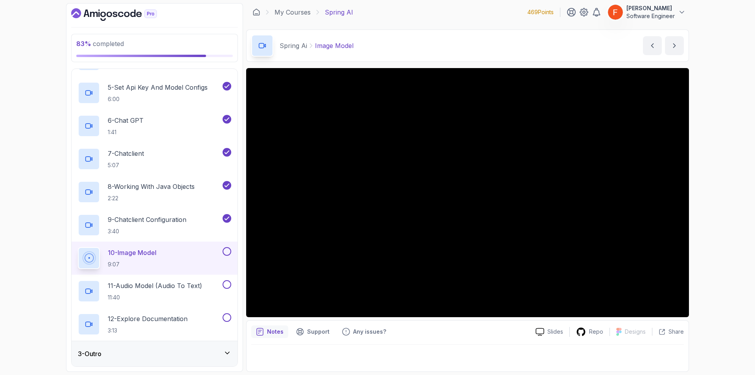
click at [281, 358] on div at bounding box center [467, 356] width 433 height 22
click at [158, 292] on h2 "11 - Audio Model (Audio To Text) 11:40" at bounding box center [155, 291] width 94 height 20
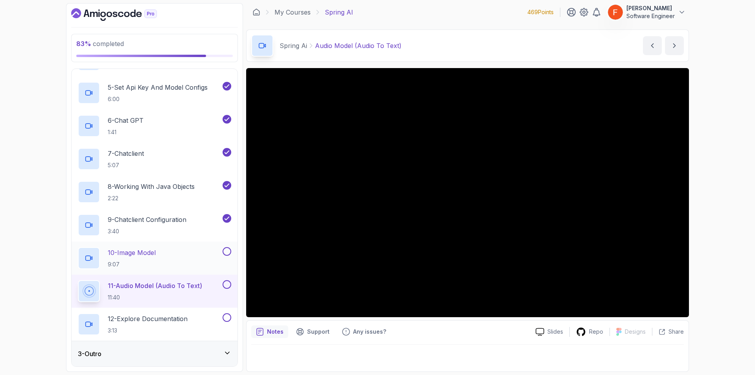
click at [225, 249] on button at bounding box center [227, 251] width 9 height 9
click at [223, 247] on button at bounding box center [227, 251] width 9 height 9
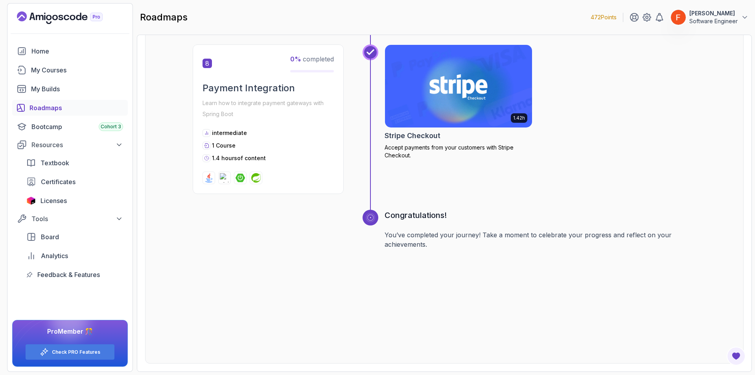
scroll to position [800, 0]
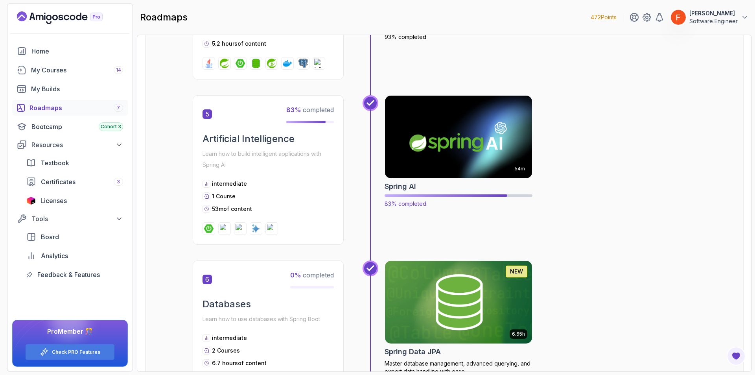
click at [472, 152] on img at bounding box center [459, 137] width 155 height 87
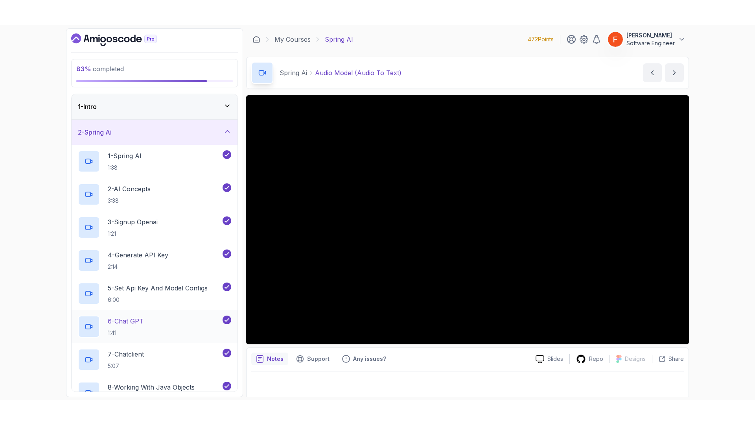
scroll to position [175, 0]
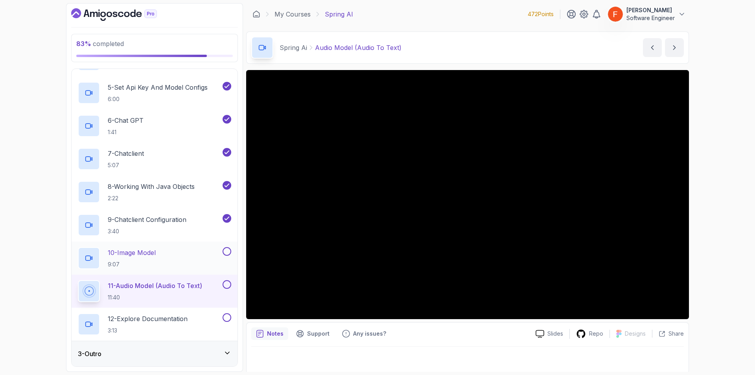
click at [227, 255] on button at bounding box center [227, 251] width 9 height 9
click at [187, 320] on p "12 - Explore Documentation" at bounding box center [148, 318] width 80 height 9
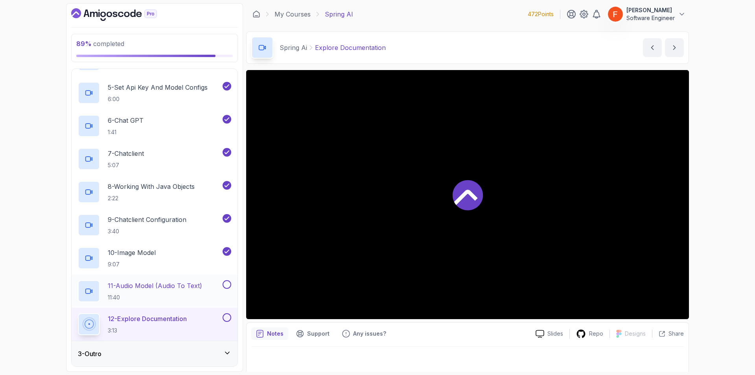
click at [224, 285] on button at bounding box center [227, 284] width 9 height 9
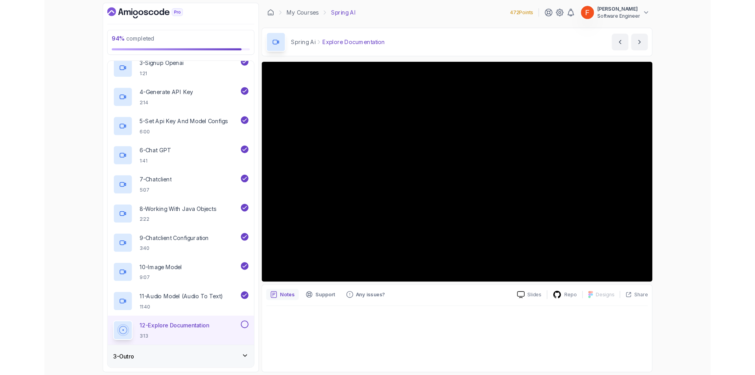
scroll to position [175, 0]
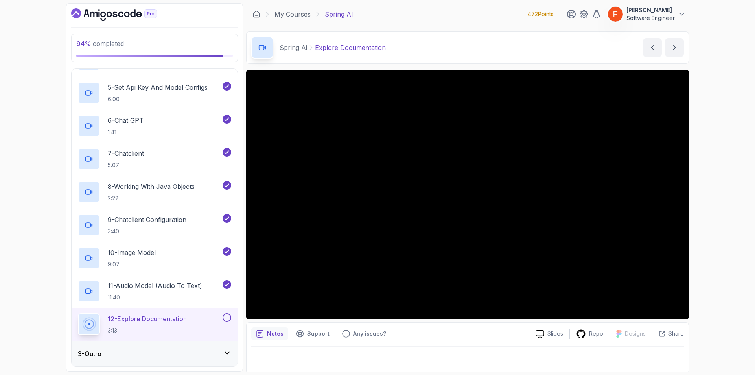
click at [229, 321] on button at bounding box center [227, 317] width 9 height 9
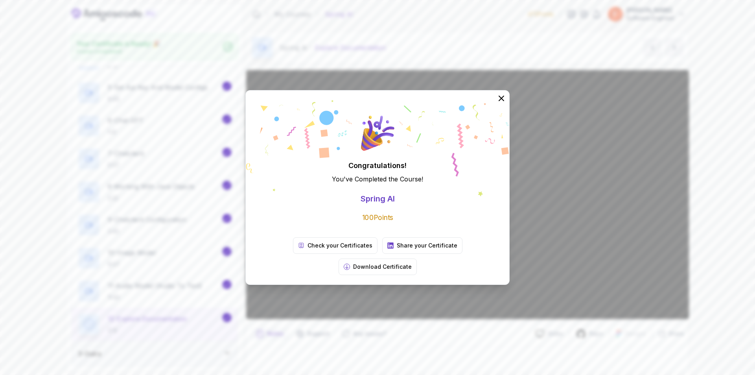
scroll to position [173, 0]
click at [502, 101] on icon at bounding box center [501, 98] width 5 height 5
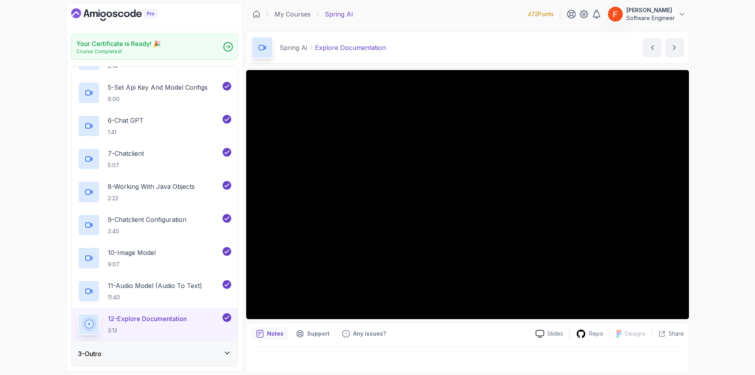
click at [119, 20] on icon "Dashboard" at bounding box center [114, 14] width 86 height 13
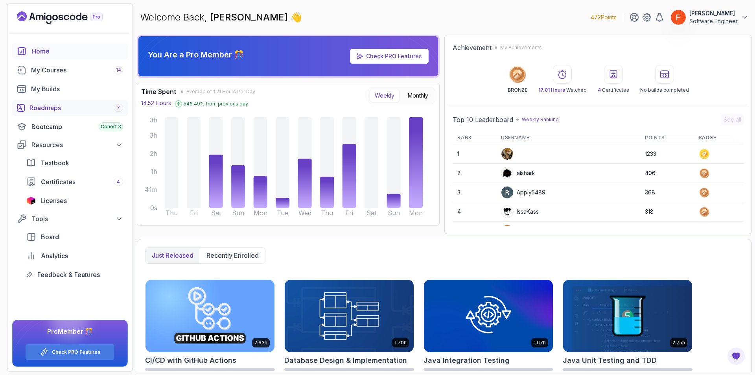
click at [57, 105] on div "Roadmaps 7" at bounding box center [77, 107] width 94 height 9
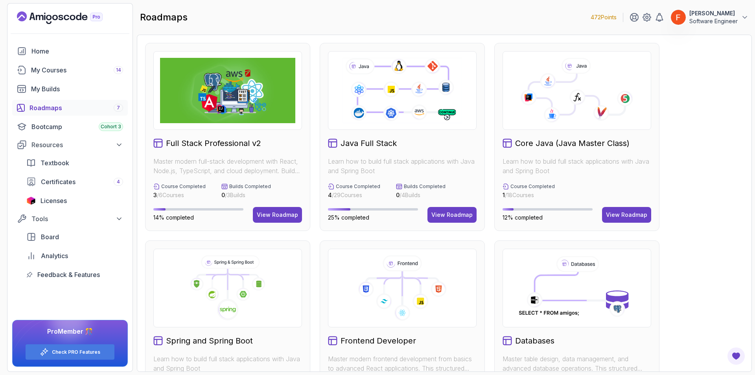
scroll to position [262, 0]
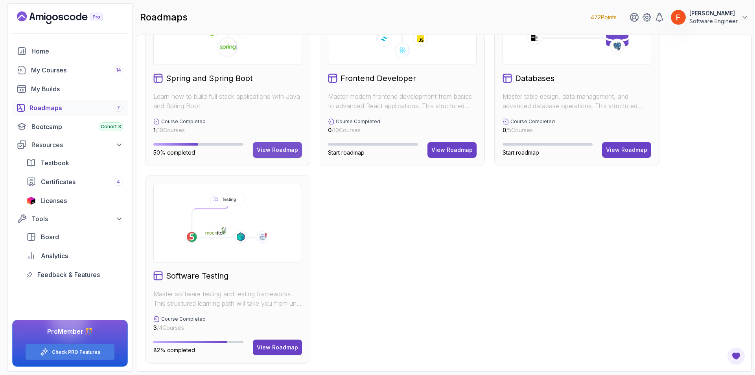
click at [291, 151] on div "View Roadmap" at bounding box center [277, 150] width 41 height 8
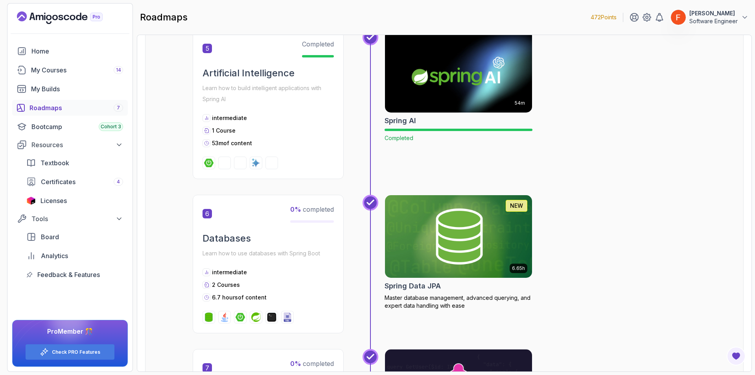
scroll to position [861, 0]
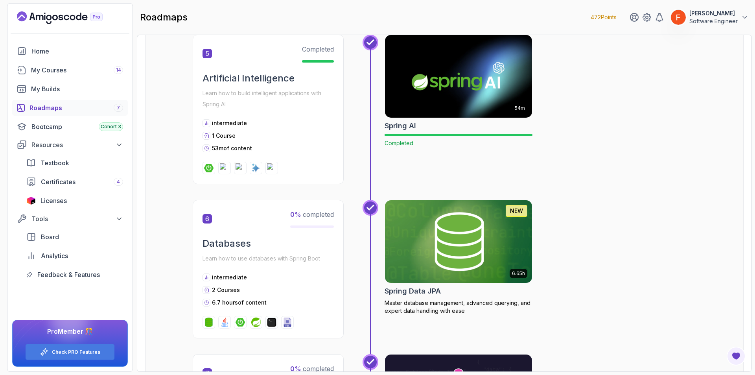
click at [480, 211] on img at bounding box center [459, 241] width 155 height 87
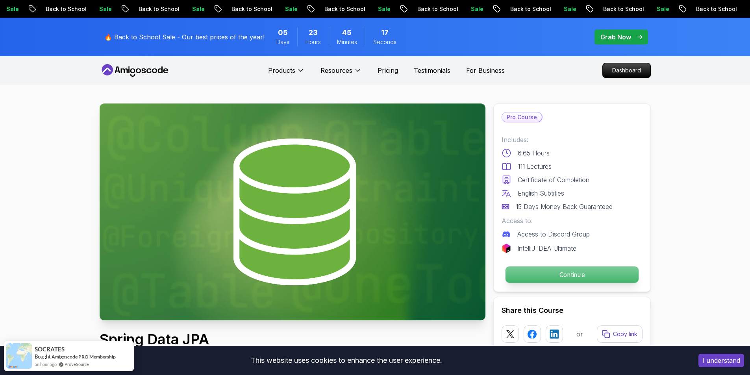
click at [585, 273] on p "Continue" at bounding box center [571, 274] width 133 height 17
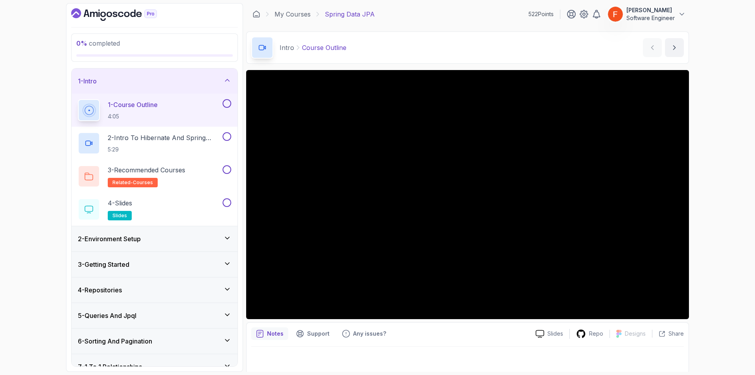
click at [227, 105] on button at bounding box center [227, 103] width 9 height 9
click at [203, 145] on h2 "2 - Intro To Hibernate And Spring Data Jpa 5:29" at bounding box center [164, 143] width 113 height 20
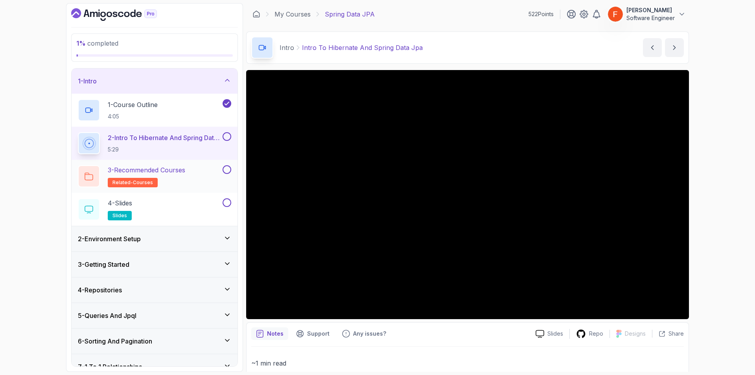
click at [226, 171] on button at bounding box center [227, 169] width 9 height 9
click at [225, 203] on button at bounding box center [227, 202] width 9 height 9
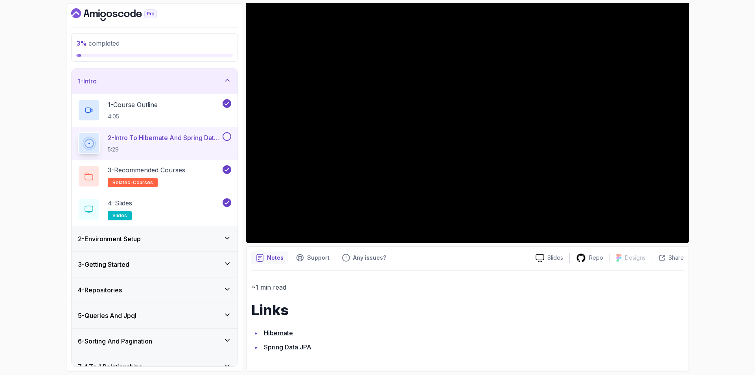
click at [228, 139] on button at bounding box center [227, 136] width 9 height 9
